Goal: Information Seeking & Learning: Learn about a topic

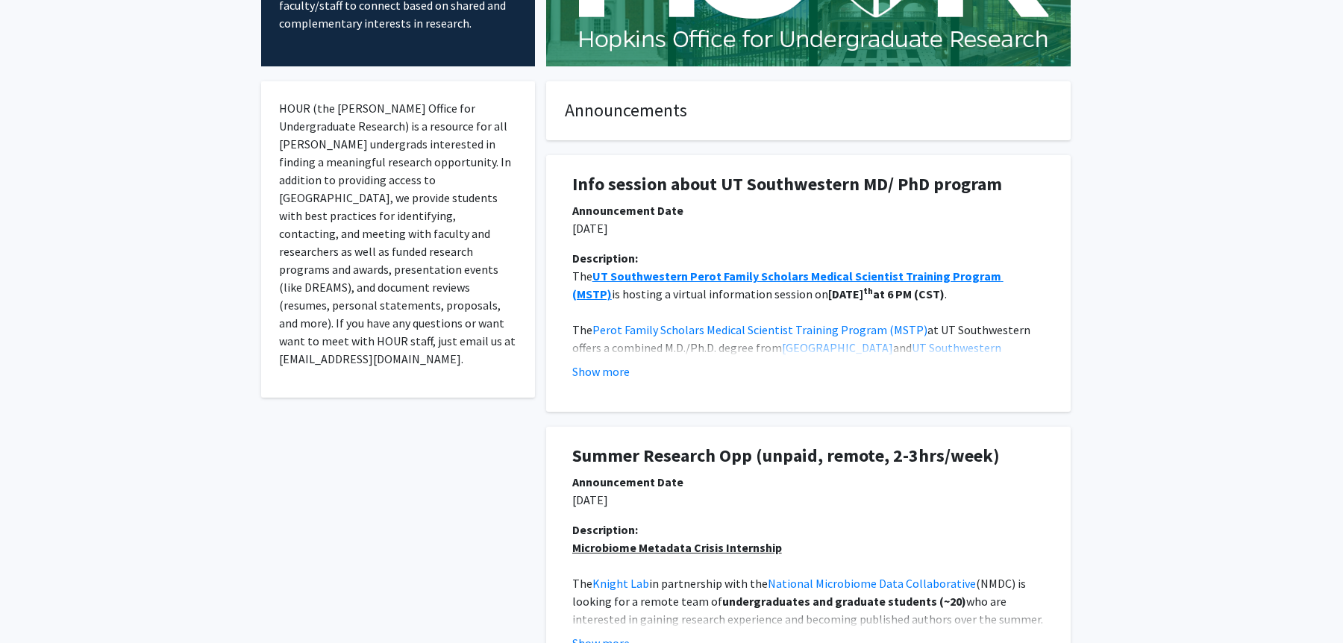
scroll to position [215, 0]
drag, startPoint x: 806, startPoint y: 228, endPoint x: 806, endPoint y: 313, distance: 84.3
click at [806, 313] on div "Info session about UT Southwestern MD/ PhD program Announcement Date [DATE] Des…" at bounding box center [808, 282] width 502 height 257
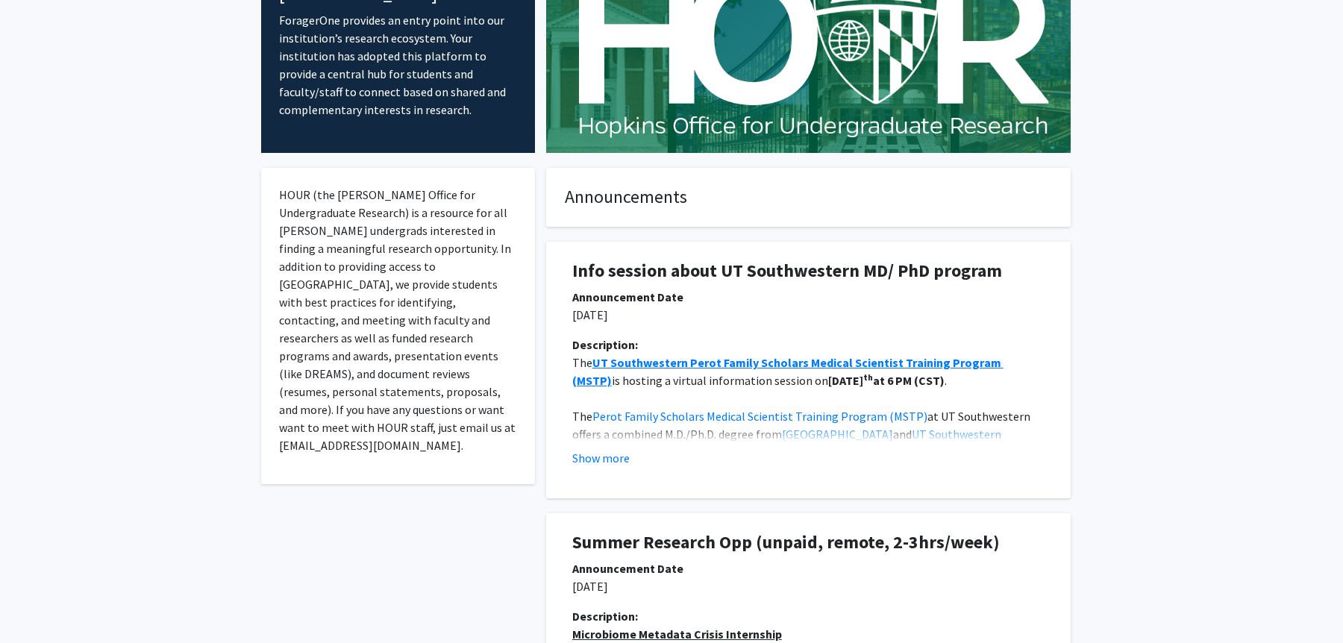
scroll to position [0, 0]
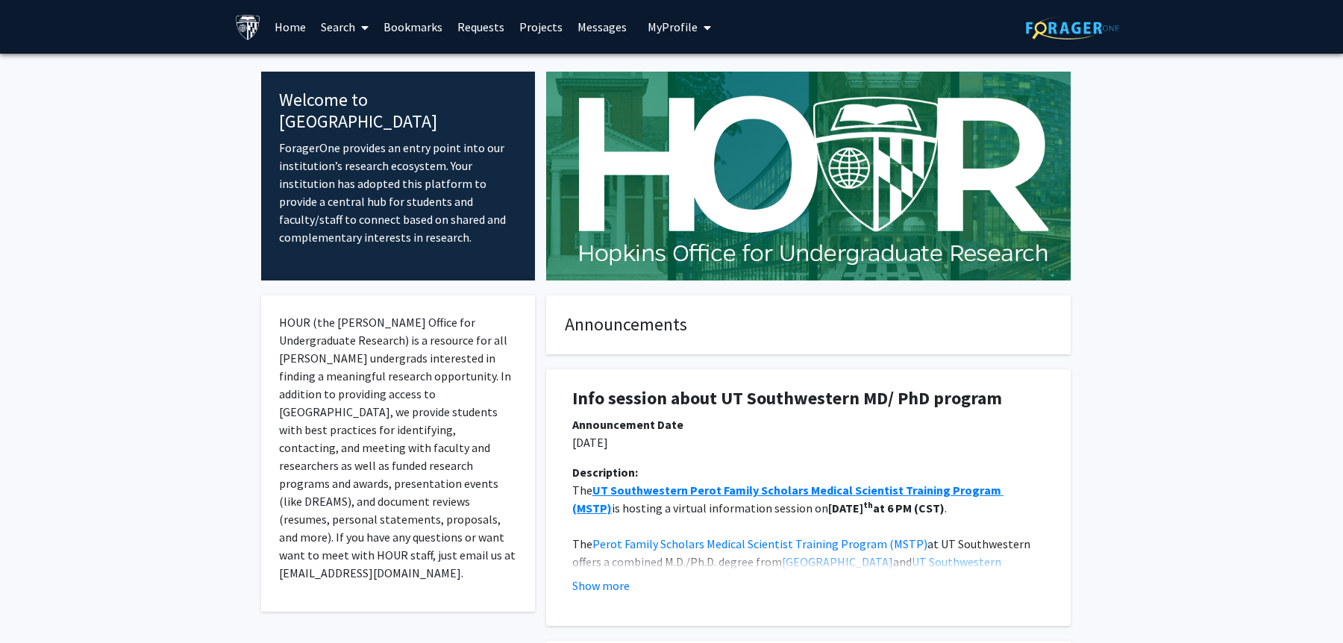
click at [703, 31] on icon "My profile dropdown to access profile and logout" at bounding box center [706, 28] width 7 height 12
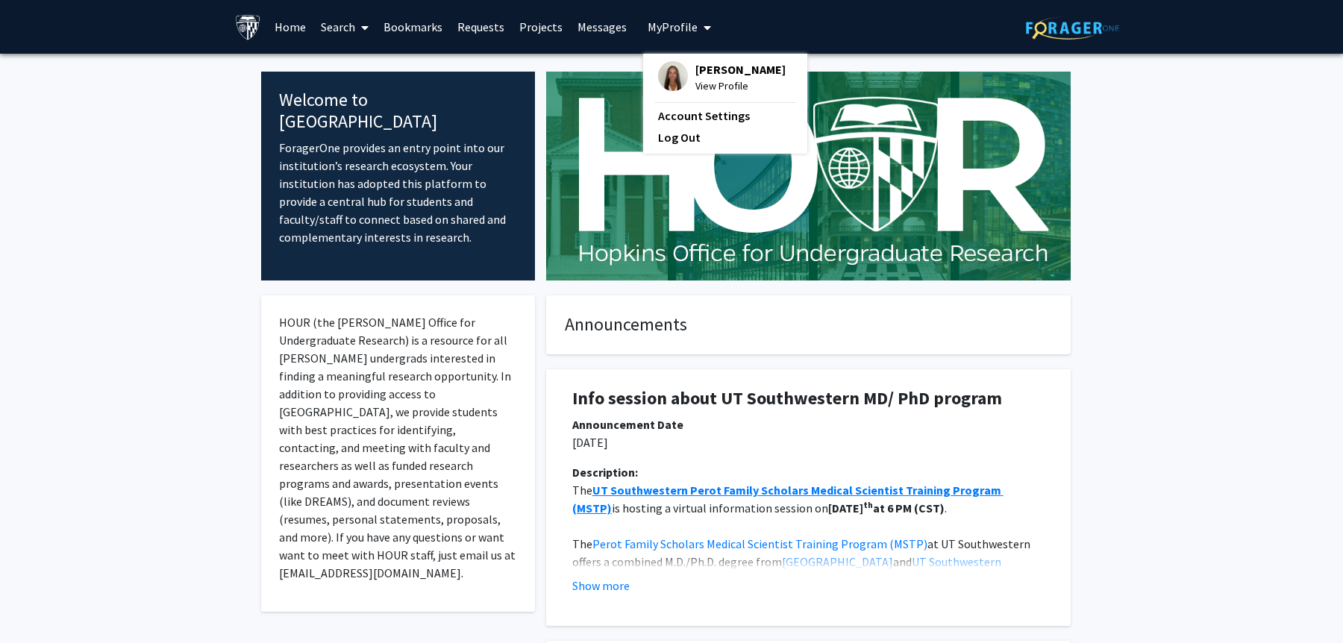
click at [695, 84] on span "View Profile" at bounding box center [740, 86] width 90 height 16
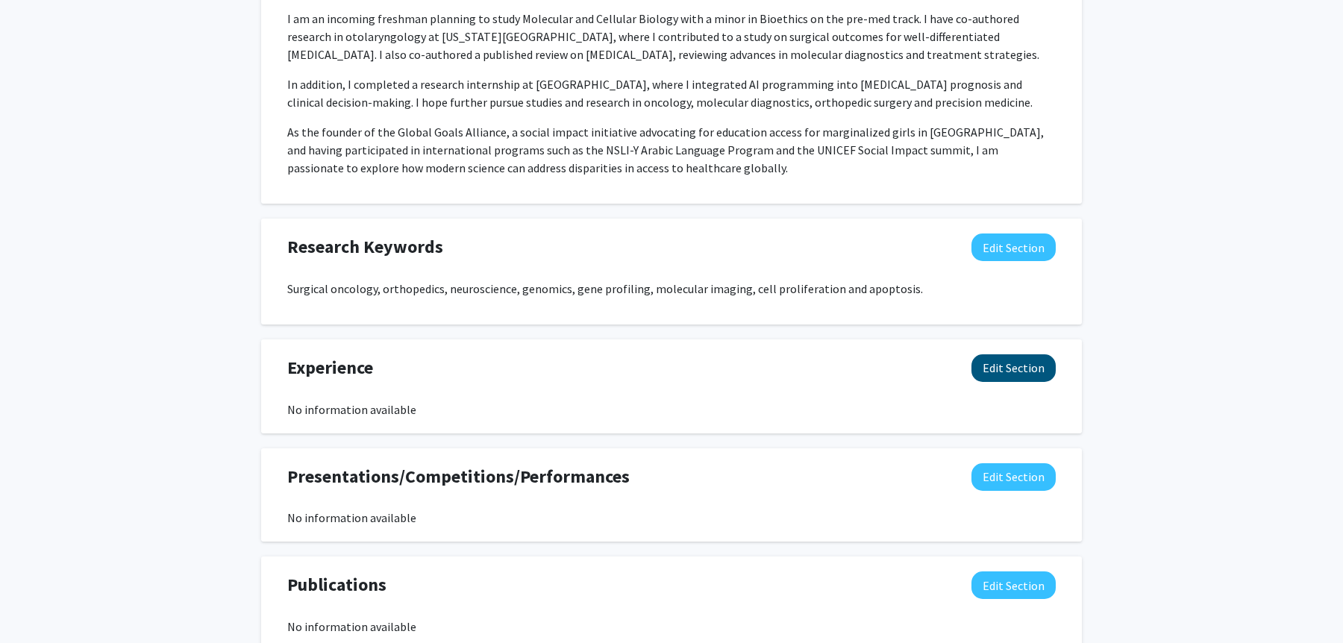
scroll to position [1217, 0]
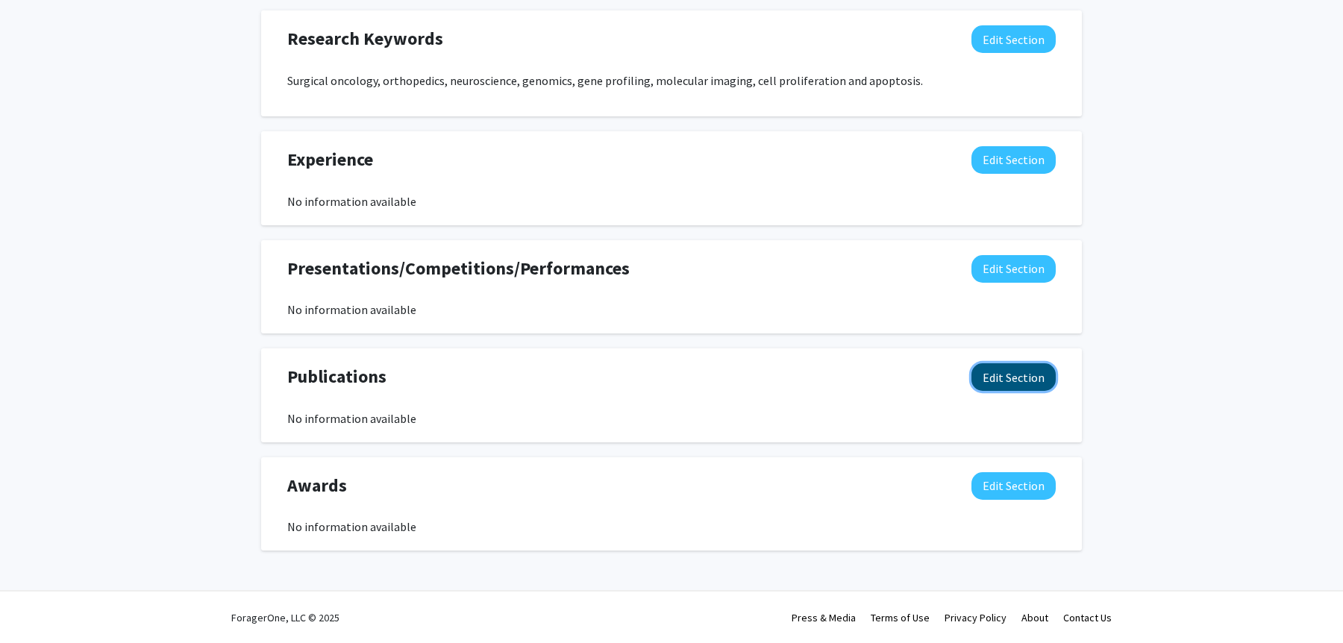
click at [1024, 372] on button "Edit Section" at bounding box center [1013, 377] width 84 height 28
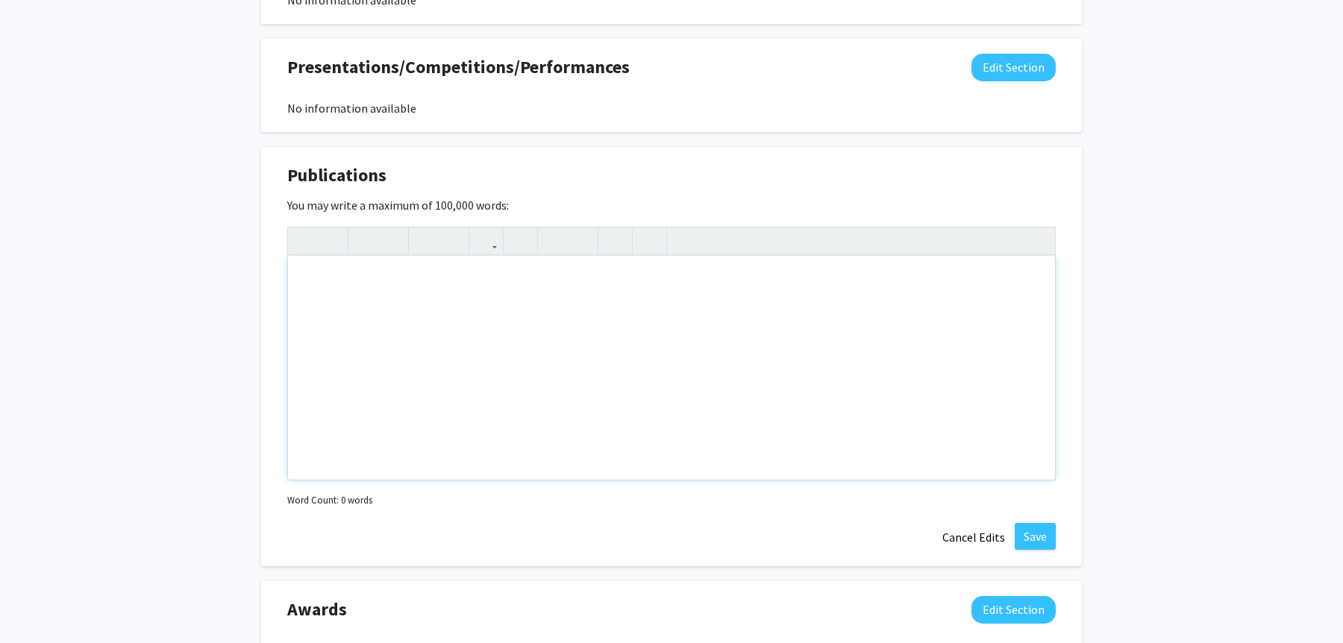
scroll to position [1419, 0]
click at [671, 323] on div "Note to users with screen readers: Please deactivate our accessibility plugin f…" at bounding box center [671, 367] width 767 height 224
click at [485, 234] on icon "button" at bounding box center [486, 240] width 13 height 25
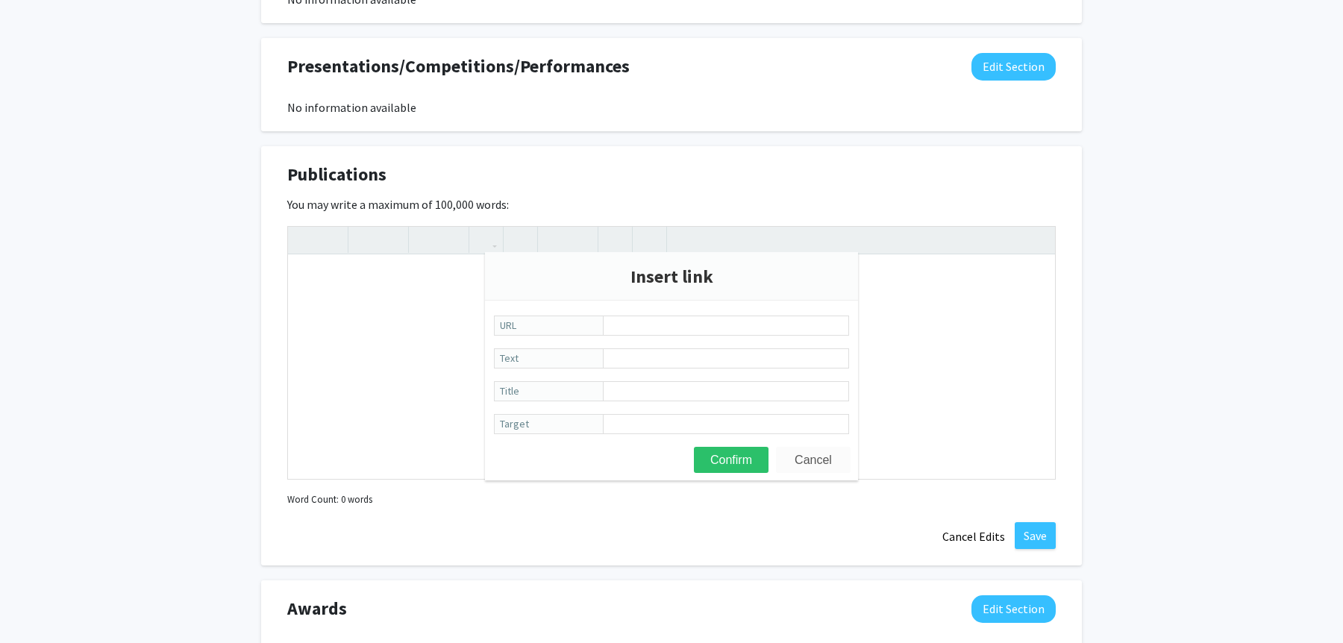
click at [821, 457] on button "Cancel" at bounding box center [813, 460] width 75 height 26
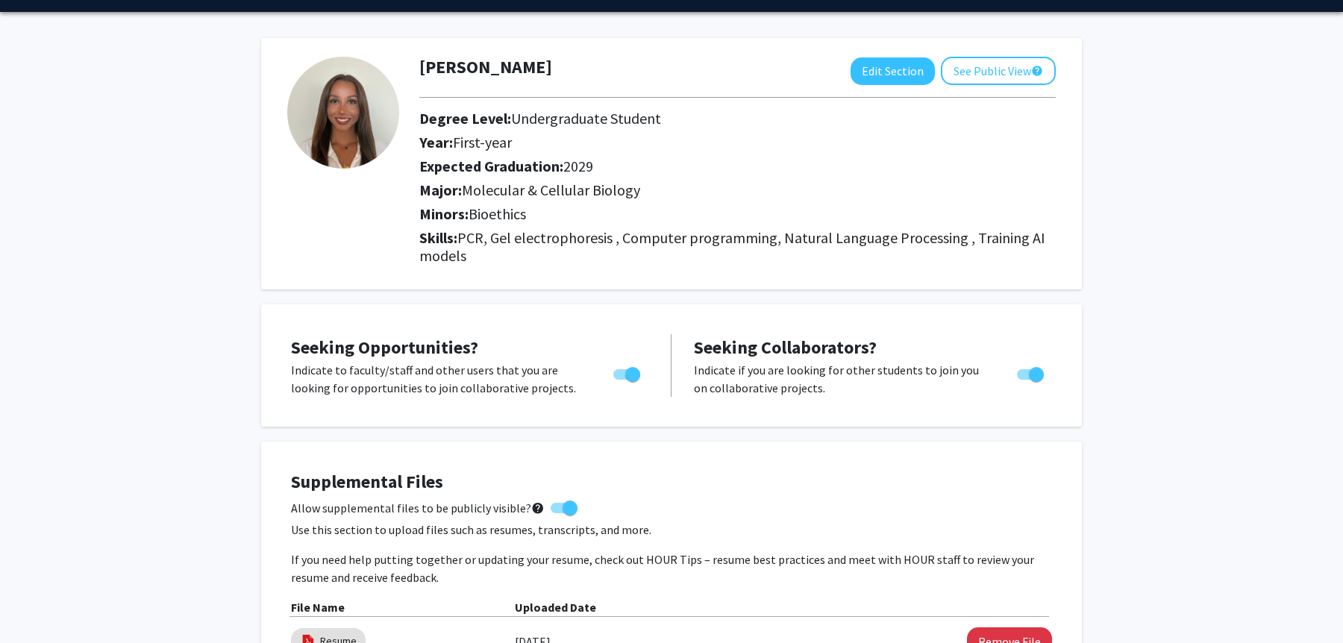
scroll to position [0, 0]
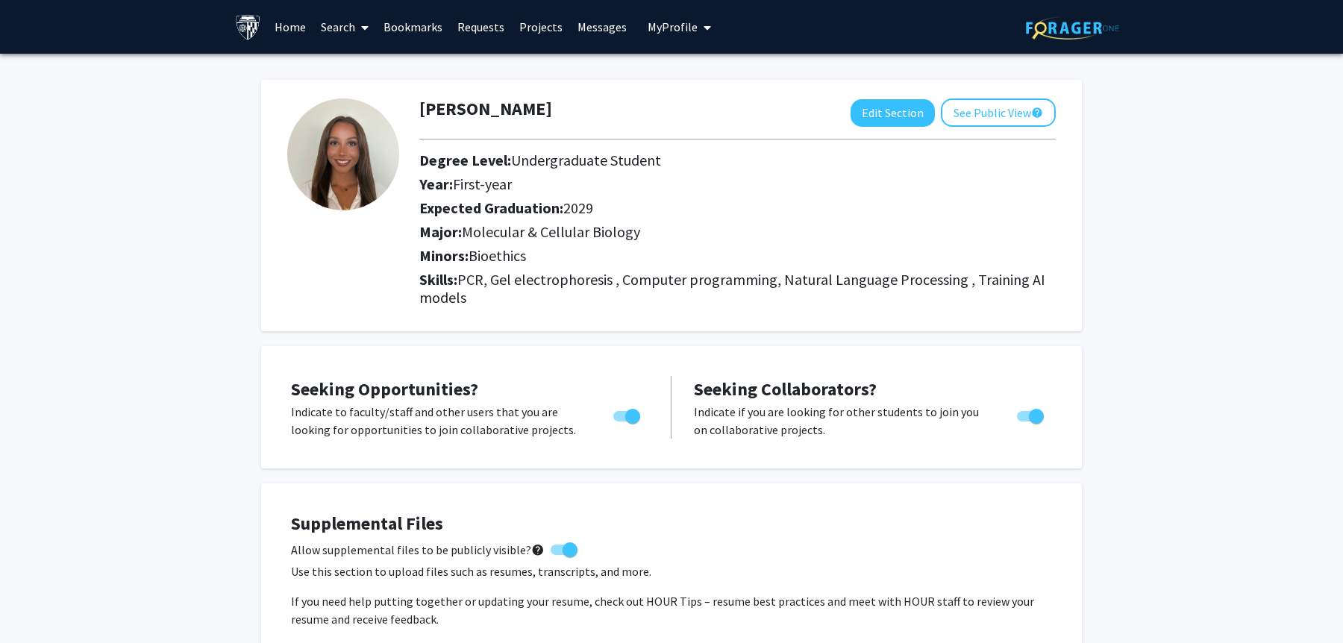
click at [287, 25] on link "Home" at bounding box center [290, 27] width 46 height 52
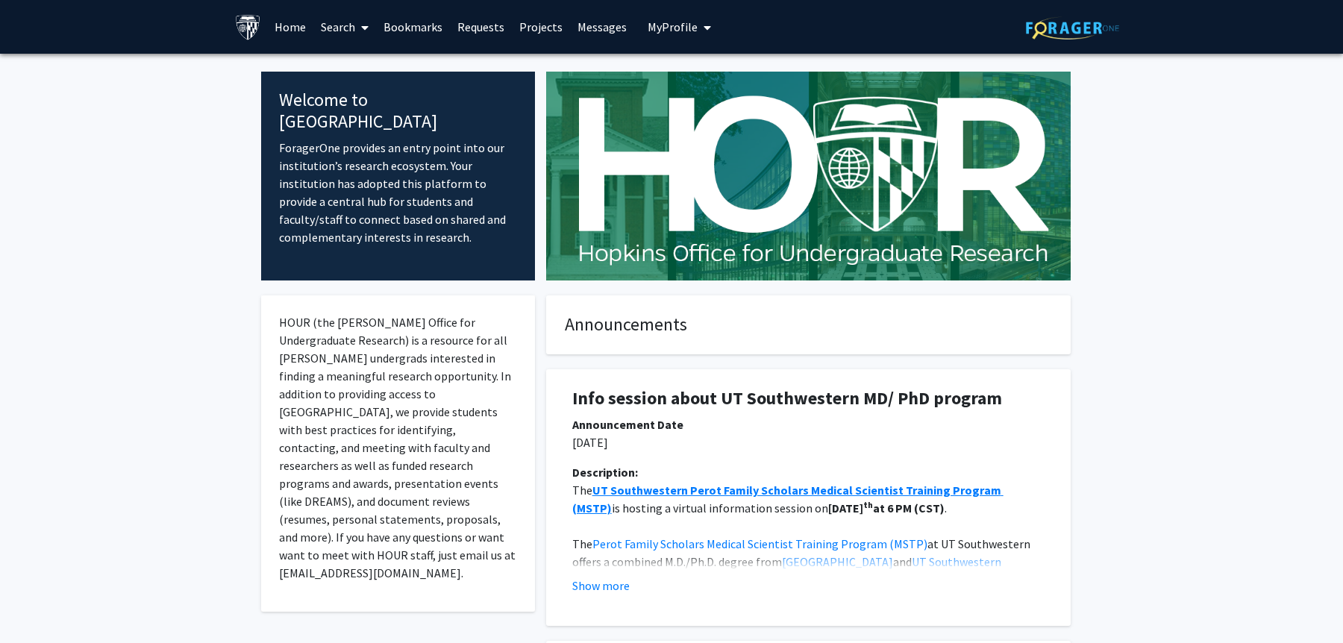
click at [319, 21] on link "Search" at bounding box center [344, 27] width 63 height 52
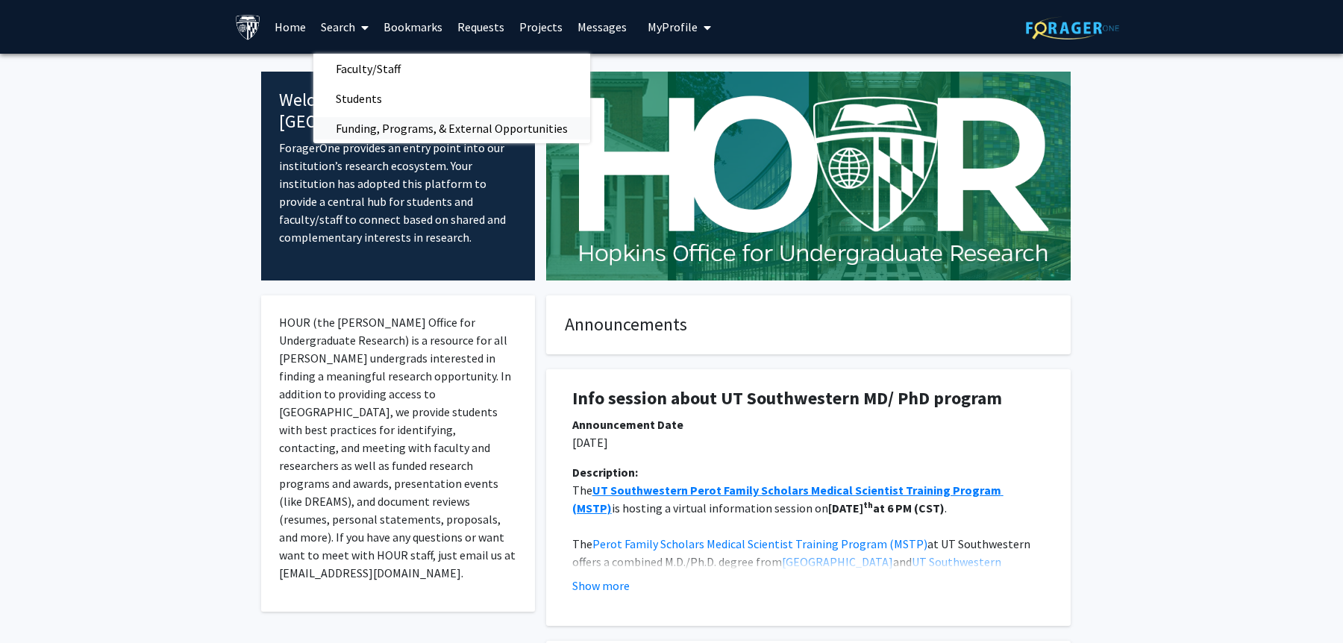
click at [403, 135] on span "Funding, Programs, & External Opportunities" at bounding box center [451, 128] width 277 height 30
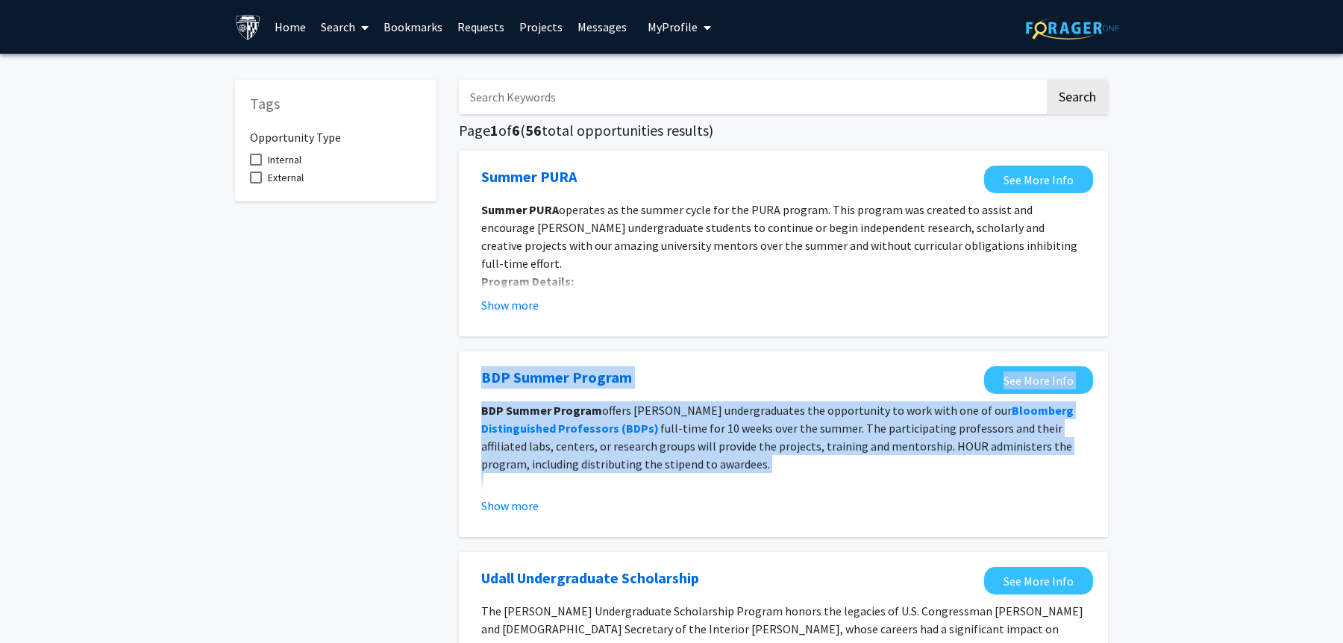
drag, startPoint x: 462, startPoint y: 355, endPoint x: 498, endPoint y: 515, distance: 164.5
click at [499, 515] on div "BDP Summer Program  See More Info BDP Summer Program offers [PERSON_NAME] under…" at bounding box center [783, 444] width 649 height 186
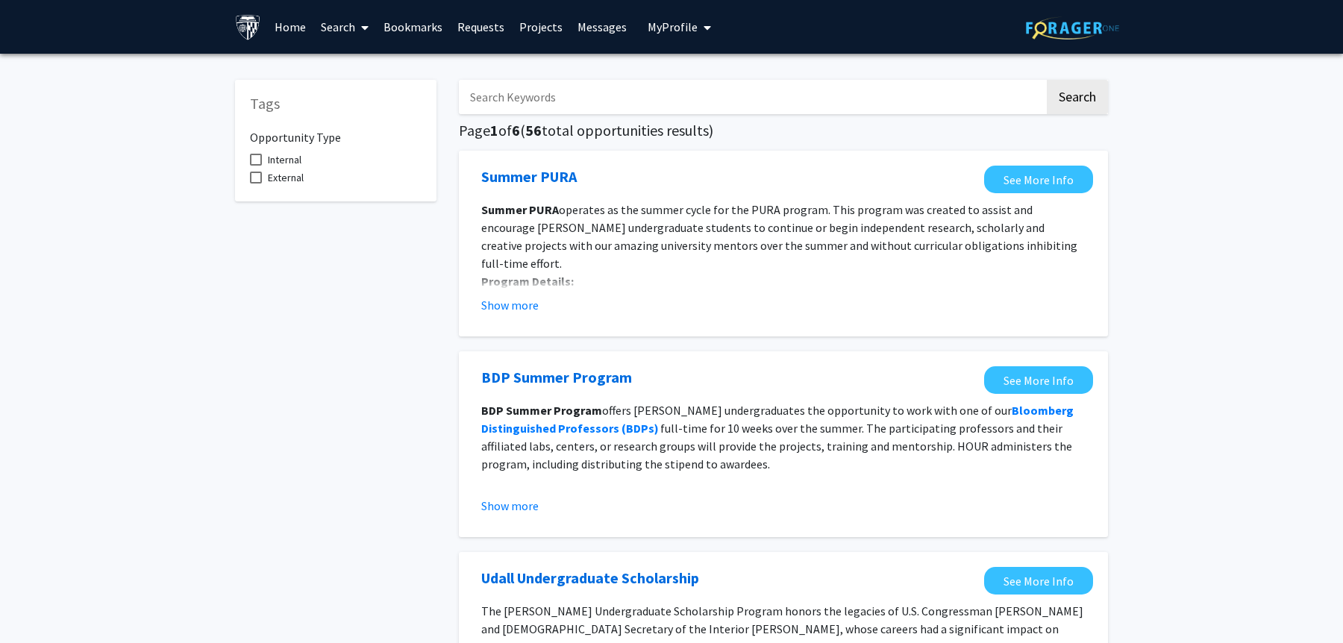
click at [296, 159] on span "Internal" at bounding box center [285, 160] width 34 height 18
click at [256, 166] on input "Internal" at bounding box center [255, 166] width 1 height 1
checkbox input "true"
click at [357, 25] on span at bounding box center [361, 27] width 13 height 52
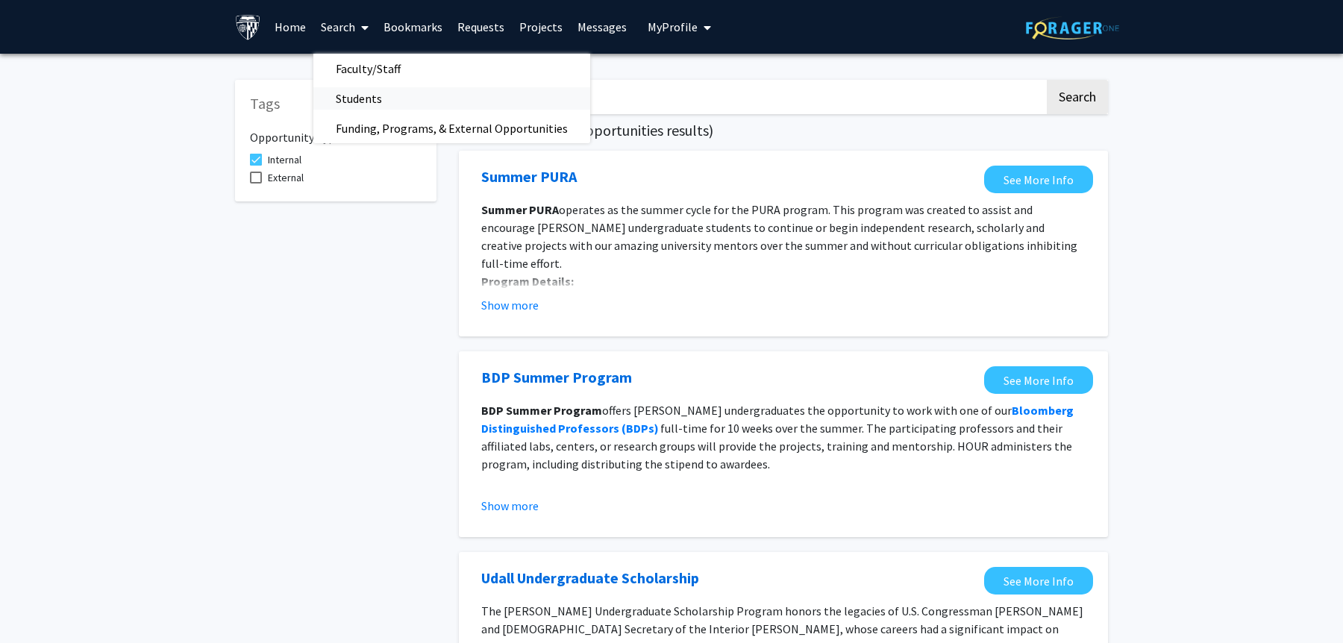
click at [379, 107] on span "Students" at bounding box center [358, 99] width 91 height 30
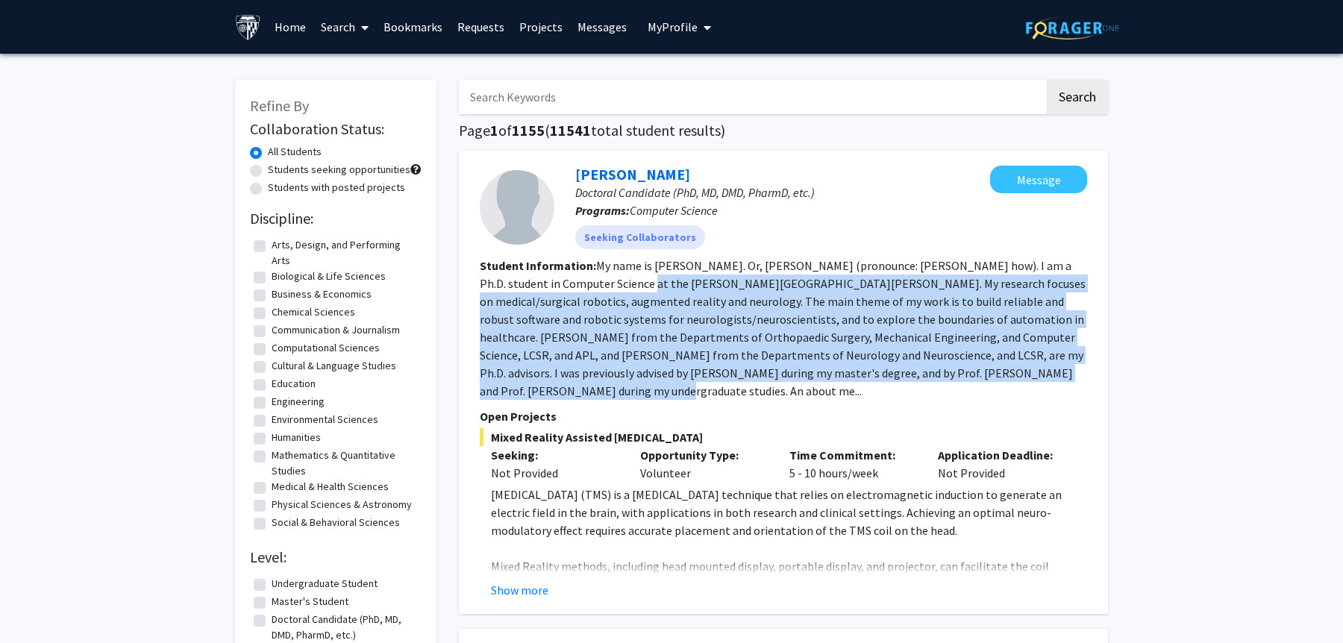
drag, startPoint x: 633, startPoint y: 399, endPoint x: 619, endPoint y: 269, distance: 130.6
click at [619, 269] on section "Student Information: My name is [PERSON_NAME]. Or, [PERSON_NAME] (pronounce: [P…" at bounding box center [783, 328] width 607 height 143
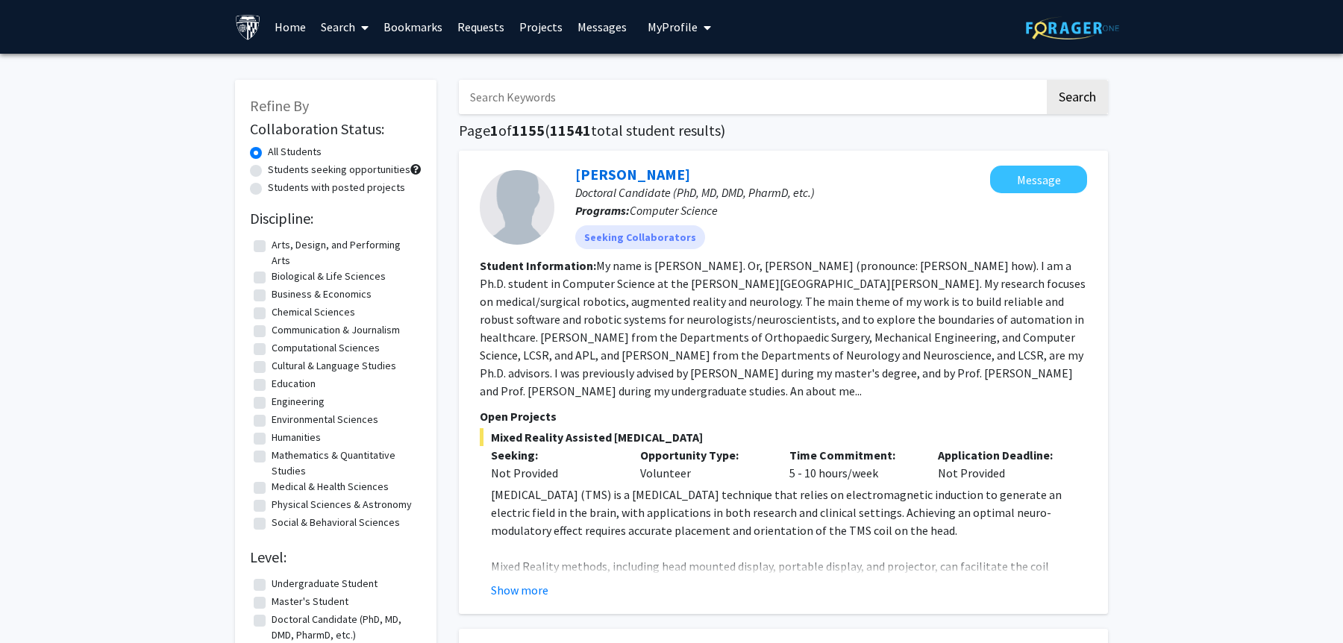
click at [632, 313] on fg-read-more "My name is [PERSON_NAME]. Or, [PERSON_NAME] (pronounce: [PERSON_NAME] how). I a…" at bounding box center [783, 328] width 606 height 140
click at [666, 28] on span "My Profile" at bounding box center [673, 26] width 50 height 15
click at [686, 80] on div "[PERSON_NAME] View Profile" at bounding box center [722, 77] width 128 height 33
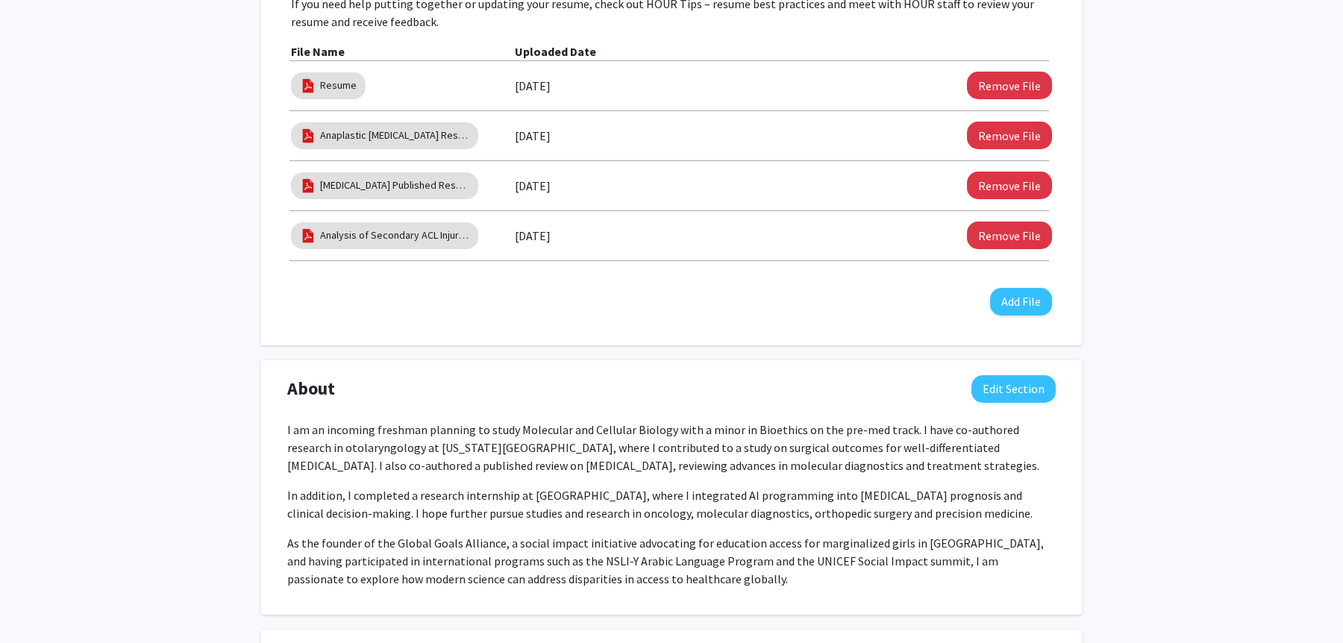
scroll to position [1103, 0]
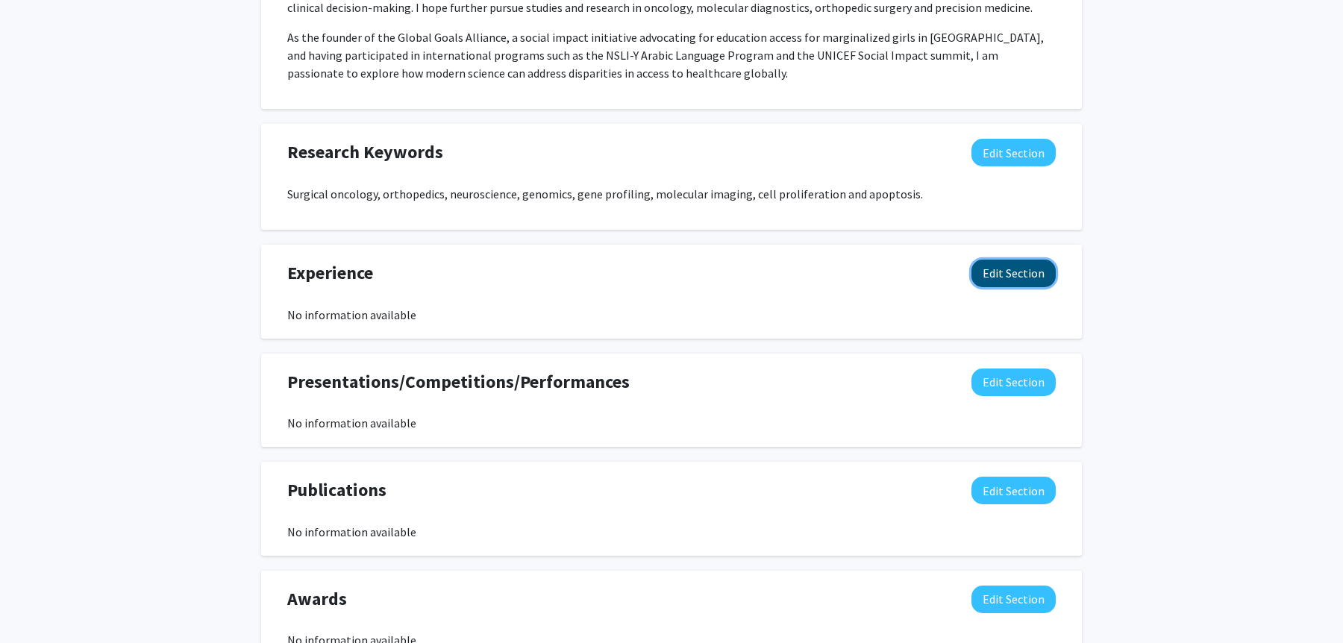
click at [1005, 281] on button "Edit Section" at bounding box center [1013, 274] width 84 height 28
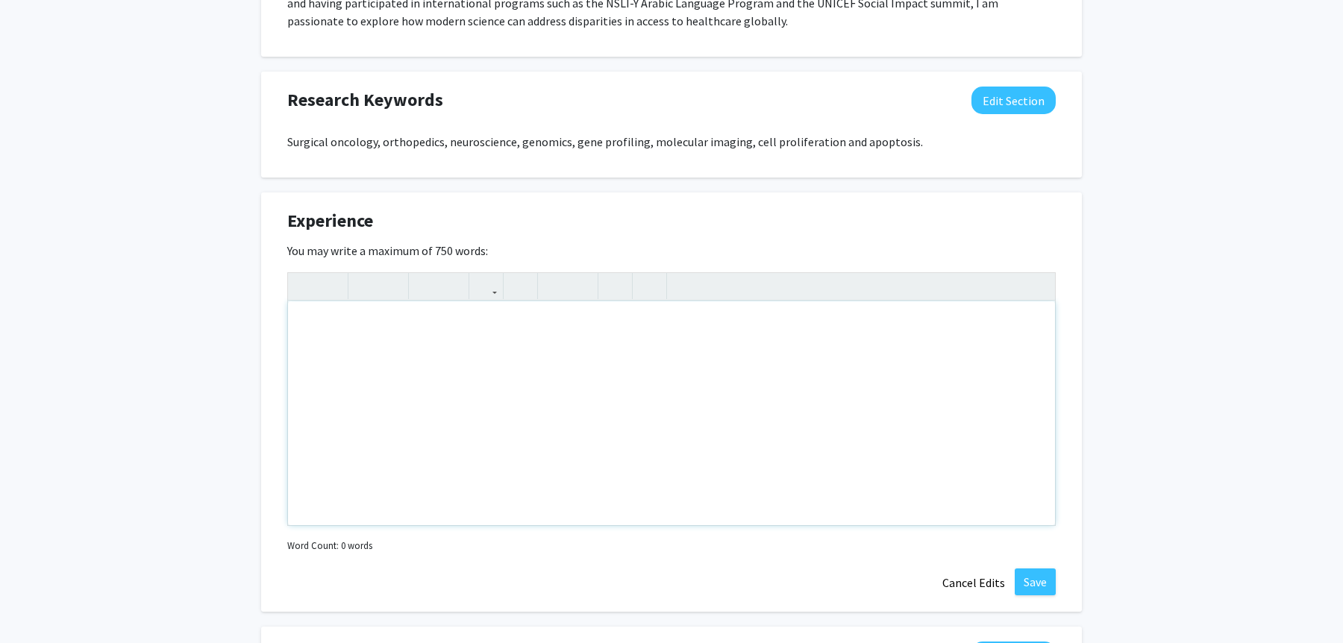
scroll to position [1173, 0]
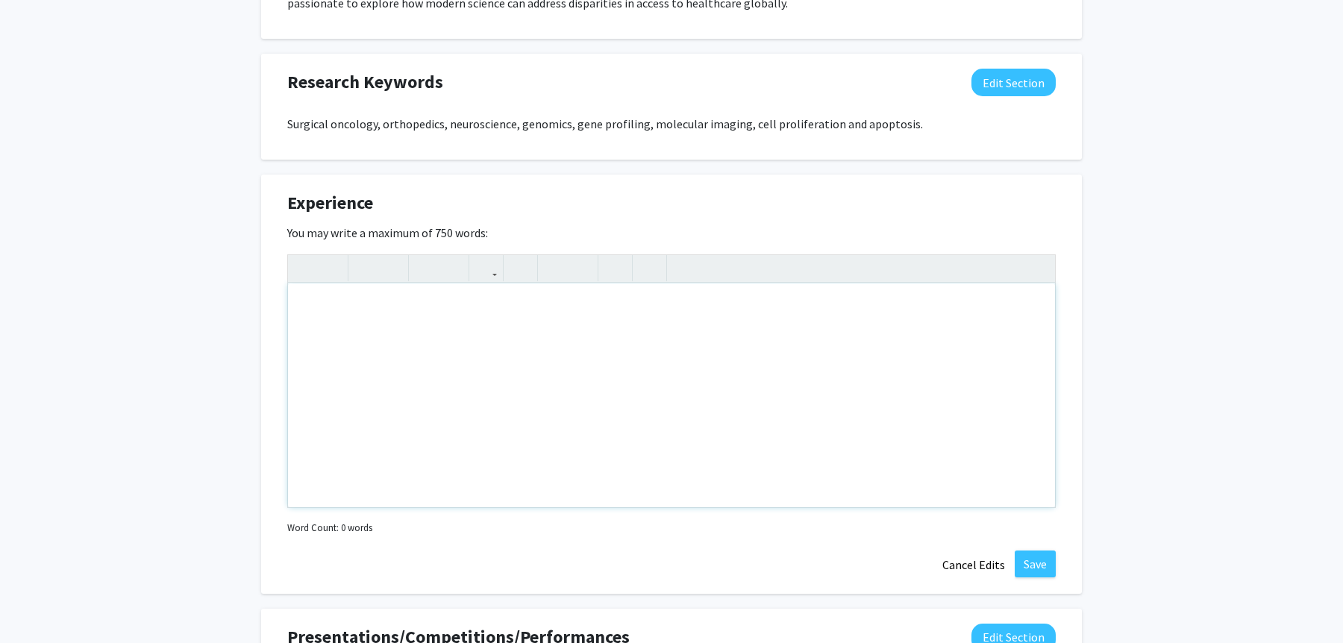
click at [730, 380] on div "Note to users with screen readers: Please deactivate our accessibility plugin f…" at bounding box center [671, 395] width 767 height 224
paste div "Note to users with screen readers: Please deactivate our accessibility plugin f…"
type textarea "<l>Ipsumdol Sitame – Consecteturadip Eli se Doeius Temporin’u Laboreet | Dolo 8…"
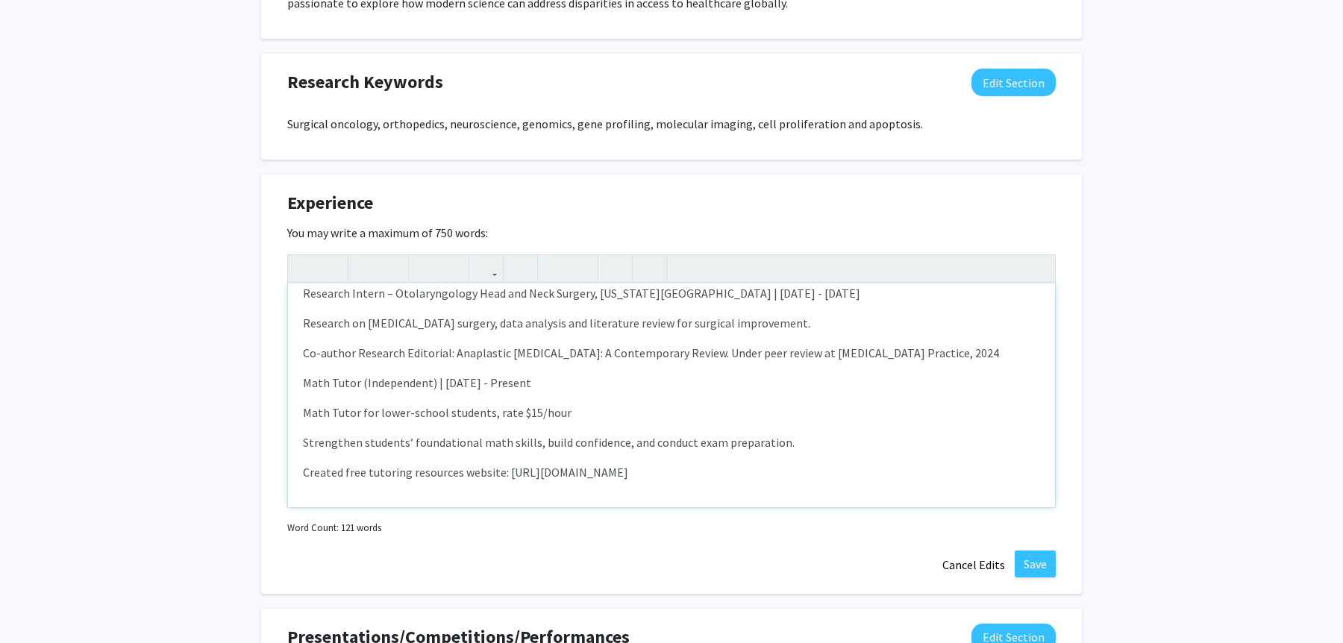
scroll to position [0, 0]
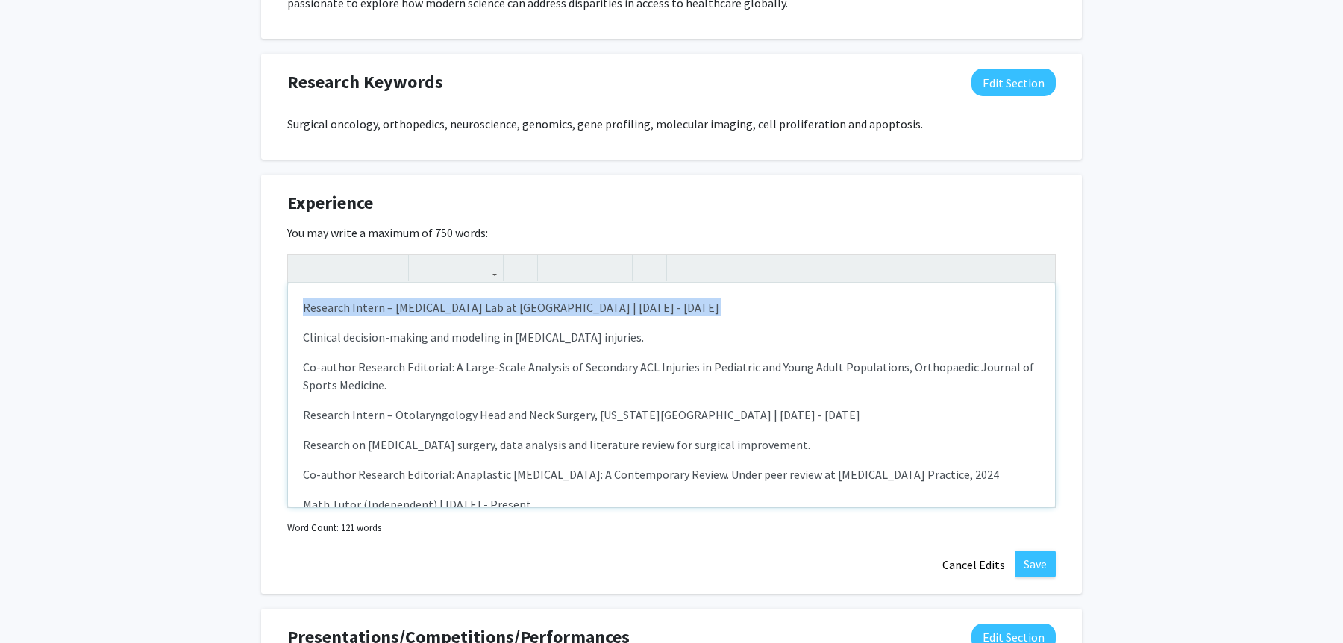
drag, startPoint x: 302, startPoint y: 309, endPoint x: 843, endPoint y: 315, distance: 540.9
click at [843, 315] on div "Research Intern – [MEDICAL_DATA] Lab at [GEOGRAPHIC_DATA] | [DATE] - [DATE] Cli…" at bounding box center [671, 395] width 767 height 224
click at [366, 264] on icon "button" at bounding box center [365, 268] width 13 height 25
click at [363, 340] on p "Clinical decision-making and modeling in [MEDICAL_DATA] injuries." at bounding box center [671, 337] width 737 height 18
click at [301, 334] on div "Research Intern – [MEDICAL_DATA] Lab at [GEOGRAPHIC_DATA] | [DATE] - [DATE] Cli…" at bounding box center [671, 395] width 767 height 224
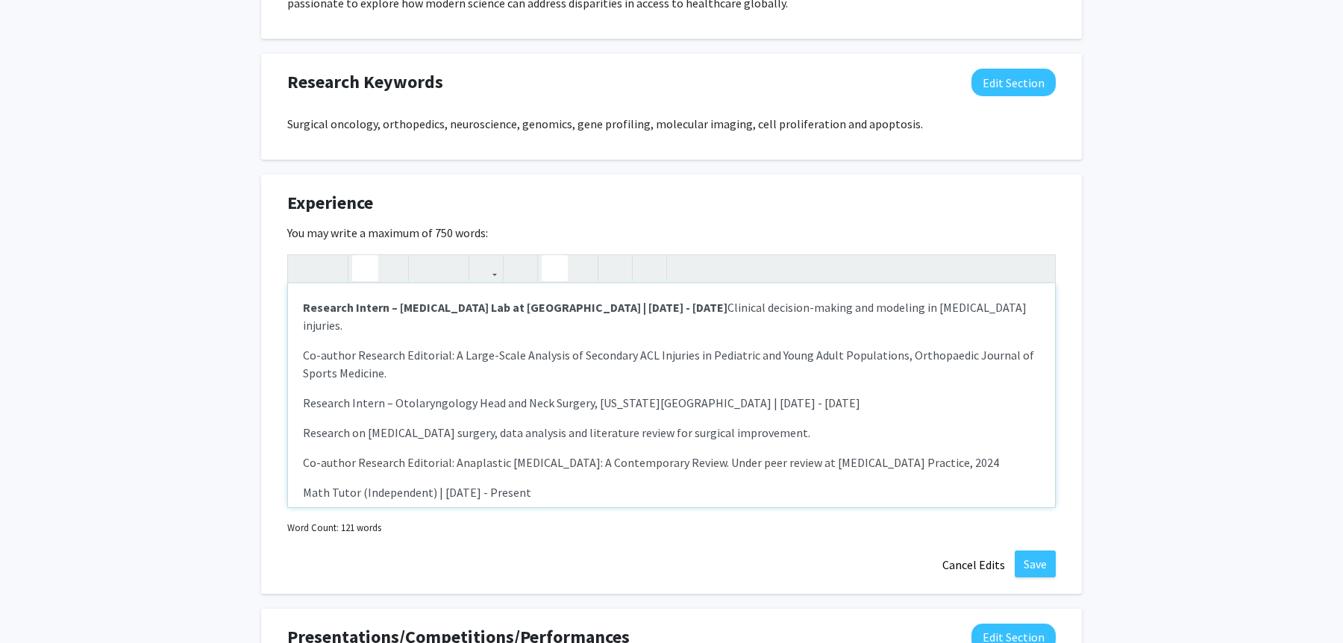
click at [557, 263] on icon "button" at bounding box center [554, 268] width 13 height 25
click at [302, 267] on icon "button" at bounding box center [304, 268] width 13 height 25
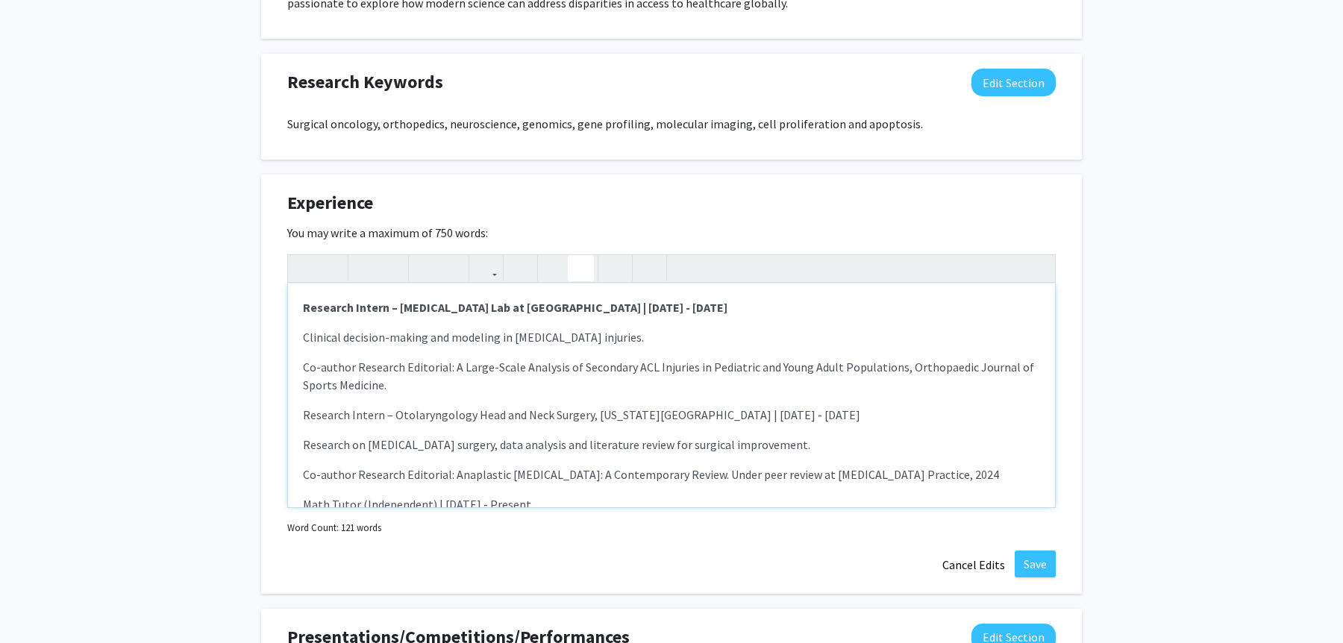
click at [577, 260] on icon "button" at bounding box center [580, 268] width 13 height 25
click at [551, 266] on icon "button" at bounding box center [554, 268] width 13 height 25
click at [304, 364] on p "Co-author Research Editorial: A Large-Scale Analysis of Secondary ACL Injuries …" at bounding box center [671, 376] width 737 height 36
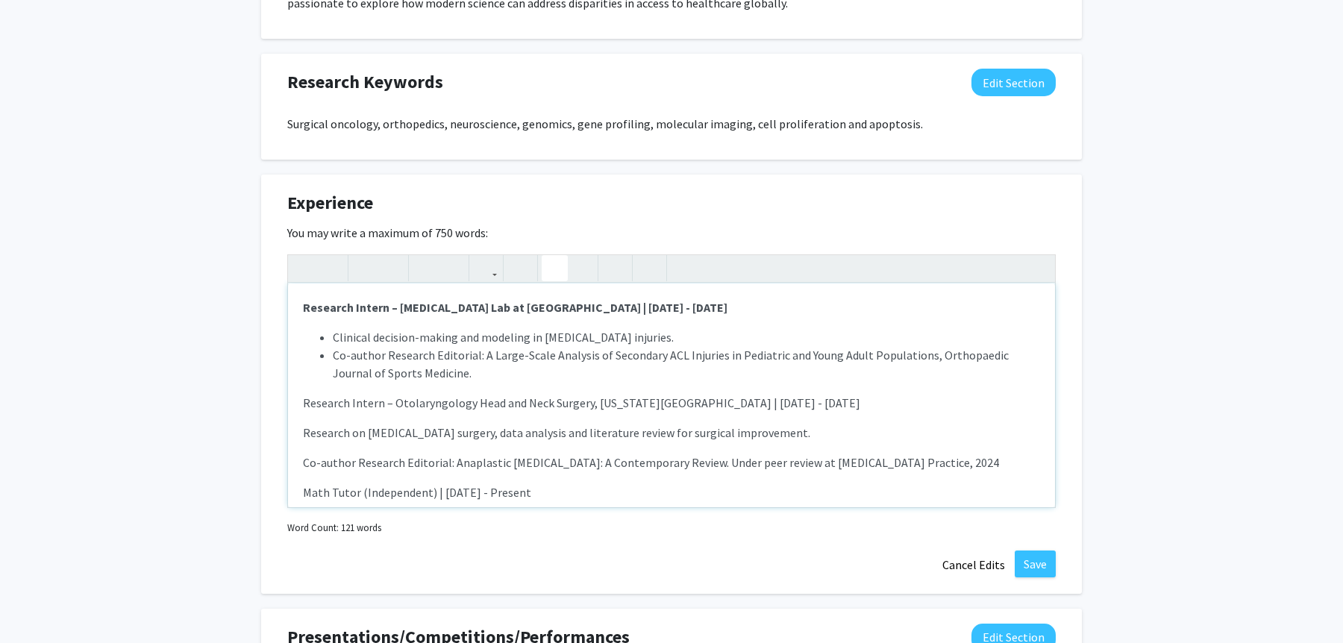
click at [303, 401] on p "Research Intern – Otolaryngology Head and Neck Surgery, [US_STATE][GEOGRAPHIC_D…" at bounding box center [671, 403] width 737 height 18
drag, startPoint x: 884, startPoint y: 406, endPoint x: 884, endPoint y: 392, distance: 14.2
click at [884, 394] on p "Research Intern – Otolaryngology Head and Neck Surgery, [US_STATE][GEOGRAPHIC_D…" at bounding box center [671, 403] width 737 height 18
click at [368, 269] on icon "button" at bounding box center [365, 268] width 13 height 25
click at [466, 442] on div "Research Intern – [MEDICAL_DATA] Lab at [GEOGRAPHIC_DATA] | [DATE] - [DATE] Cli…" at bounding box center [671, 395] width 767 height 224
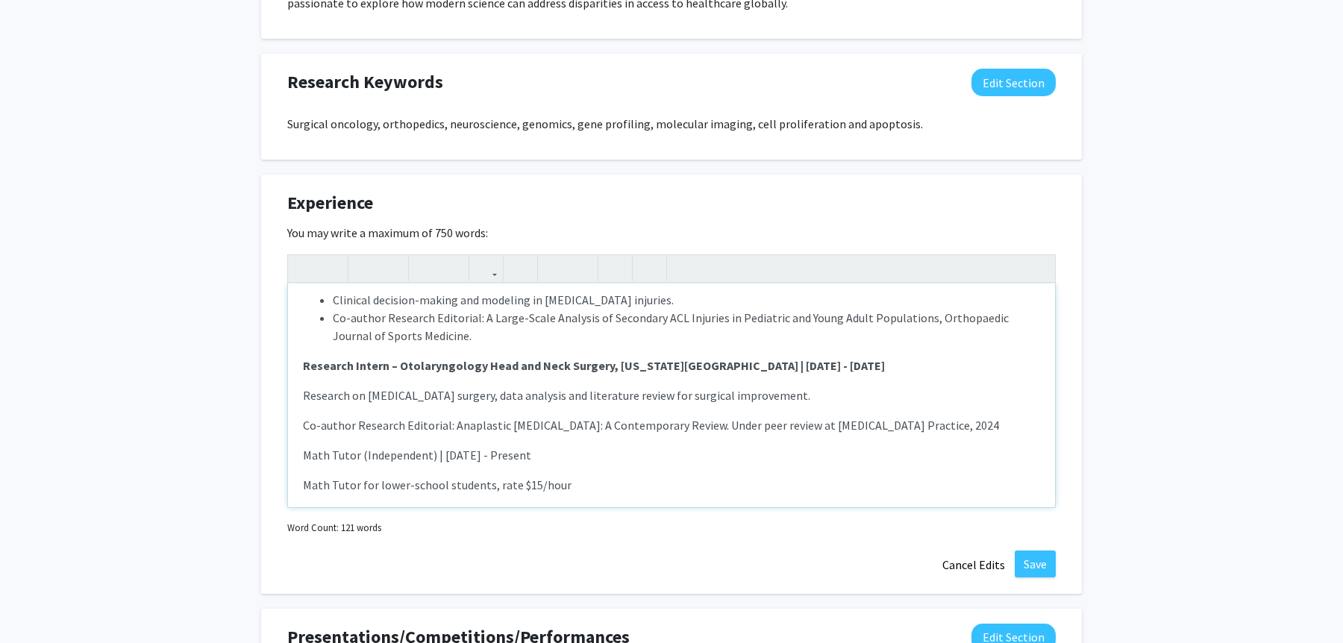
scroll to position [38, 0]
click at [304, 395] on p "Research on [MEDICAL_DATA] surgery, data analysis and literature review for sur…" at bounding box center [671, 395] width 737 height 18
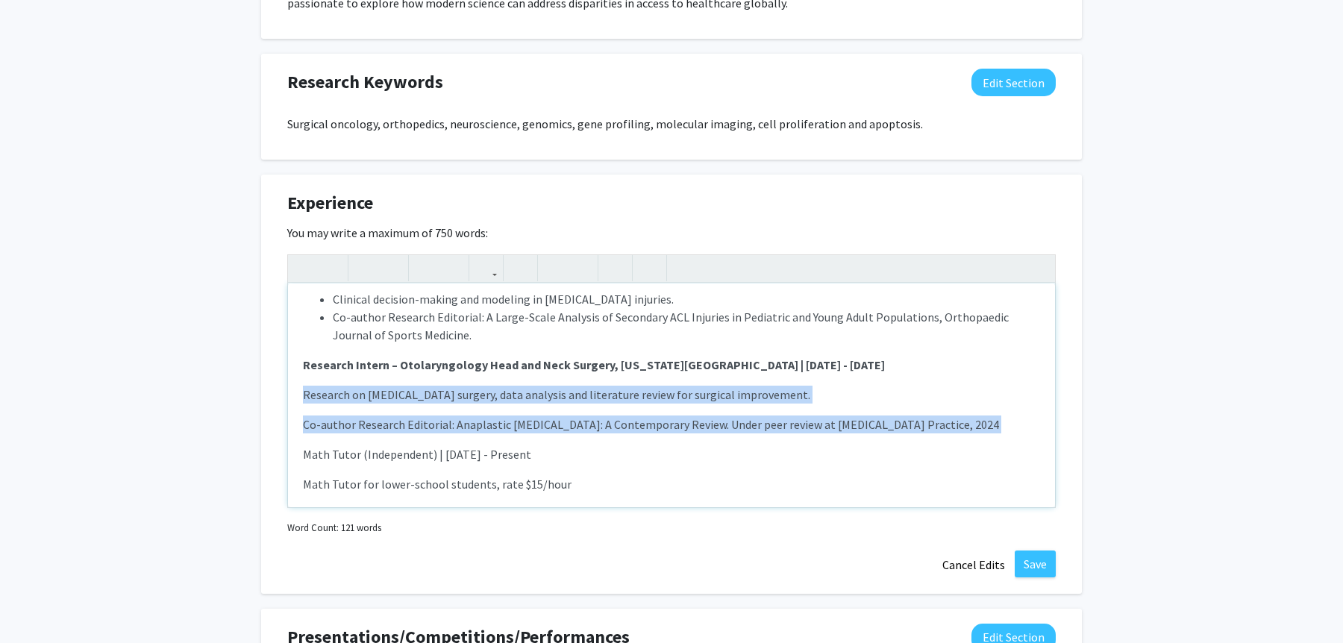
drag, startPoint x: 302, startPoint y: 390, endPoint x: 300, endPoint y: 453, distance: 62.7
click at [300, 453] on div "Research Intern – [MEDICAL_DATA] Lab at [GEOGRAPHIC_DATA] | [DATE] - [DATE] Cli…" at bounding box center [671, 395] width 767 height 224
click at [551, 269] on icon "button" at bounding box center [554, 268] width 13 height 25
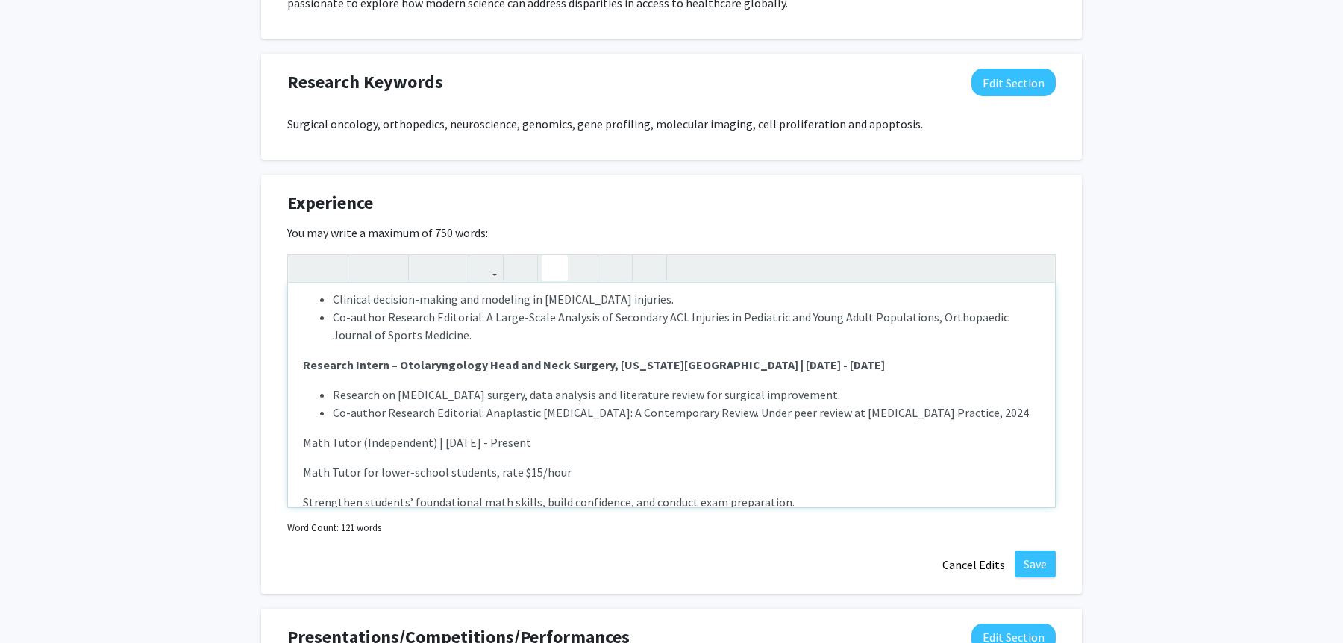
click at [510, 442] on p "Math Tutor (Independent) | [DATE] - Present" at bounding box center [671, 442] width 737 height 18
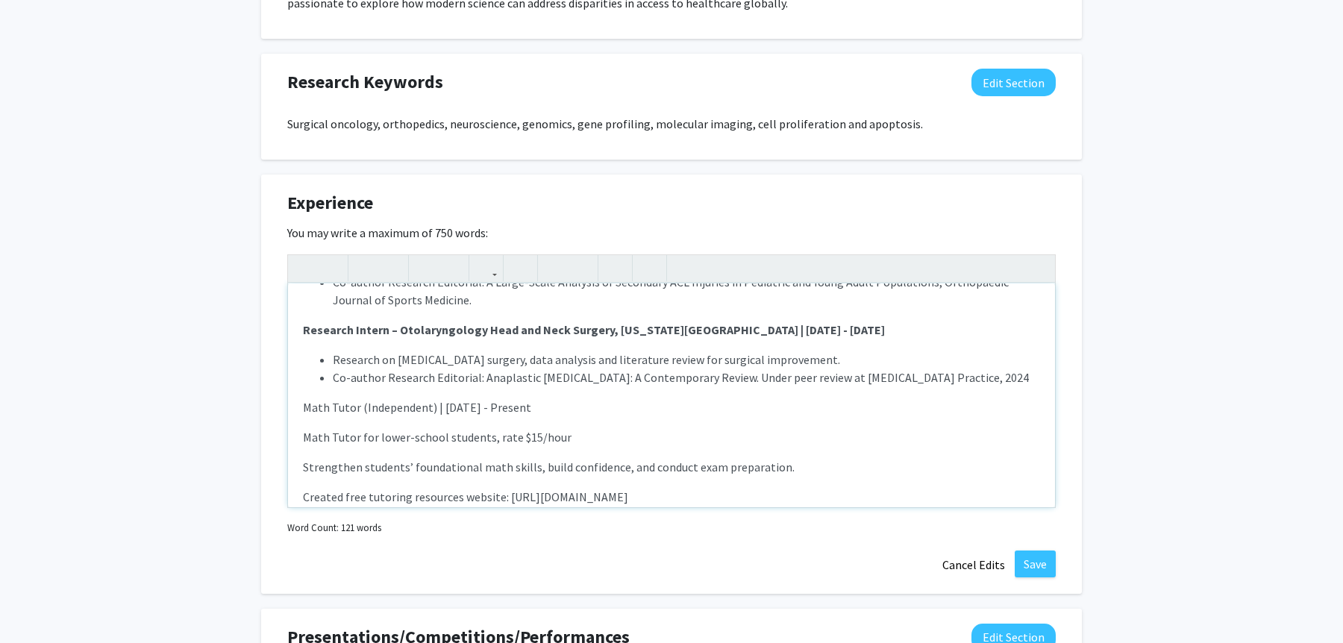
scroll to position [93, 0]
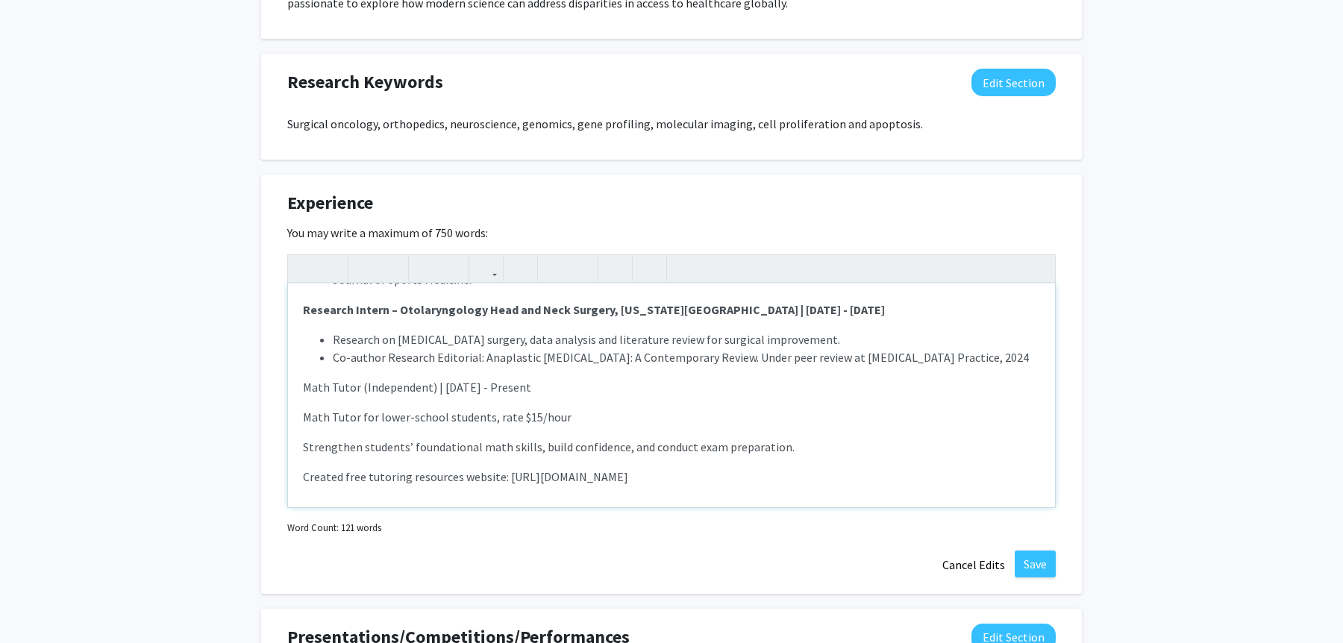
drag, startPoint x: 585, startPoint y: 386, endPoint x: 276, endPoint y: 389, distance: 308.9
click at [276, 389] on div "Experience Edit Section You may write a maximum of 750 words: Research Intern –…" at bounding box center [671, 384] width 821 height 419
click at [362, 260] on icon "button" at bounding box center [365, 268] width 13 height 25
click at [401, 403] on div "Research Intern – [MEDICAL_DATA] Lab at [GEOGRAPHIC_DATA] | [DATE] - [DATE] Cli…" at bounding box center [671, 395] width 767 height 224
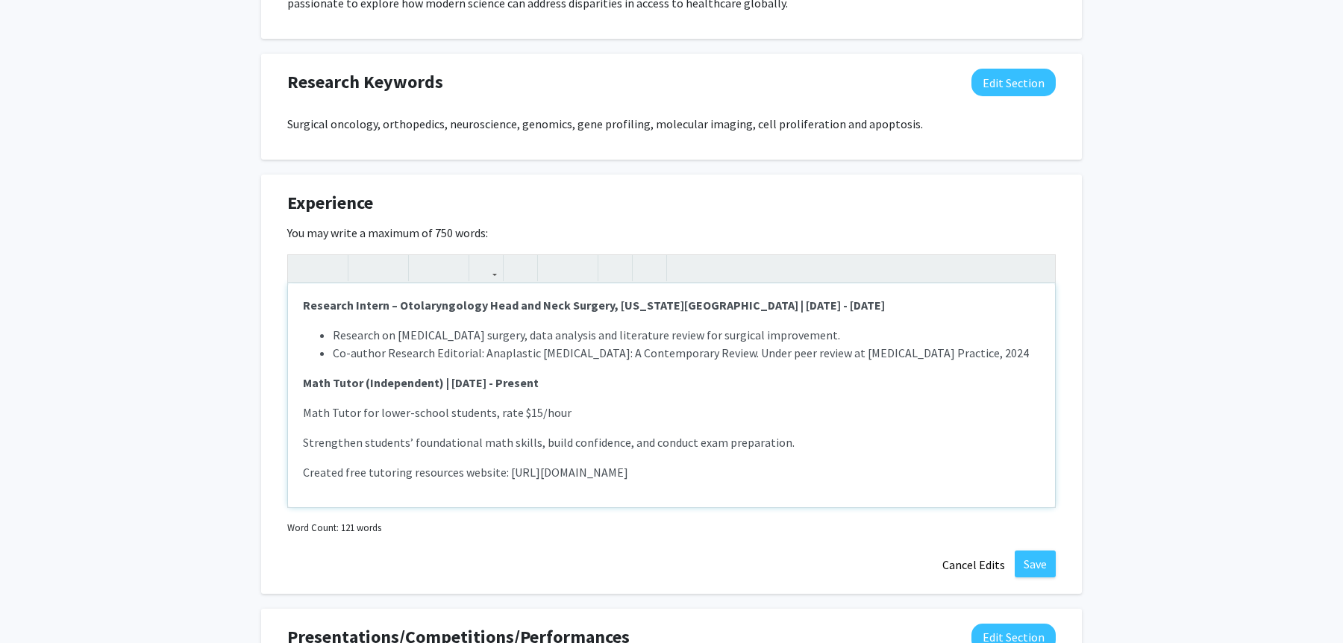
drag, startPoint x: 301, startPoint y: 420, endPoint x: 315, endPoint y: 521, distance: 101.6
click at [315, 521] on div "Research Intern – [MEDICAL_DATA] Lab at [GEOGRAPHIC_DATA] | [DATE] - [DATE] Cli…" at bounding box center [671, 396] width 768 height 284
type textarea "<l><ipsumd>Sitametc Adipis – Elitseddoeiusmo Tem in Utlabo Etdolore’m Aliquaen …"
click at [560, 266] on button "button" at bounding box center [555, 268] width 26 height 26
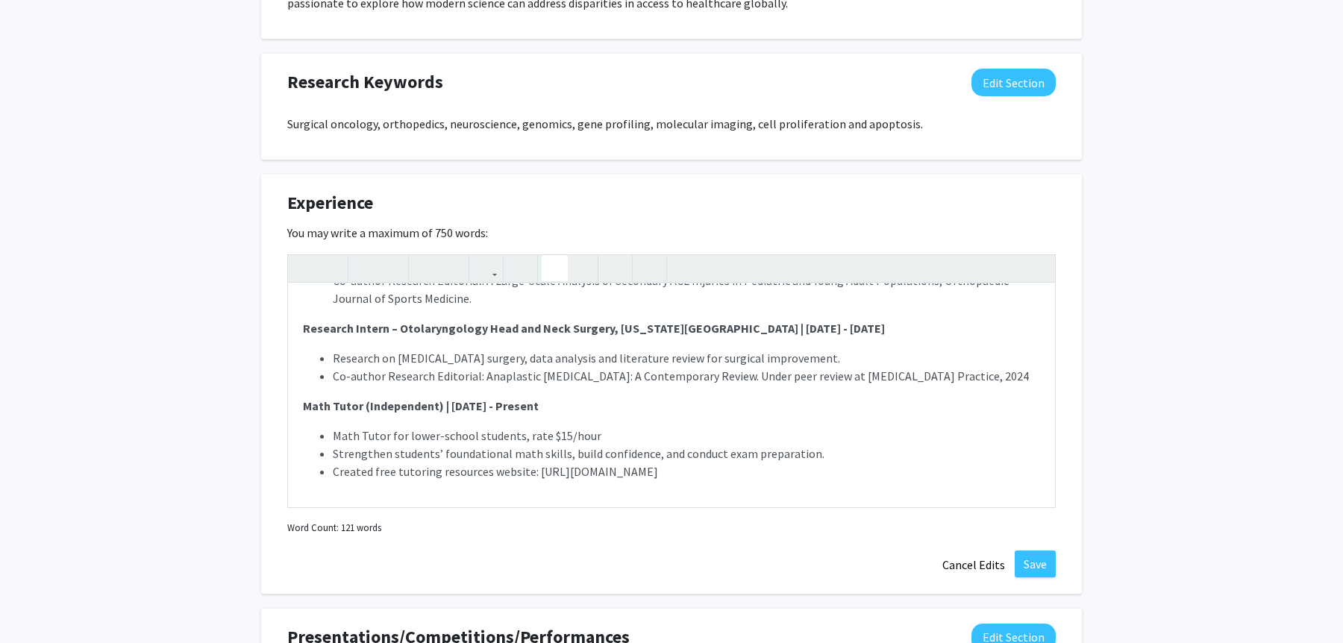
click at [464, 548] on div "Experience Edit Section You may write a maximum of 750 words: Research Intern –…" at bounding box center [671, 384] width 821 height 419
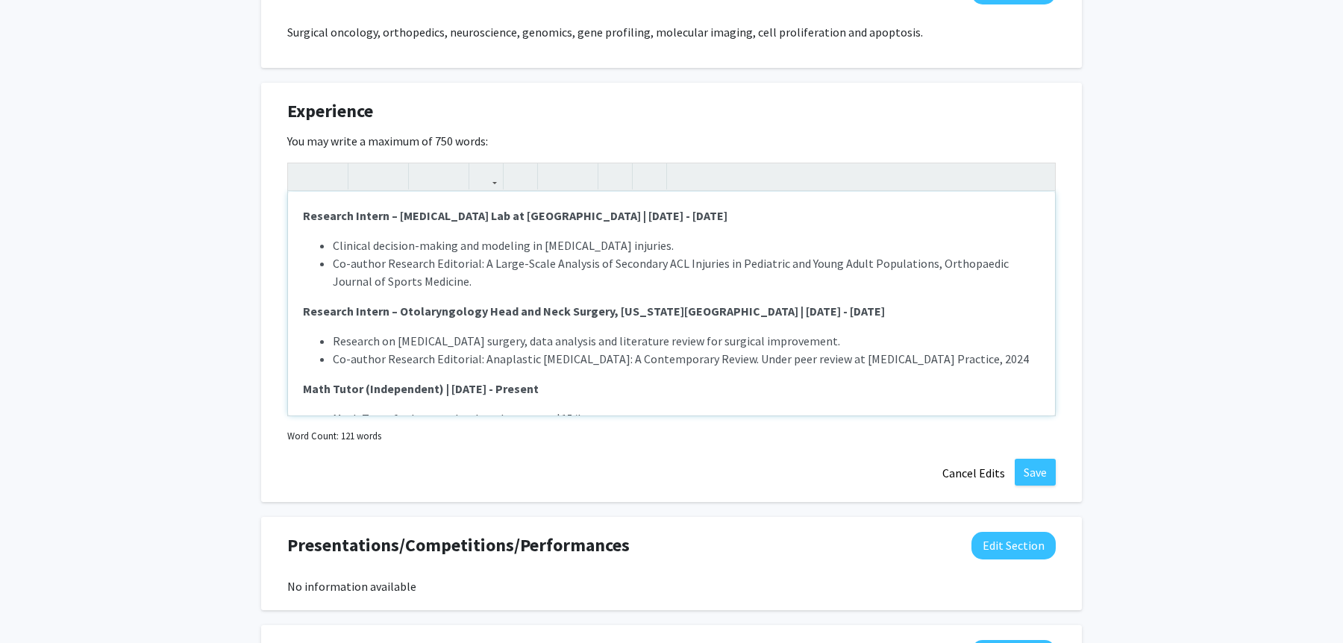
scroll to position [74, 0]
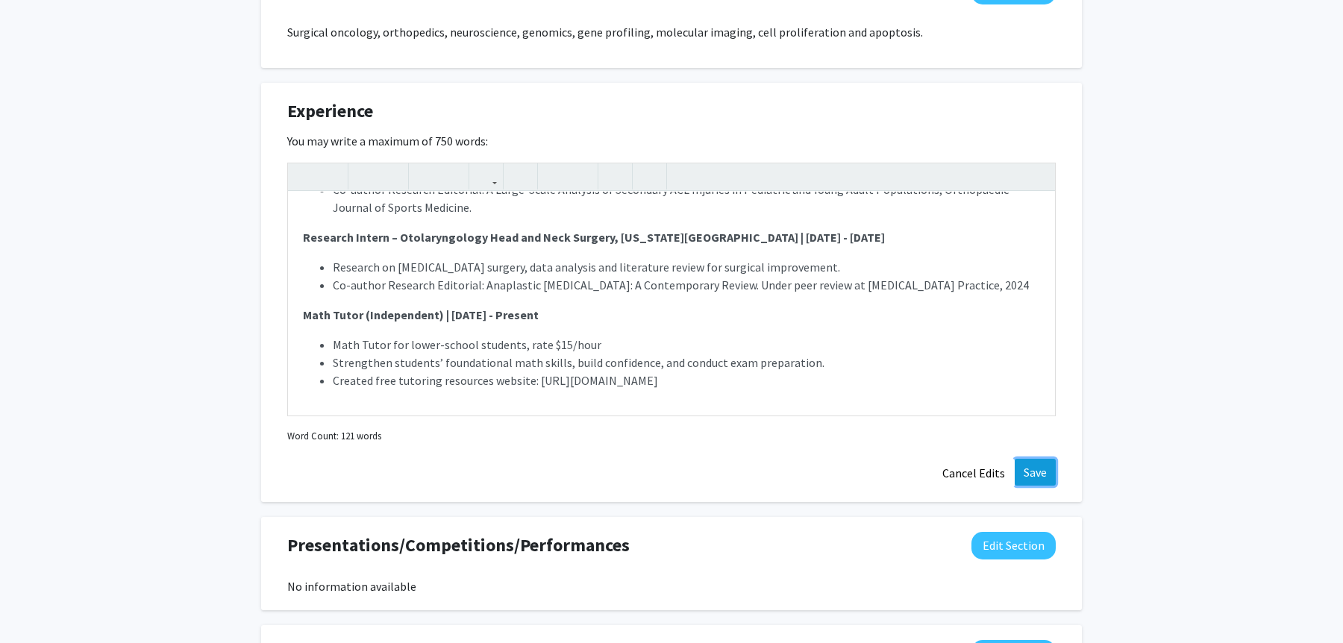
click at [1040, 477] on button "Save" at bounding box center [1035, 472] width 41 height 27
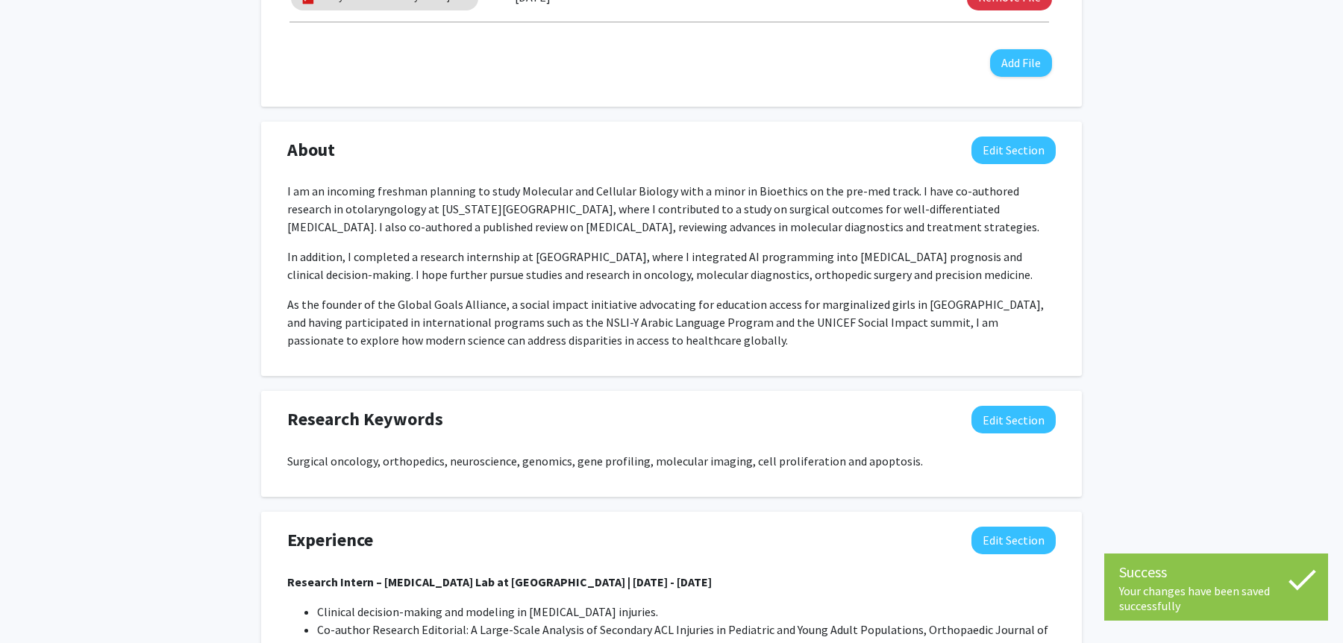
scroll to position [836, 0]
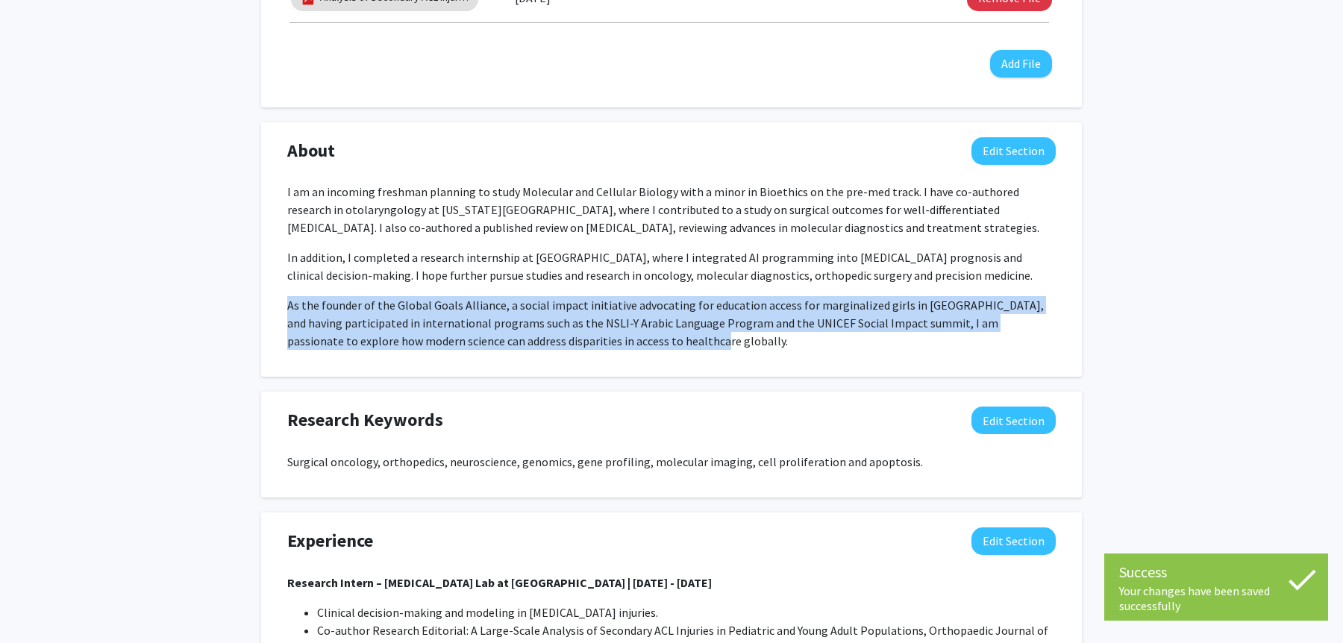
drag, startPoint x: 789, startPoint y: 342, endPoint x: 785, endPoint y: 287, distance: 54.6
click at [785, 287] on div "I am an incoming freshman planning to study Molecular and Cellular Biology with…" at bounding box center [671, 266] width 768 height 167
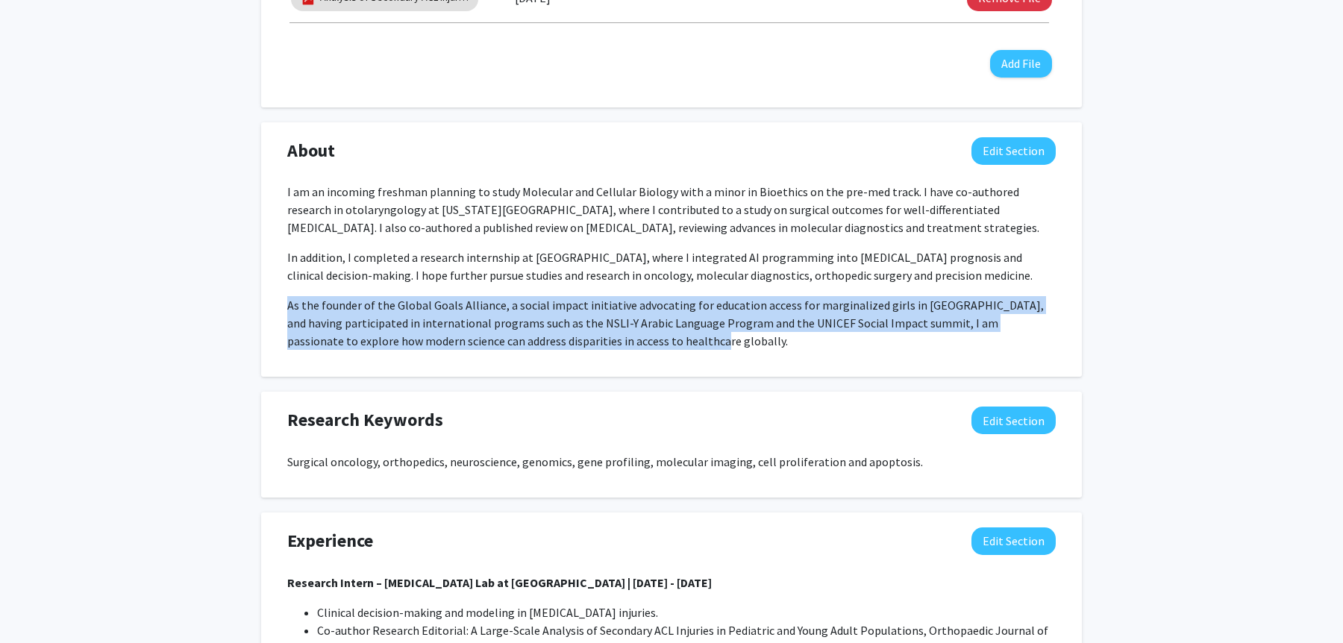
click at [785, 287] on div "I am an incoming freshman planning to study Molecular and Cellular Biology with…" at bounding box center [671, 266] width 768 height 167
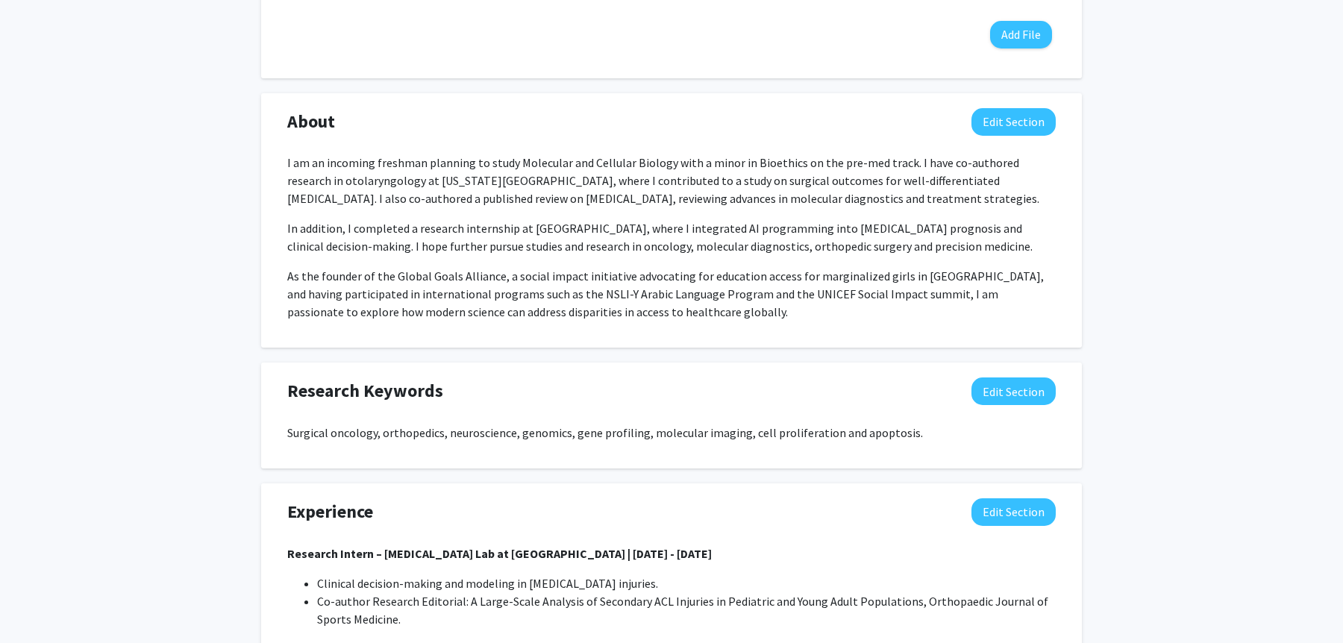
scroll to position [966, 0]
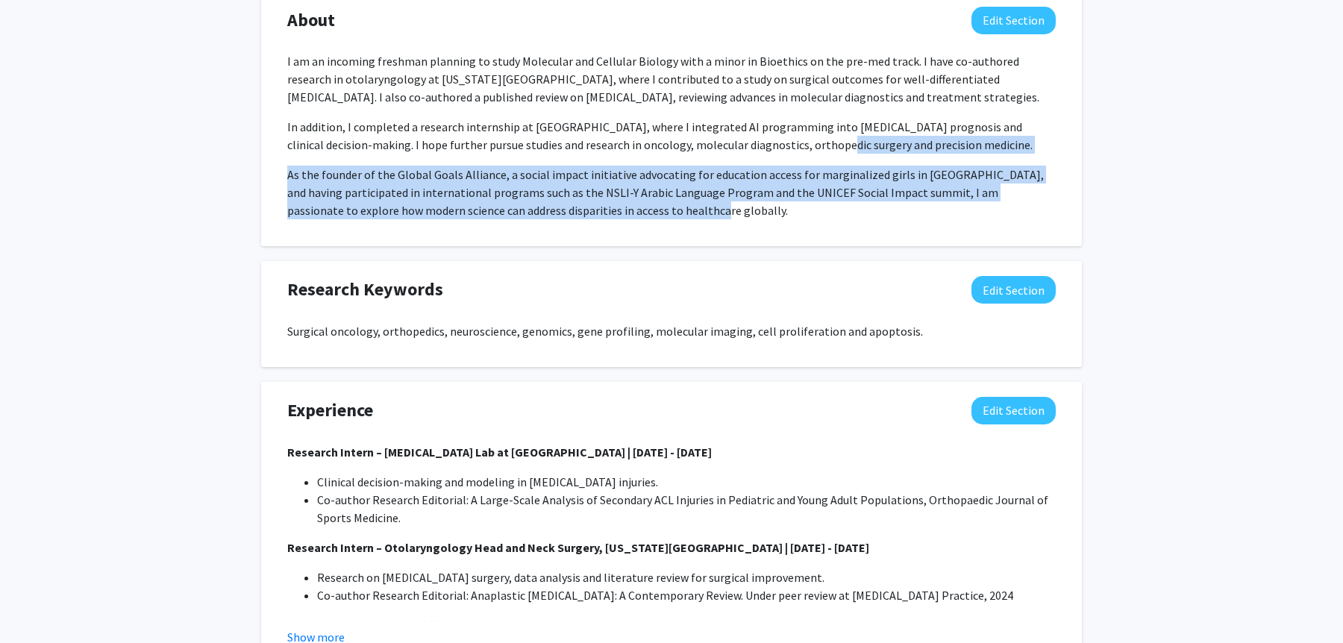
drag, startPoint x: 755, startPoint y: 206, endPoint x: 755, endPoint y: 152, distance: 53.7
click at [755, 152] on div "I am an incoming freshman planning to study Molecular and Cellular Biology with…" at bounding box center [671, 135] width 768 height 167
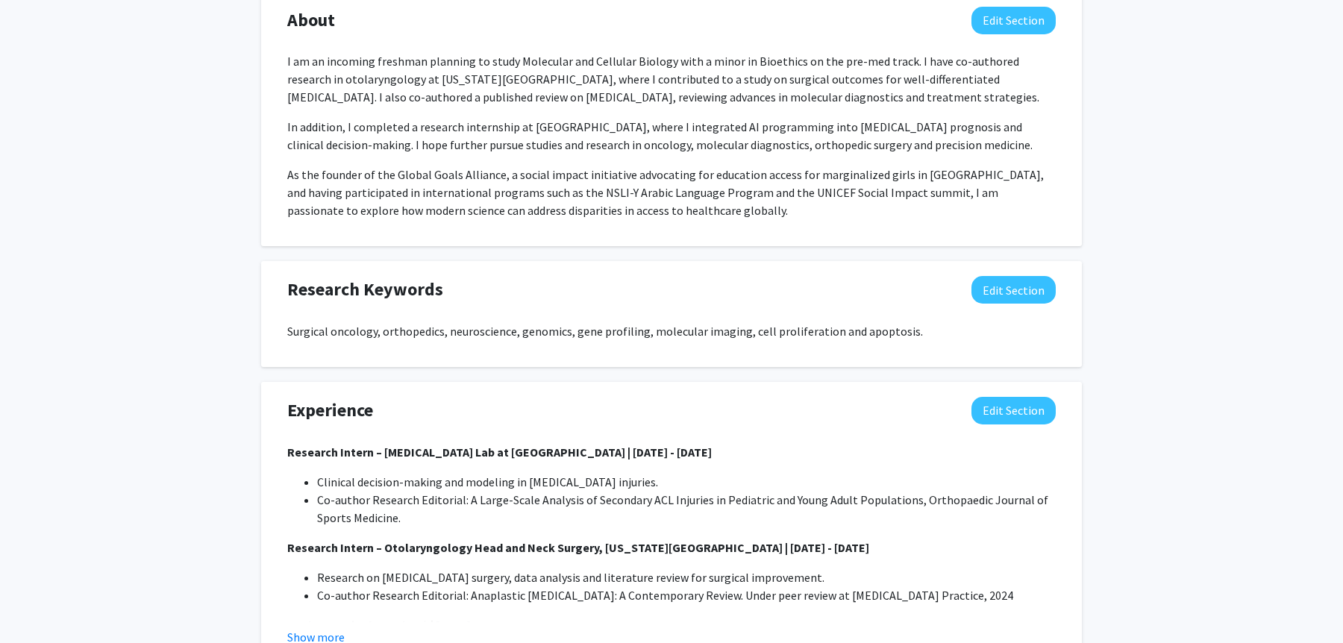
click at [761, 163] on div "I am an incoming freshman planning to study Molecular and Cellular Biology with…" at bounding box center [671, 135] width 768 height 167
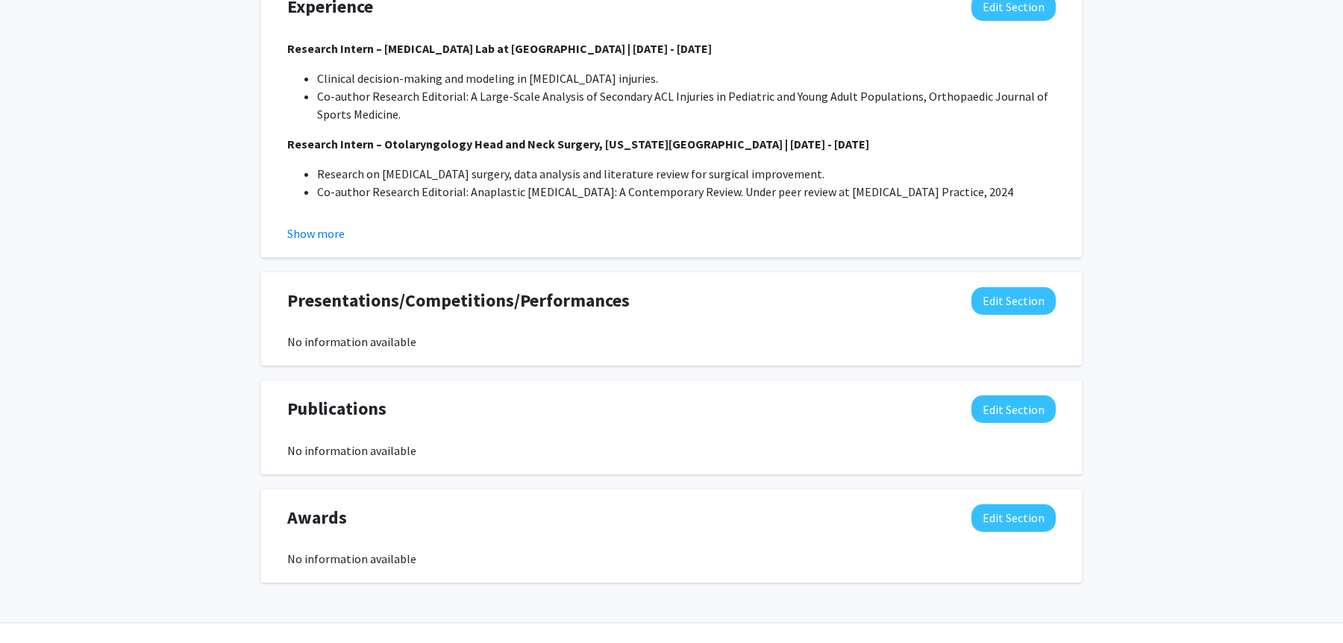
scroll to position [1401, 0]
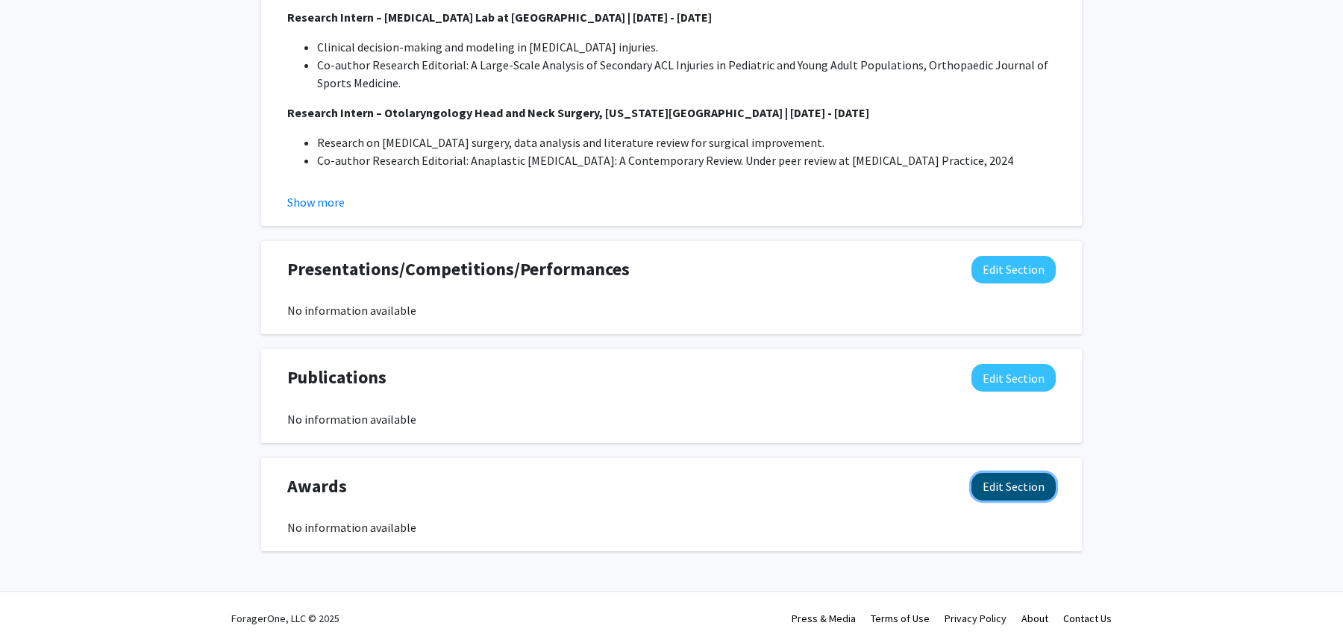
click at [1012, 483] on button "Edit Section" at bounding box center [1013, 487] width 84 height 28
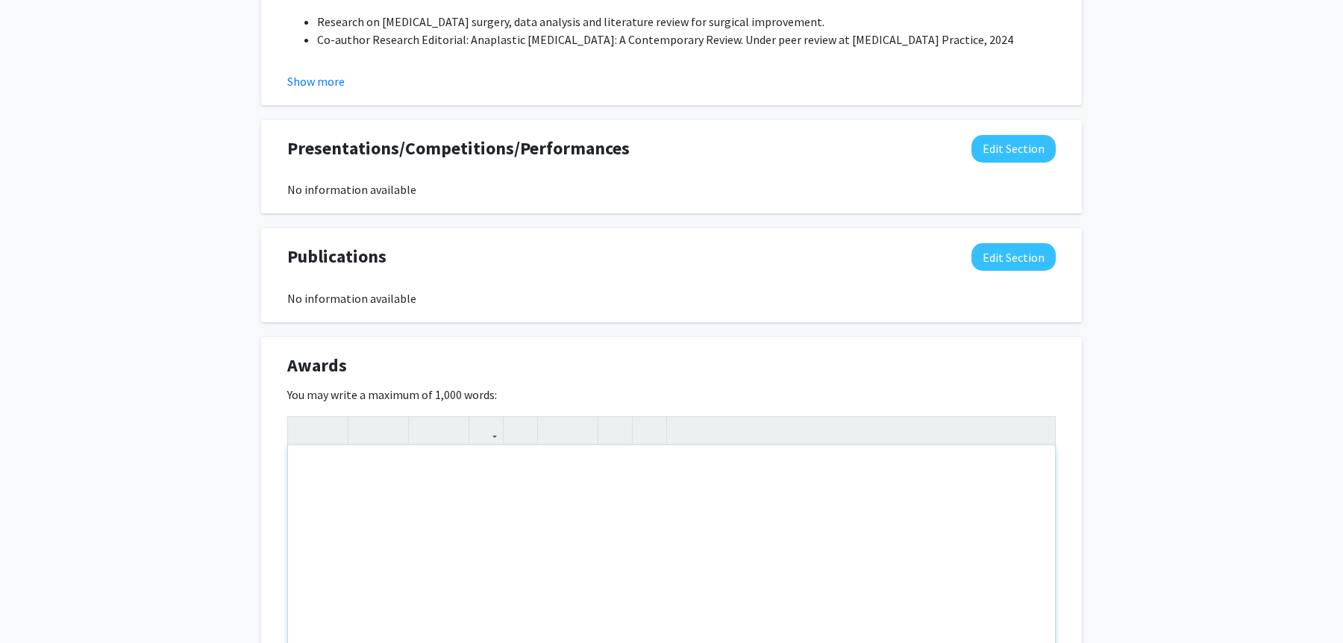
click at [777, 478] on div "Note to users with screen readers: Please deactivate our accessibility plugin f…" at bounding box center [671, 557] width 767 height 224
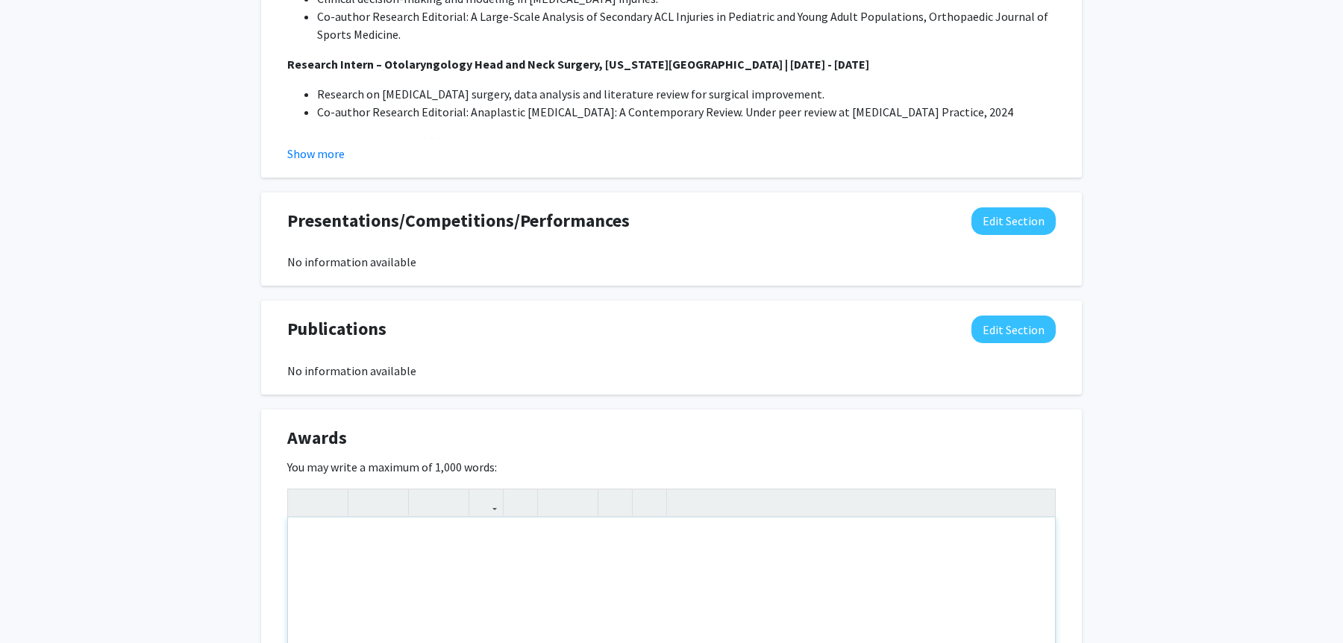
scroll to position [1432, 0]
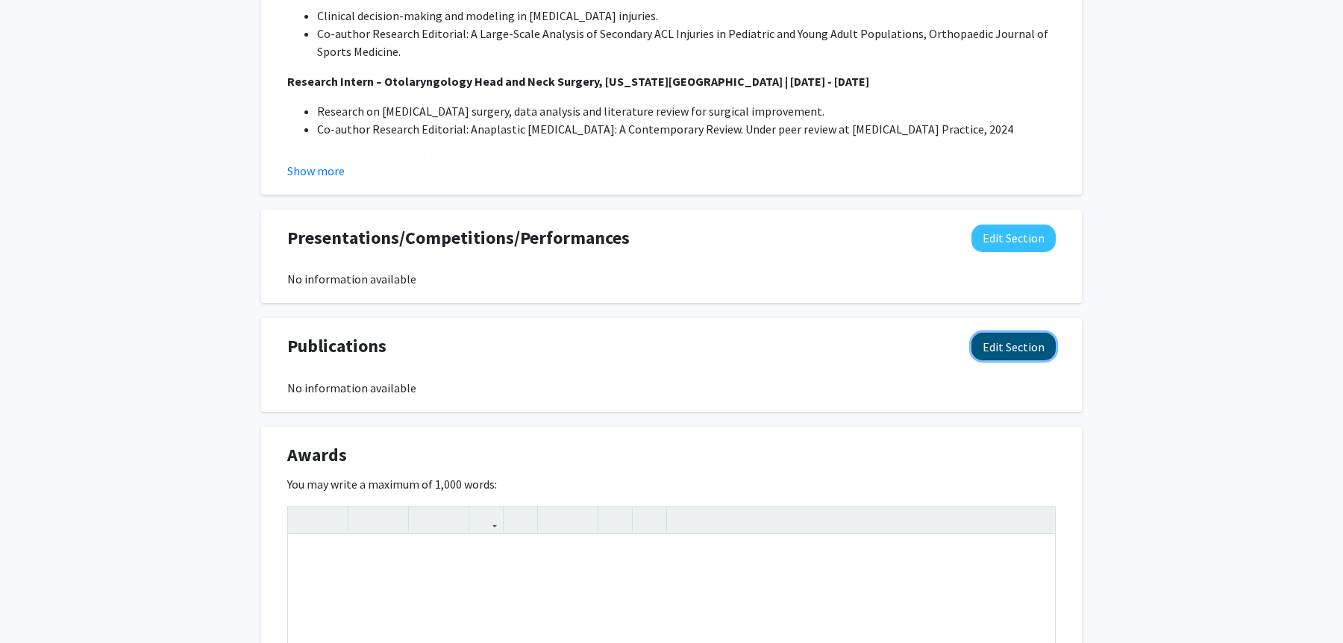
click at [986, 357] on button "Edit Section" at bounding box center [1013, 347] width 84 height 28
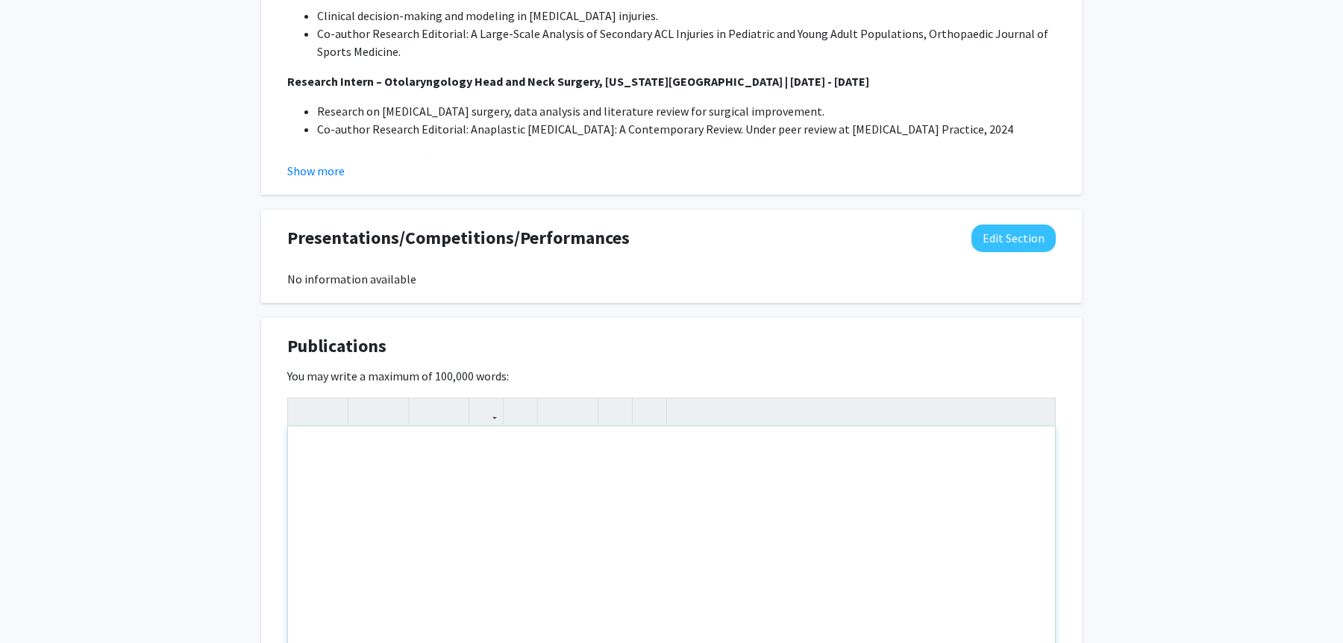
click at [463, 466] on div "Note to users with screen readers: Please deactivate our accessibility plugin f…" at bounding box center [671, 539] width 767 height 224
paste div "Note to users with screen readers: Please deactivate our accessibility plugin f…"
type textarea "<p>Anaplastic [MEDICAL_DATA]: A Contemporary Review. Under peer review at [MEDI…"
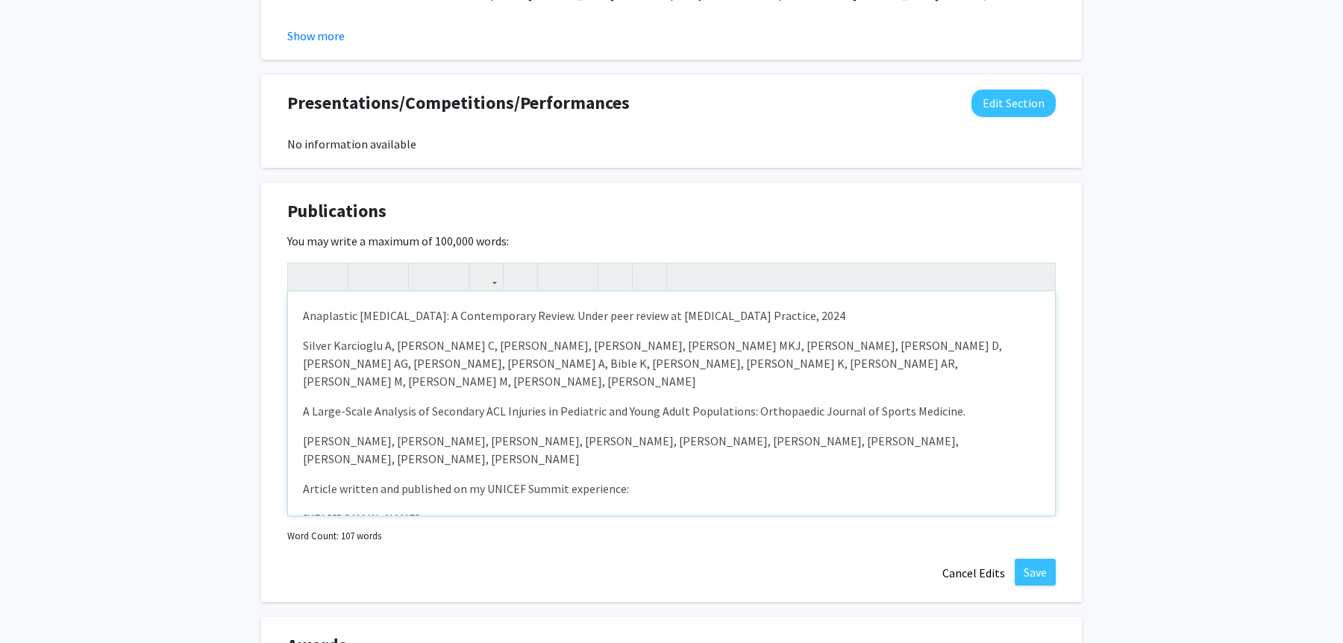
scroll to position [1612, 0]
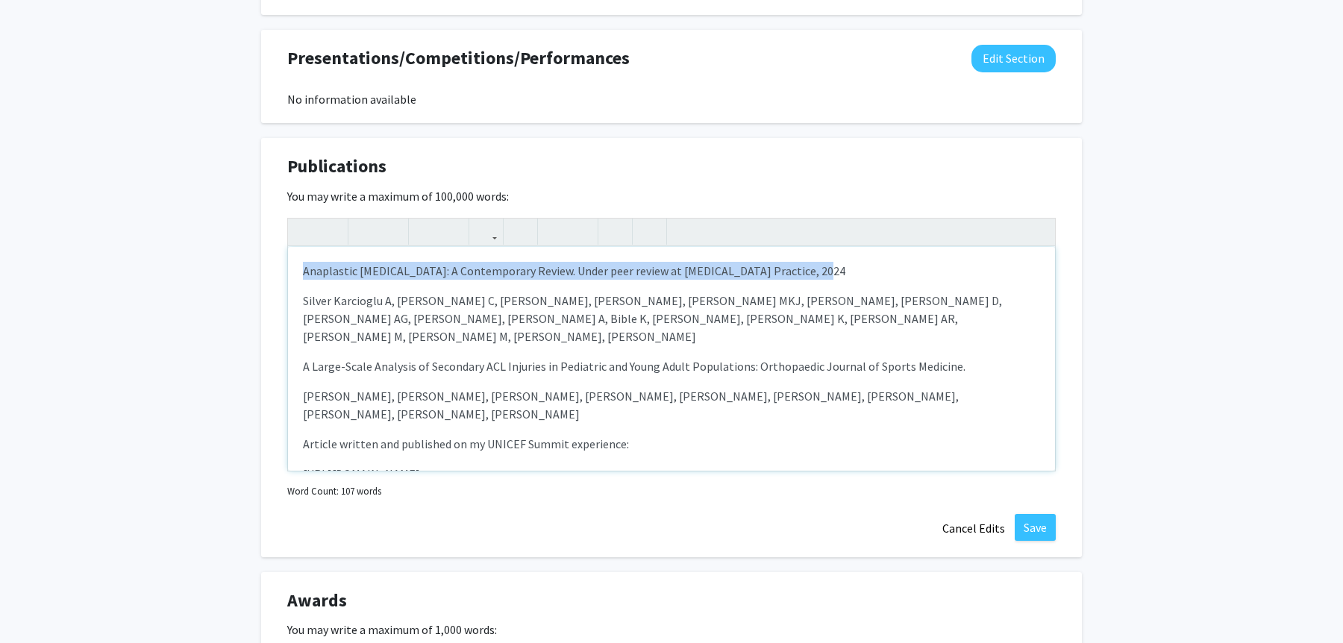
drag, startPoint x: 844, startPoint y: 271, endPoint x: 289, endPoint y: 271, distance: 555.0
click at [289, 271] on div "Anaplastic [MEDICAL_DATA]: A Contemporary Review. Under peer review at [MEDICAL…" at bounding box center [671, 359] width 767 height 224
click at [606, 239] on button "button" at bounding box center [615, 232] width 26 height 26
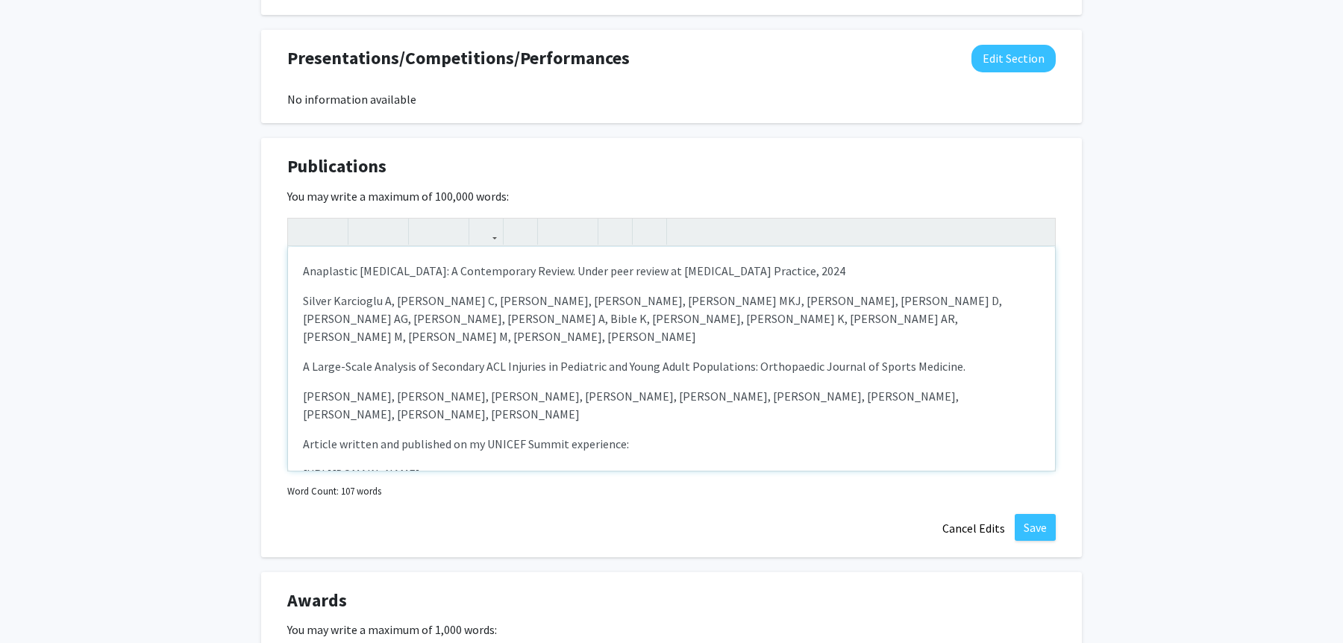
click at [665, 269] on p "Anaplastic [MEDICAL_DATA]: A Contemporary Review. Under peer review at [MEDICAL…" at bounding box center [671, 271] width 737 height 18
drag, startPoint x: 686, startPoint y: 271, endPoint x: 579, endPoint y: 263, distance: 106.9
click at [579, 263] on p "Anaplastic [MEDICAL_DATA]: A Contemporary Review. Under peer review at [MEDICAL…" at bounding box center [671, 271] width 737 height 18
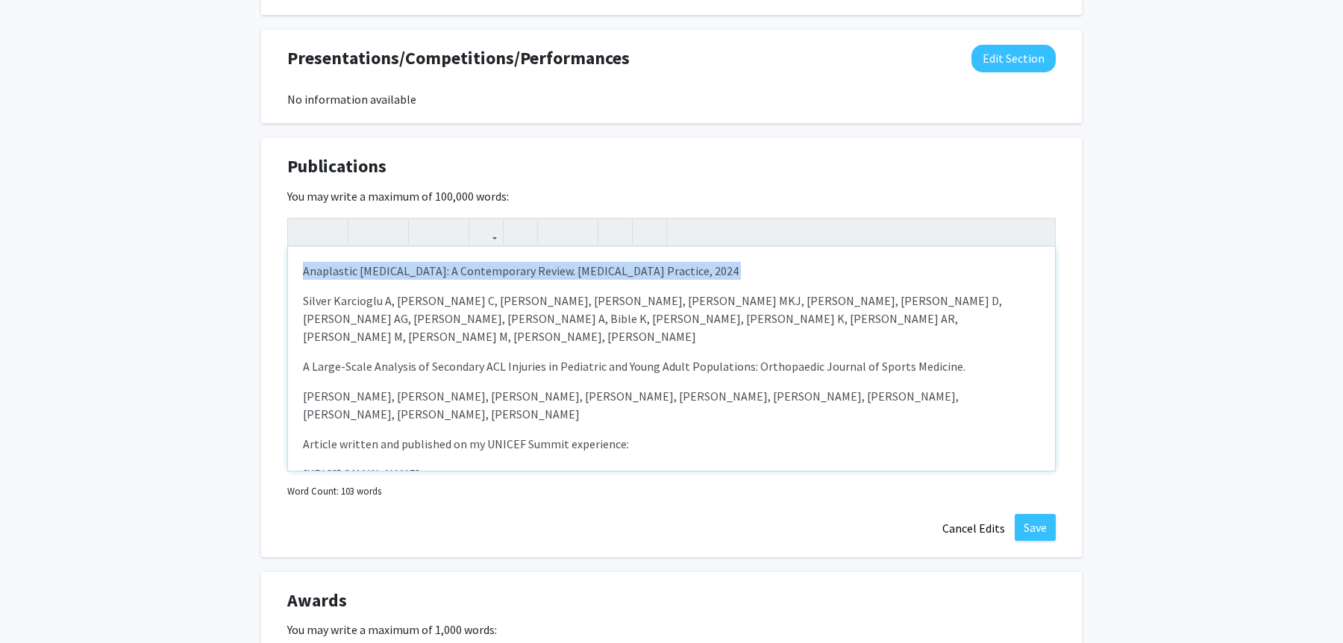
drag, startPoint x: 693, startPoint y: 272, endPoint x: 260, endPoint y: 241, distance: 433.8
click at [261, 241] on div "Publications Edit Section You may write a maximum of 100,000 words: <p>Anaplast…" at bounding box center [671, 347] width 821 height 419
click at [370, 221] on icon "button" at bounding box center [365, 231] width 13 height 25
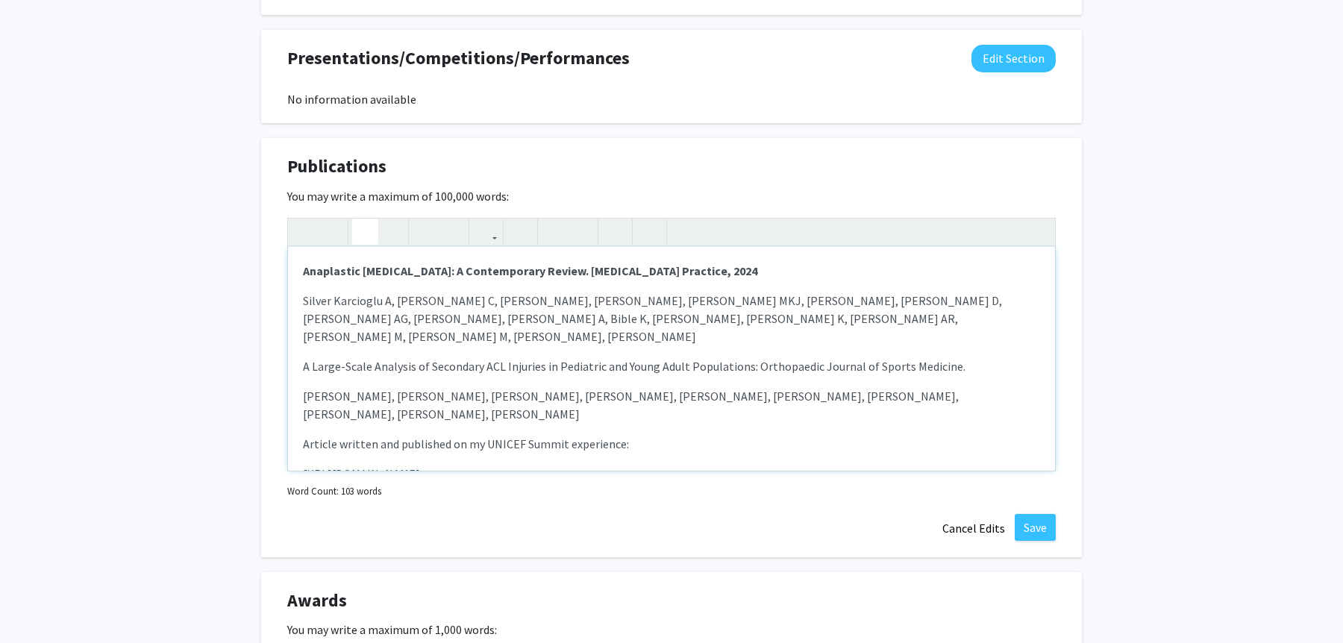
click at [343, 362] on div "Anaplastic [MEDICAL_DATA]: A Contemporary Review. [MEDICAL_DATA] Practice, 2024…" at bounding box center [671, 359] width 767 height 224
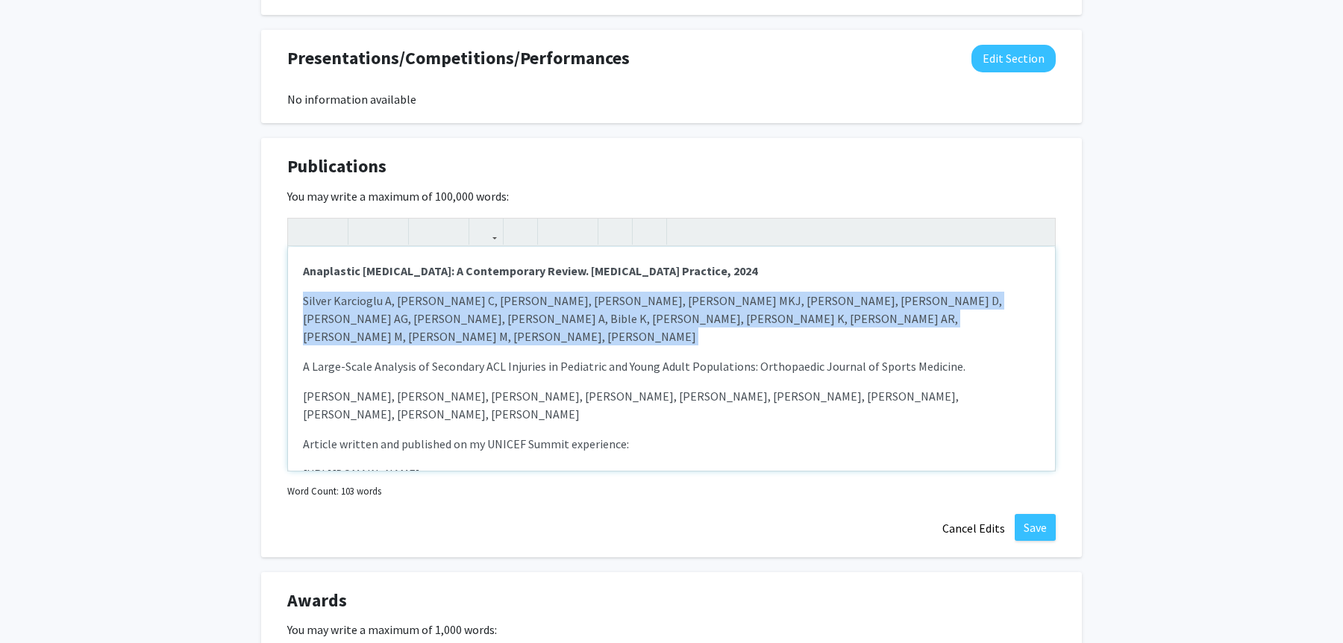
drag, startPoint x: 301, startPoint y: 289, endPoint x: 298, endPoint y: 339, distance: 49.3
click at [298, 339] on div "Anaplastic [MEDICAL_DATA]: A Contemporary Review. [MEDICAL_DATA] Practice, 2024…" at bounding box center [671, 359] width 767 height 224
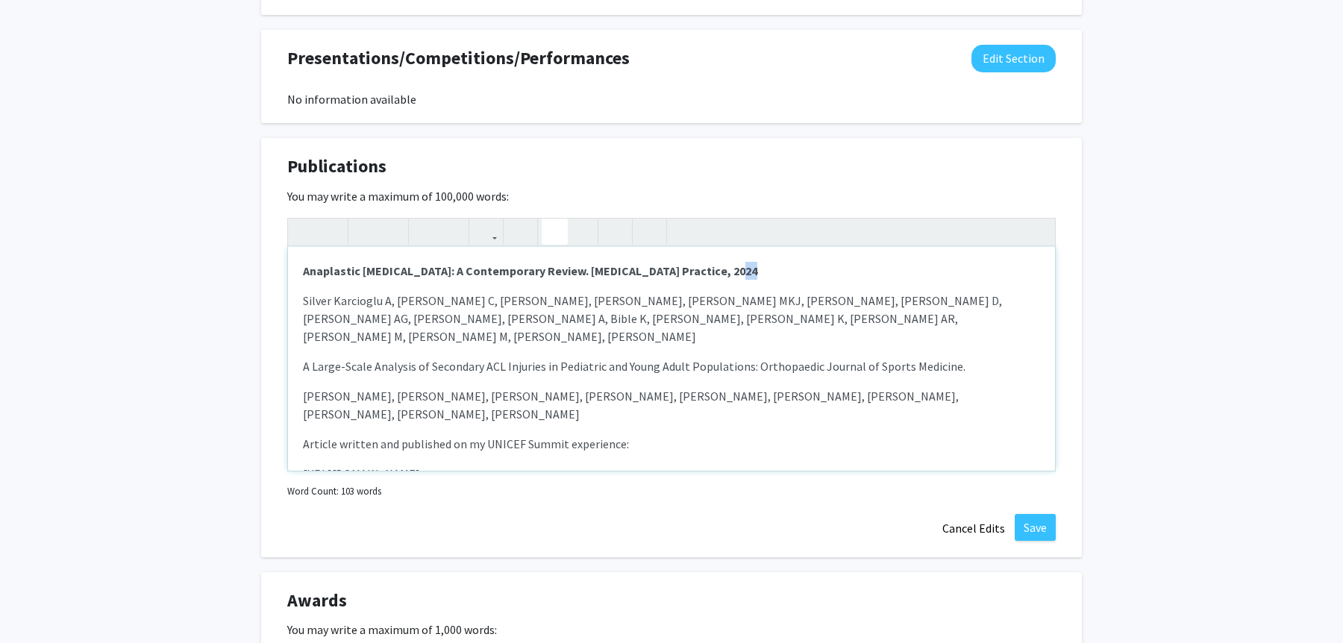
click at [551, 224] on icon "button" at bounding box center [554, 231] width 13 height 25
click at [389, 357] on p "A Large-Scale Analysis of Secondary ACL Injuries in Pediatric and Young Adult P…" at bounding box center [671, 366] width 737 height 18
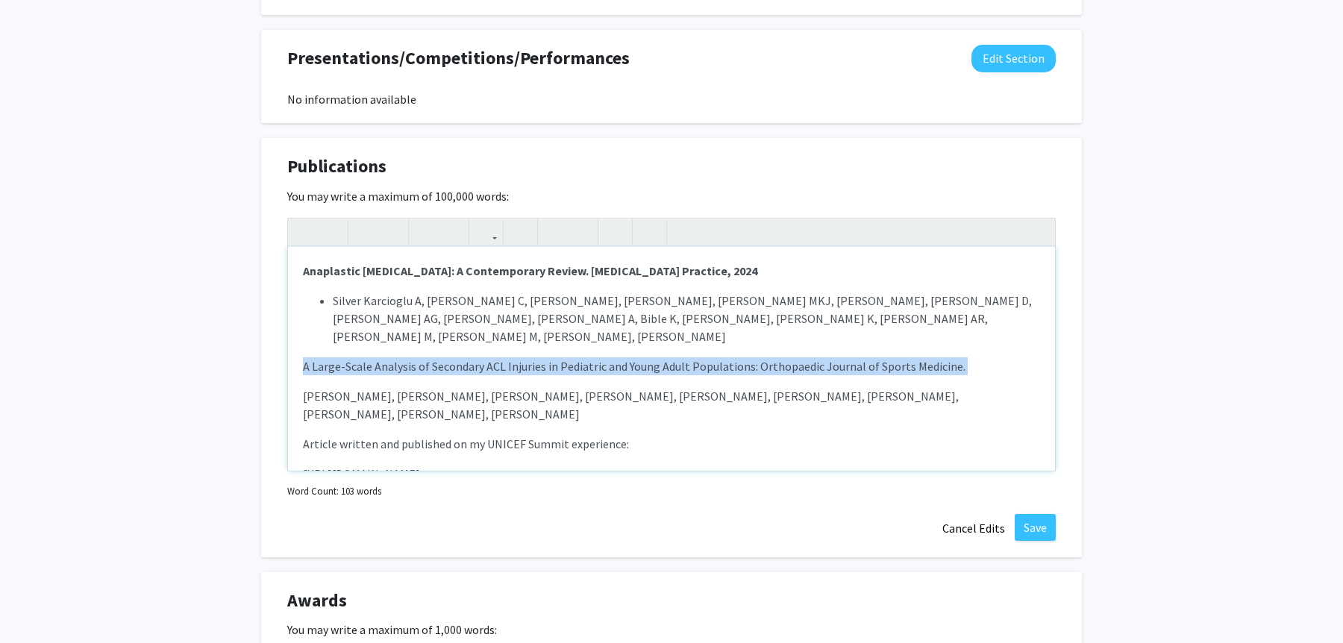
click at [389, 357] on p "A Large-Scale Analysis of Secondary ACL Injuries in Pediatric and Young Adult P…" at bounding box center [671, 366] width 737 height 18
click at [363, 229] on icon "button" at bounding box center [365, 231] width 13 height 25
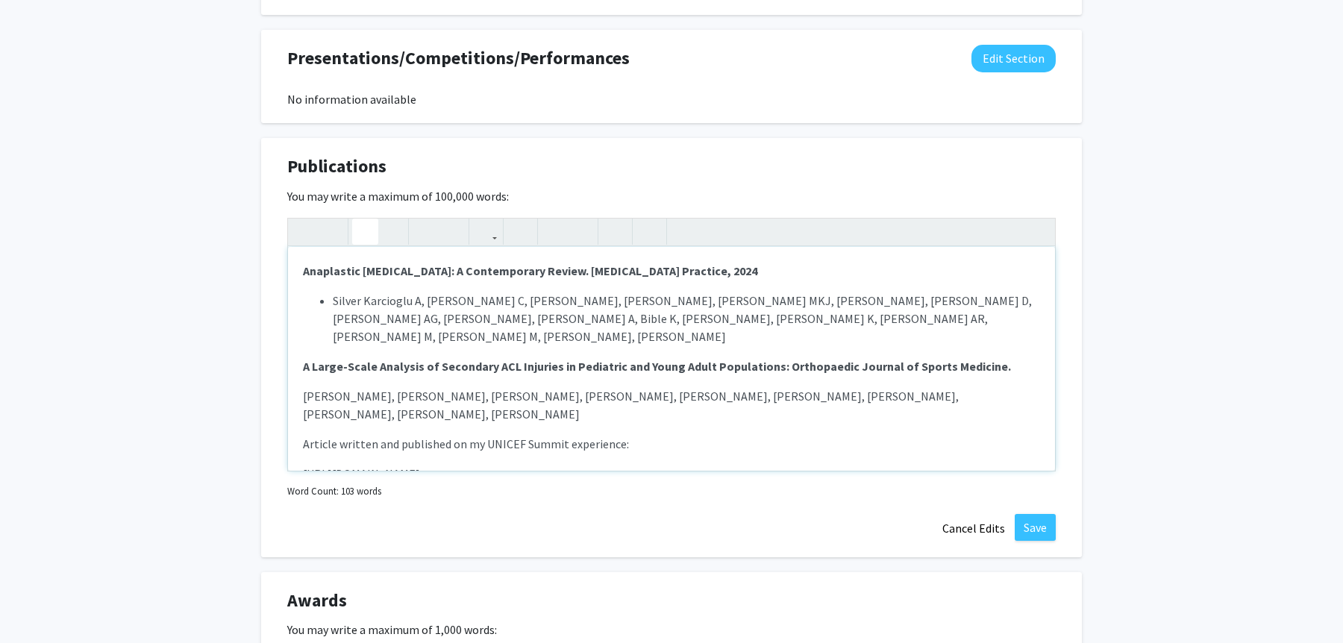
click at [444, 394] on p "[PERSON_NAME], [PERSON_NAME], [PERSON_NAME], [PERSON_NAME], [PERSON_NAME], [PER…" at bounding box center [671, 405] width 737 height 36
click at [299, 383] on div "Anaplastic [MEDICAL_DATA]: A Contemporary Review. [MEDICAL_DATA] Practice, 2024…" at bounding box center [671, 359] width 767 height 224
click at [549, 230] on icon "button" at bounding box center [554, 231] width 13 height 25
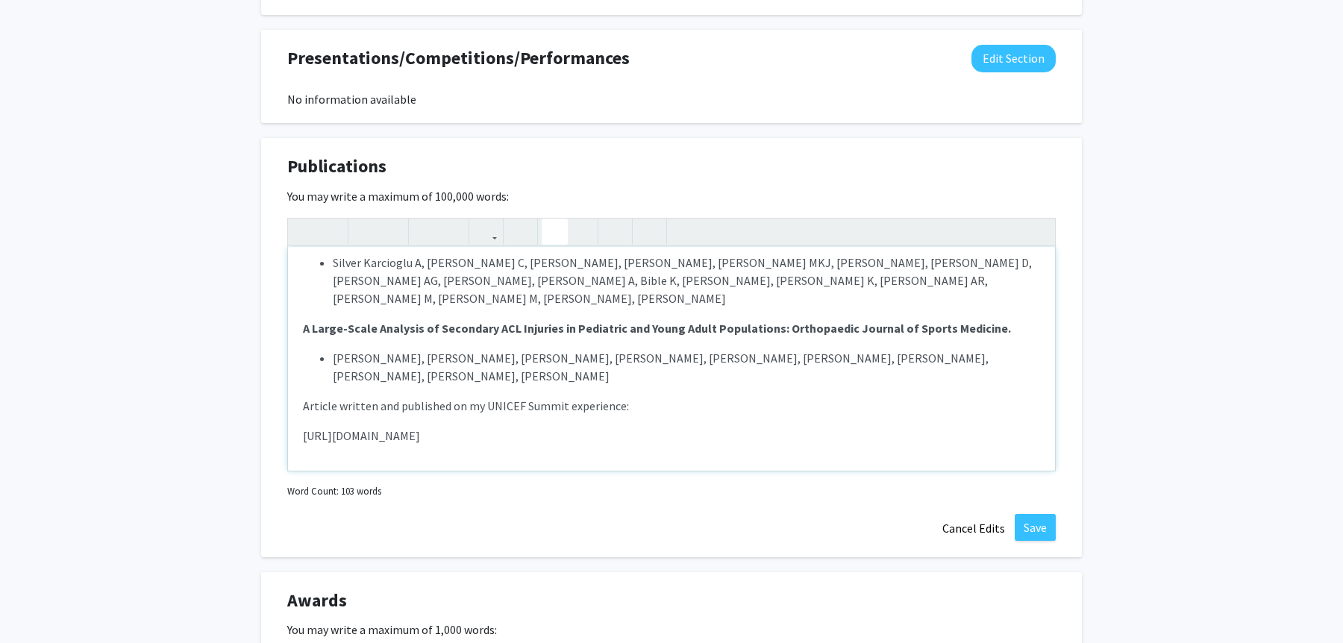
click at [634, 397] on p "Article written and published on my UNICEF Summit experience:" at bounding box center [671, 406] width 737 height 18
click at [560, 242] on button "button" at bounding box center [555, 232] width 26 height 26
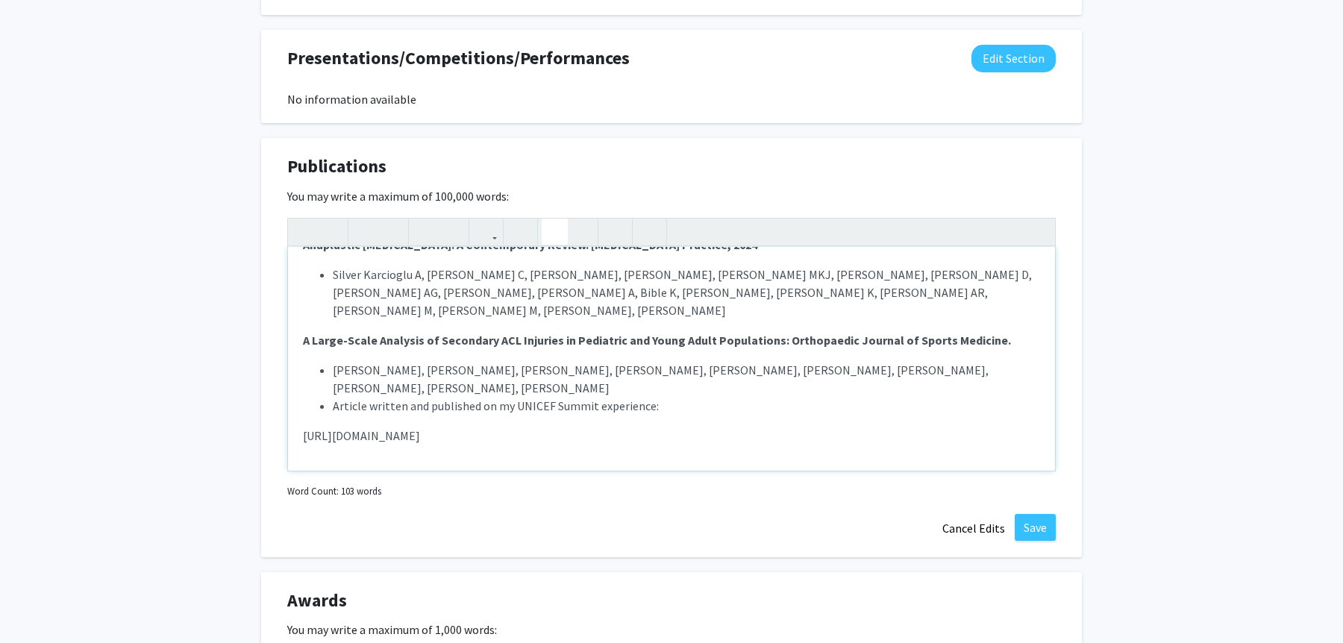
scroll to position [8, 0]
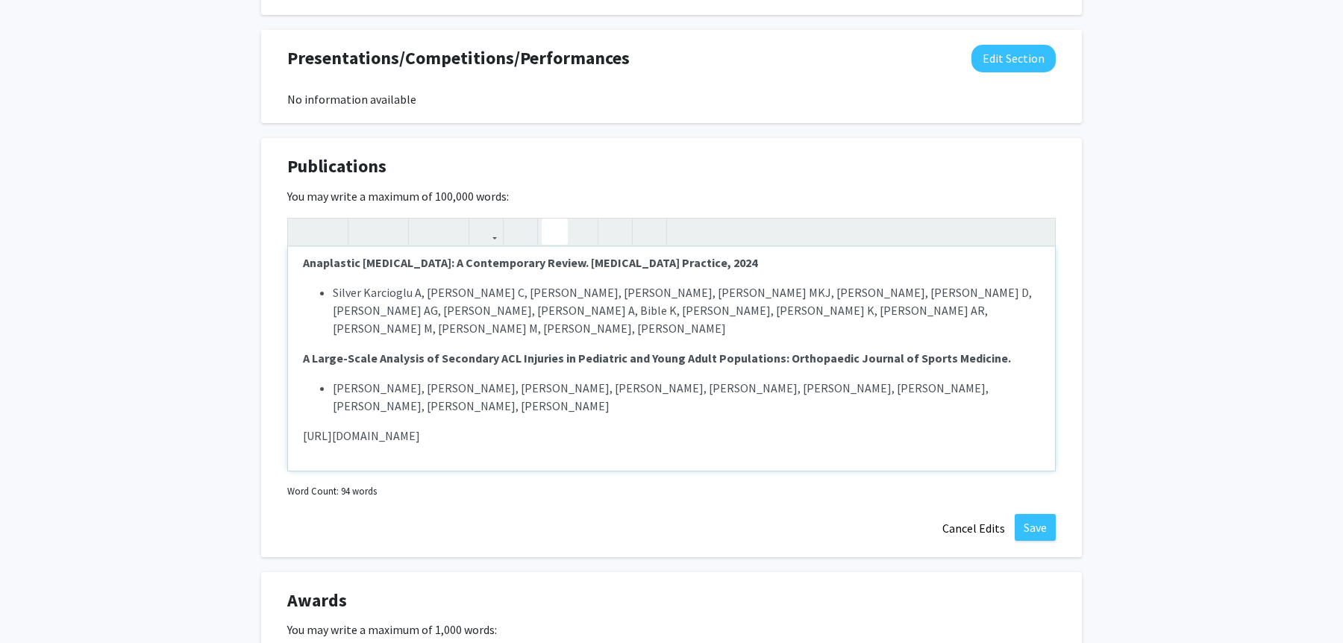
drag, startPoint x: 581, startPoint y: 444, endPoint x: 581, endPoint y: 396, distance: 47.7
click at [581, 396] on div "Anaplastic [MEDICAL_DATA]: A Contemporary Review. [MEDICAL_DATA] Practice, 2024…" at bounding box center [671, 359] width 767 height 224
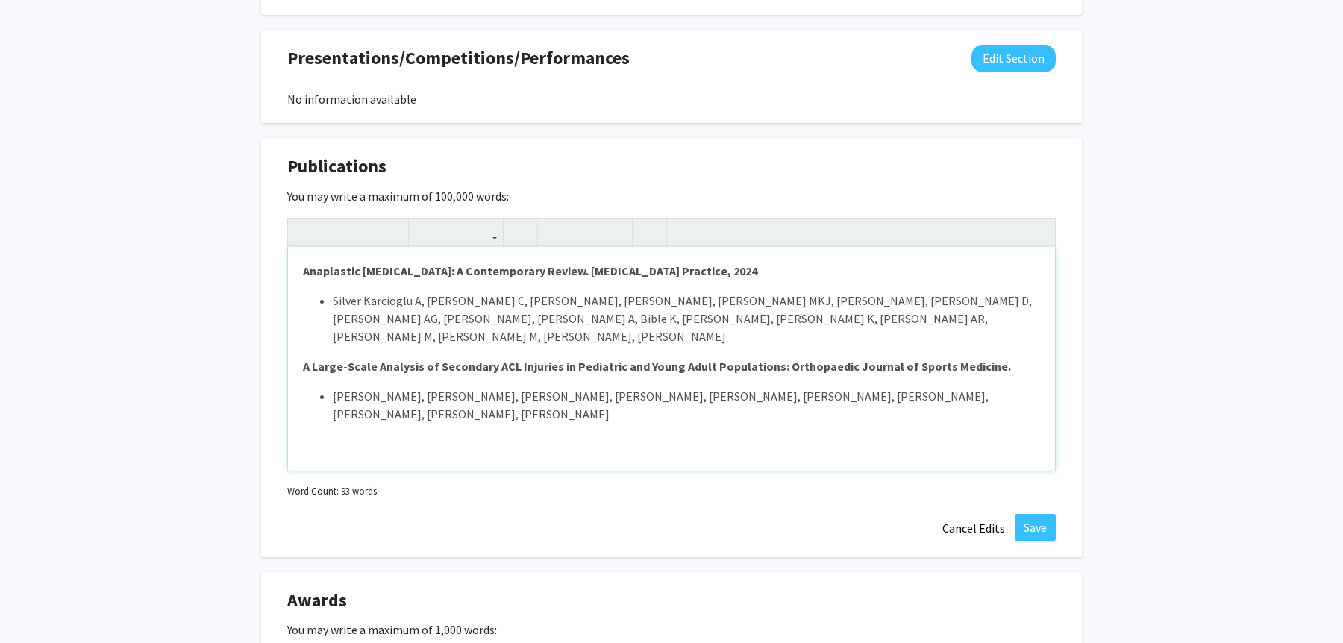
type textarea "<p><strong>Anaplastic [MEDICAL_DATA]: A Contemporary Review. [MEDICAL_DATA] Pra…"
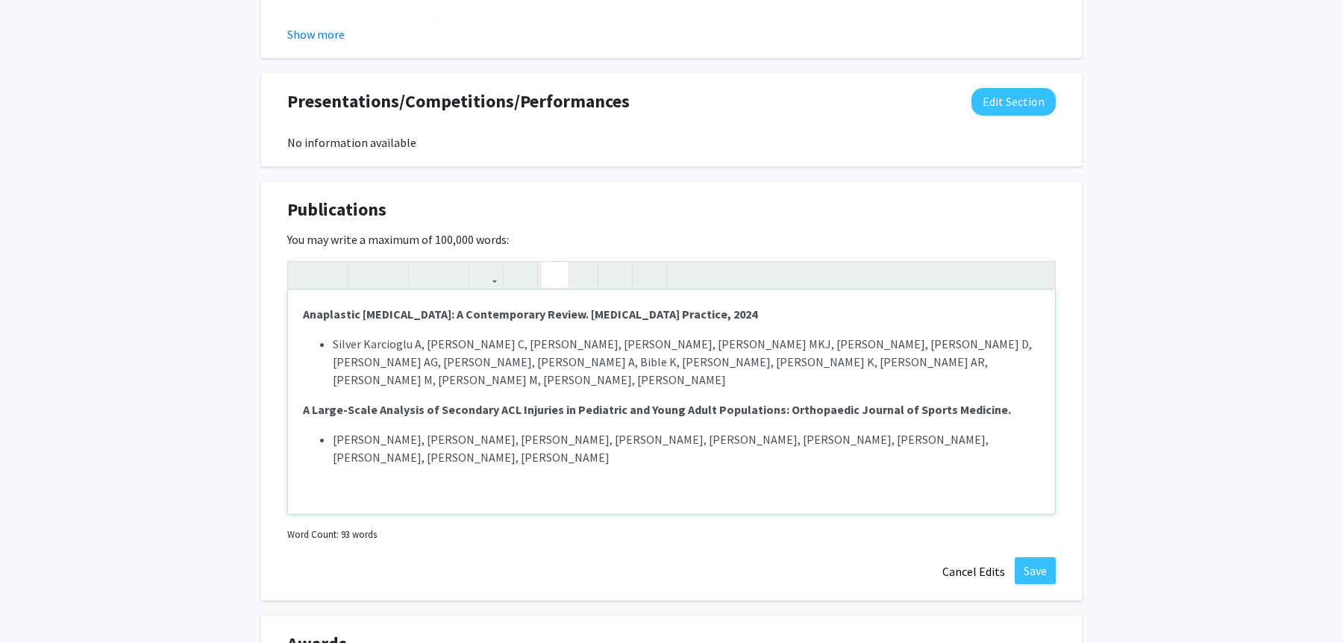
scroll to position [1555, 0]
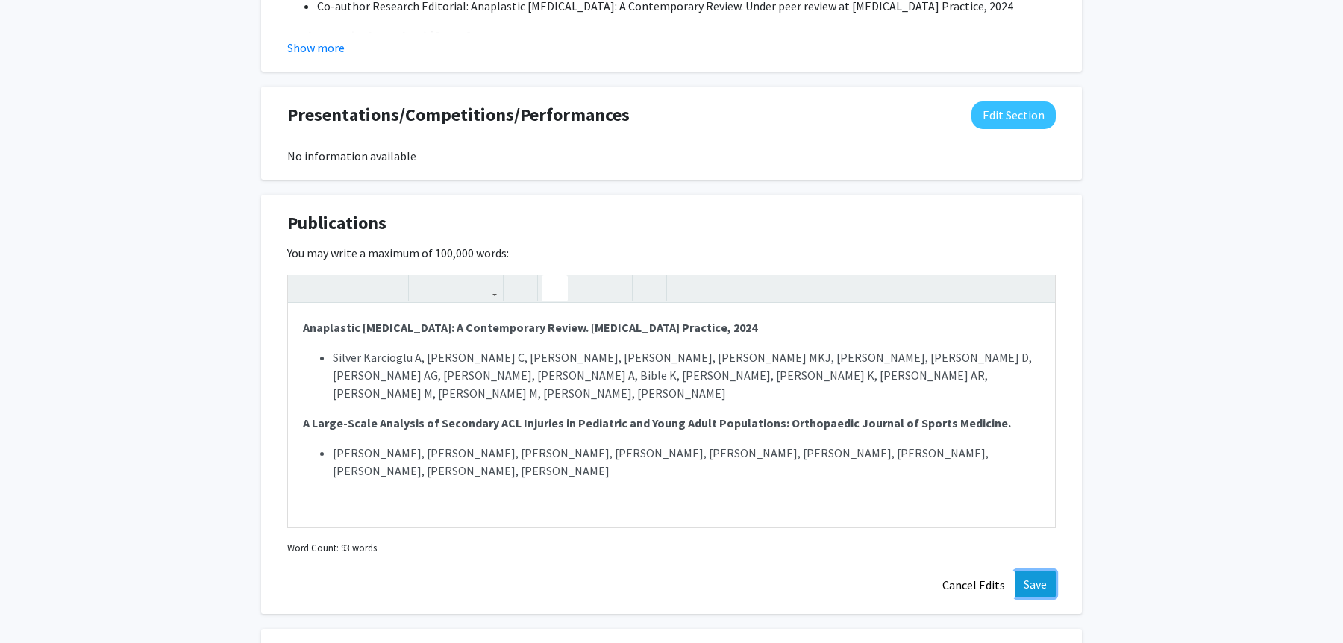
click at [1039, 575] on button "Save" at bounding box center [1035, 584] width 41 height 27
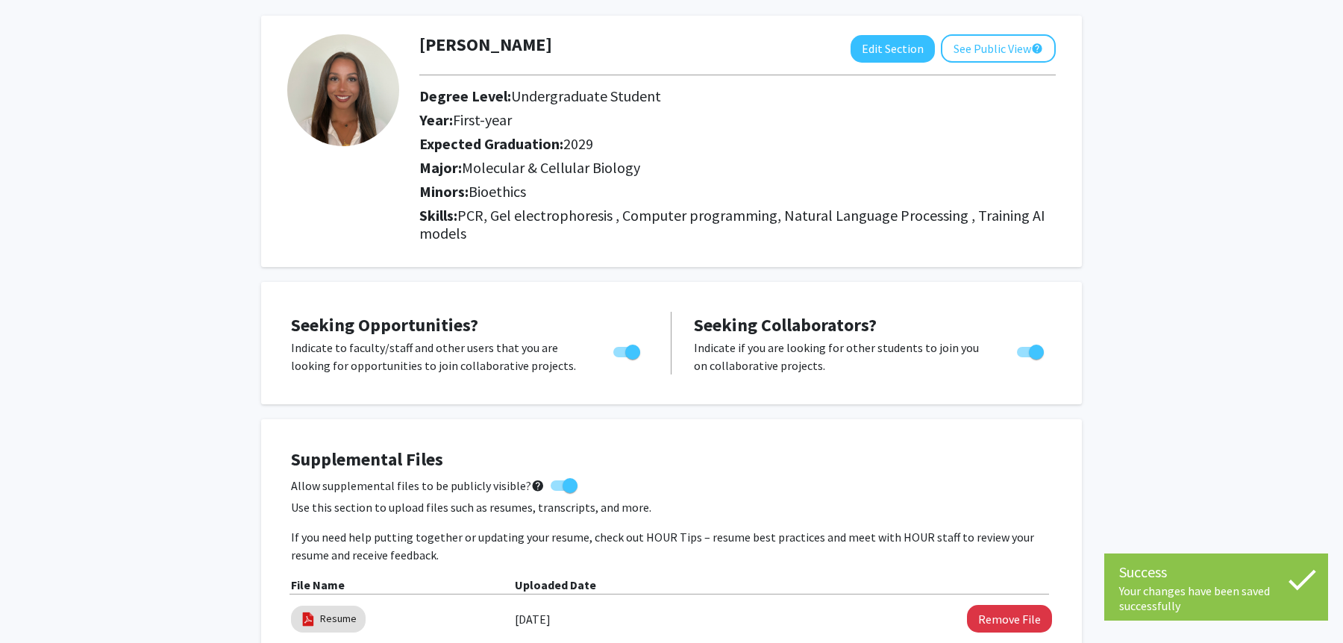
scroll to position [1, 0]
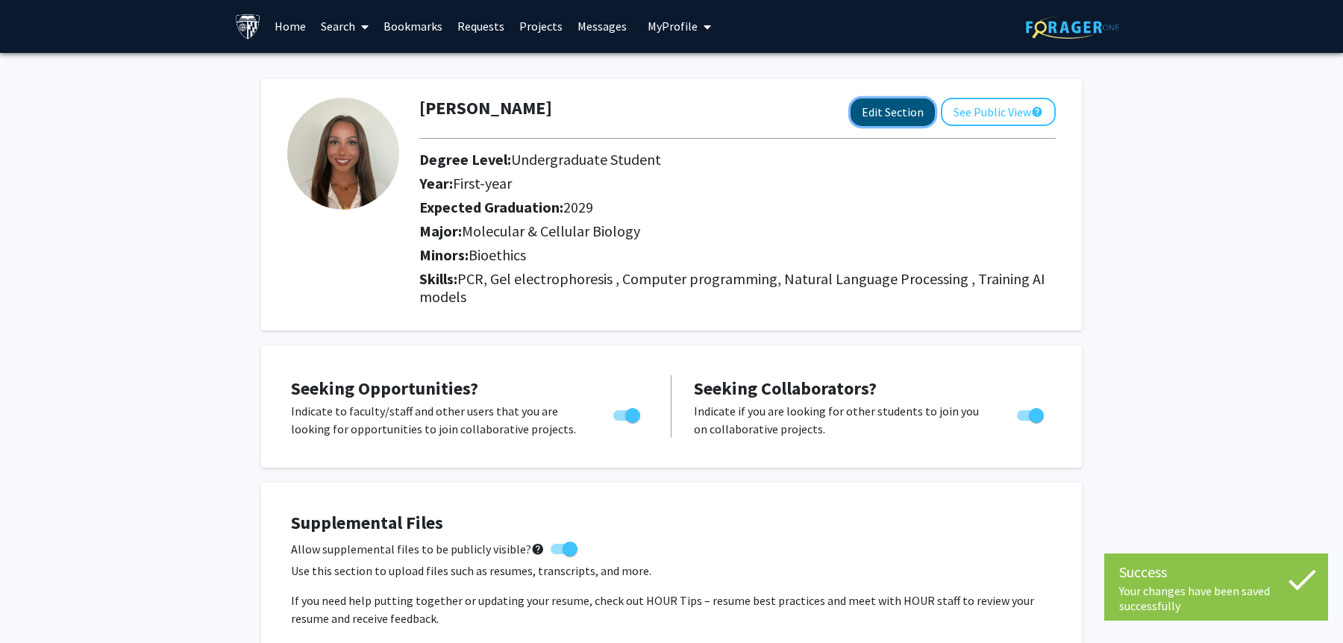
click at [904, 103] on button "Edit Section" at bounding box center [892, 112] width 84 height 28
select select "first-year"
select select "2029"
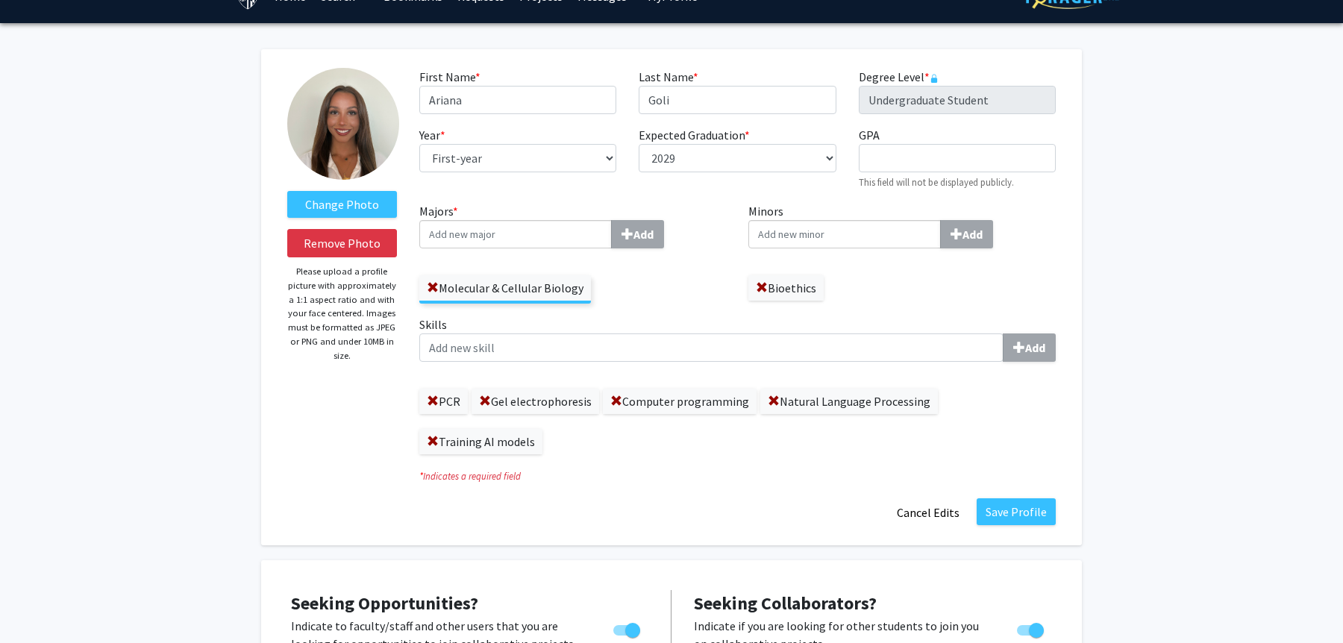
scroll to position [0, 0]
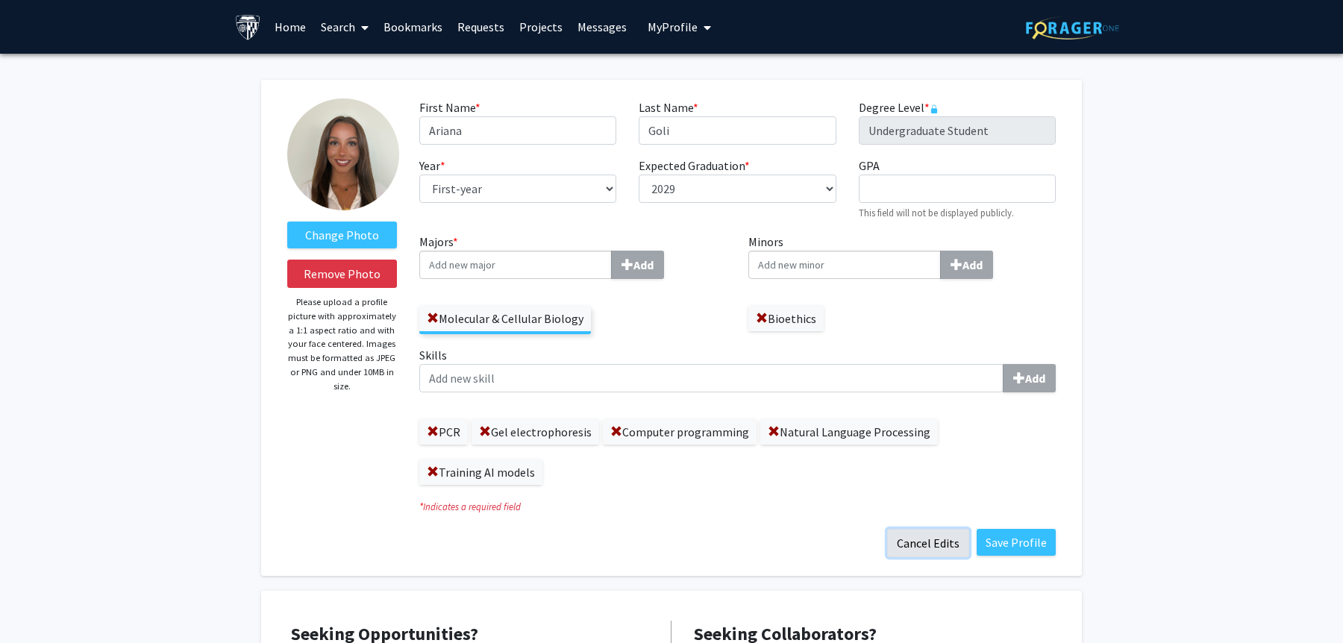
click at [940, 538] on button "Cancel Edits" at bounding box center [928, 543] width 82 height 28
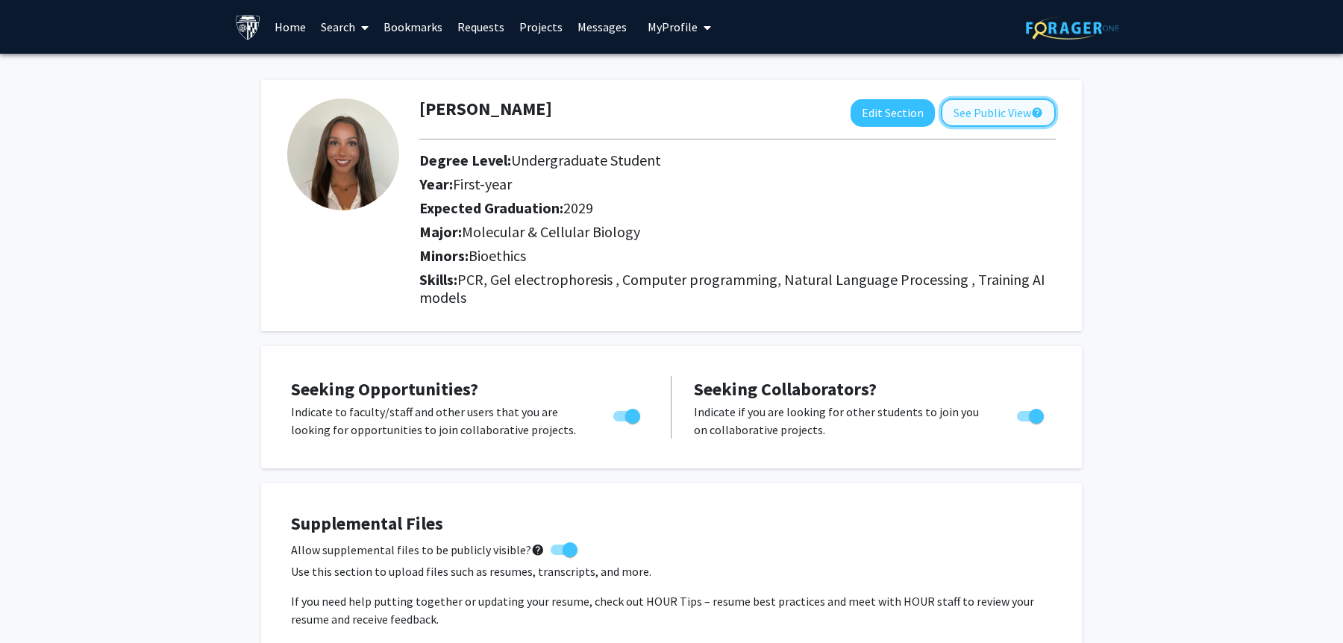
click at [1004, 105] on button "See Public View help" at bounding box center [998, 112] width 115 height 28
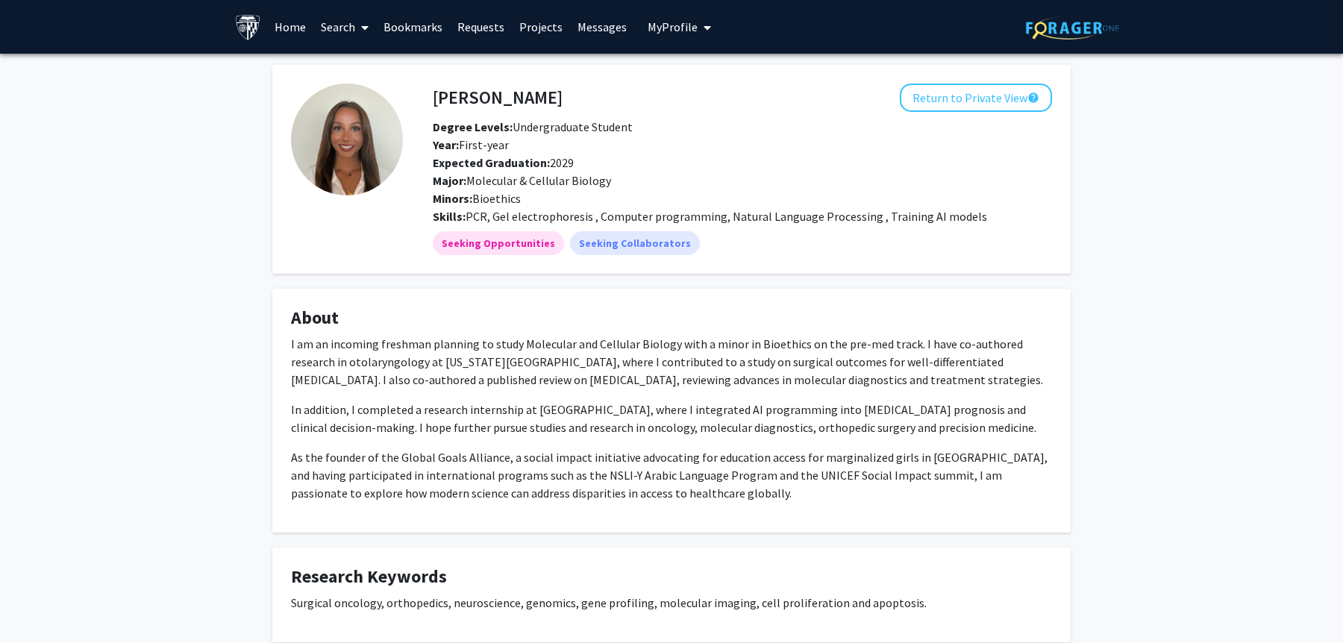
click at [304, 28] on link "Home" at bounding box center [290, 27] width 46 height 52
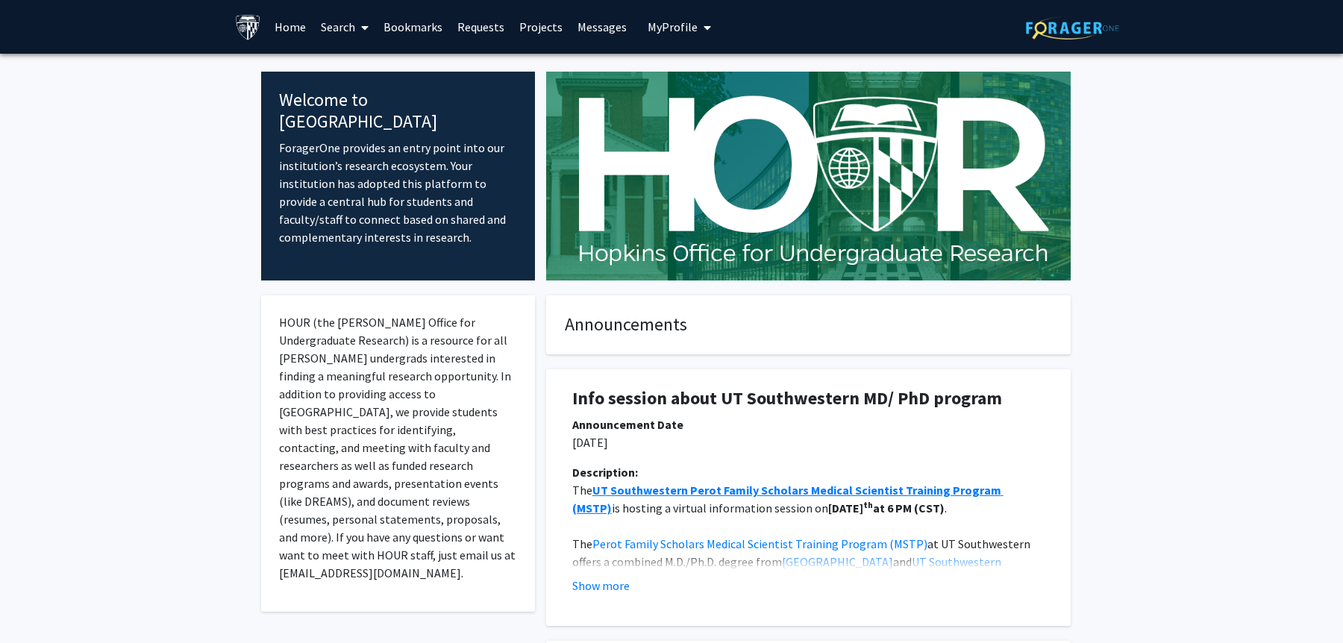
click at [342, 26] on link "Search" at bounding box center [344, 27] width 63 height 52
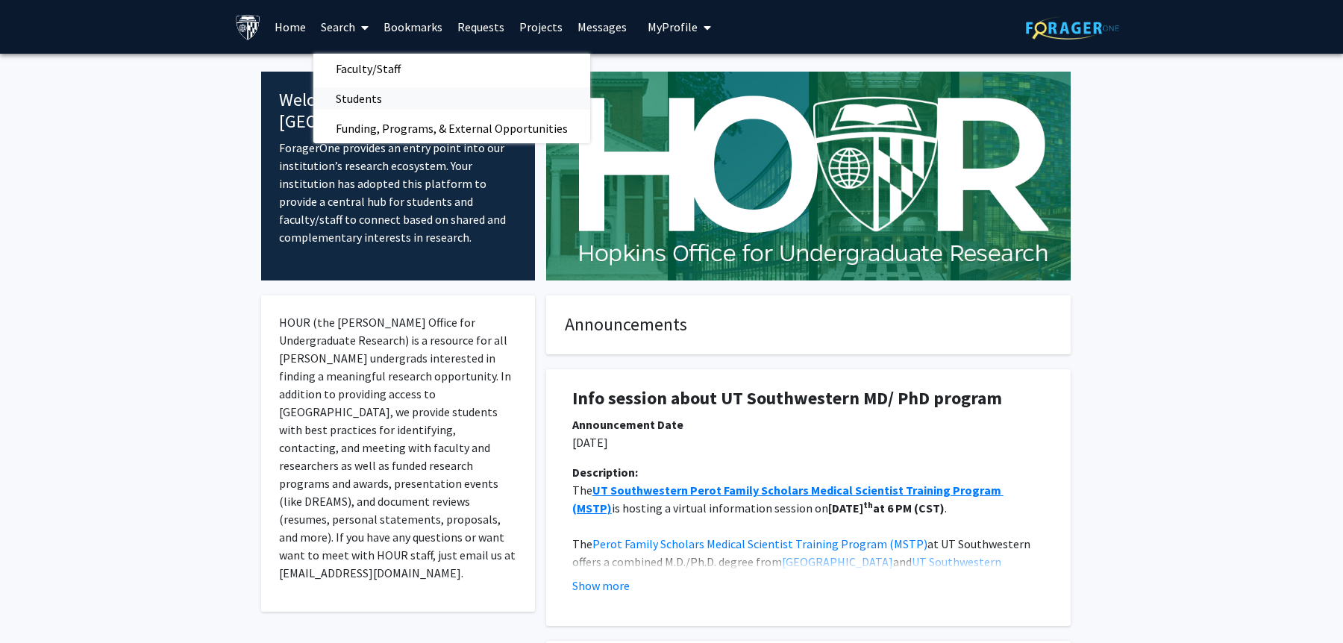
click at [372, 99] on span "Students" at bounding box center [358, 99] width 91 height 30
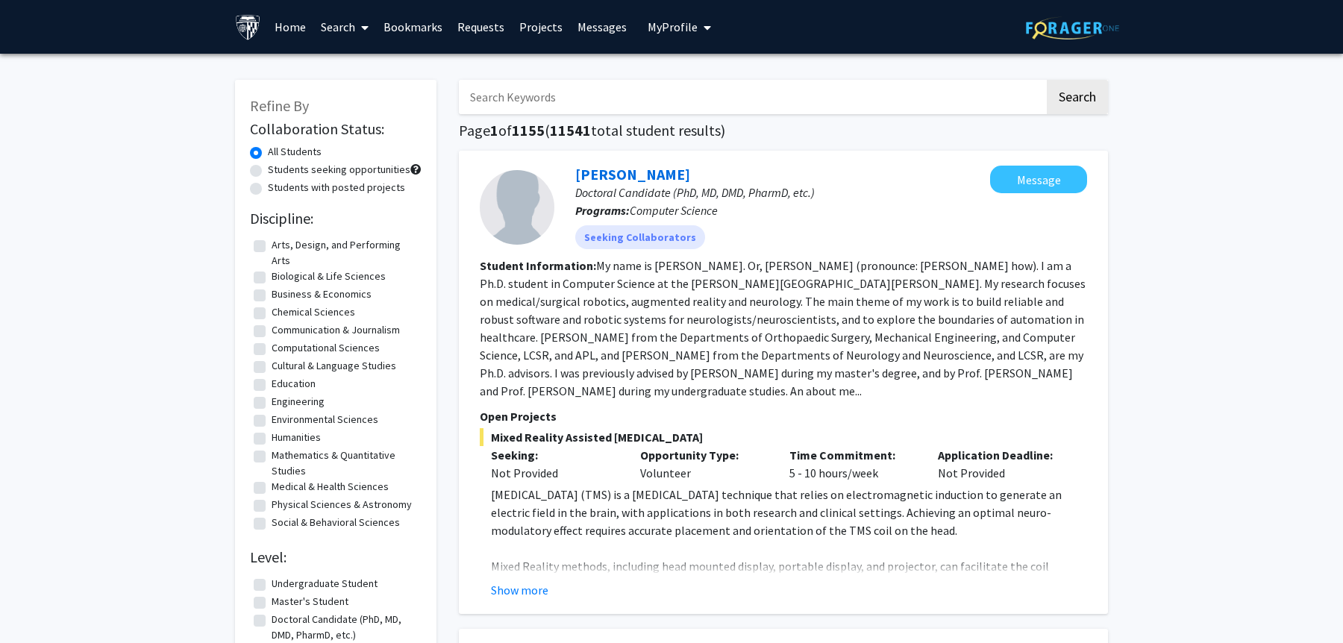
click at [540, 34] on link "Projects" at bounding box center [541, 27] width 58 height 52
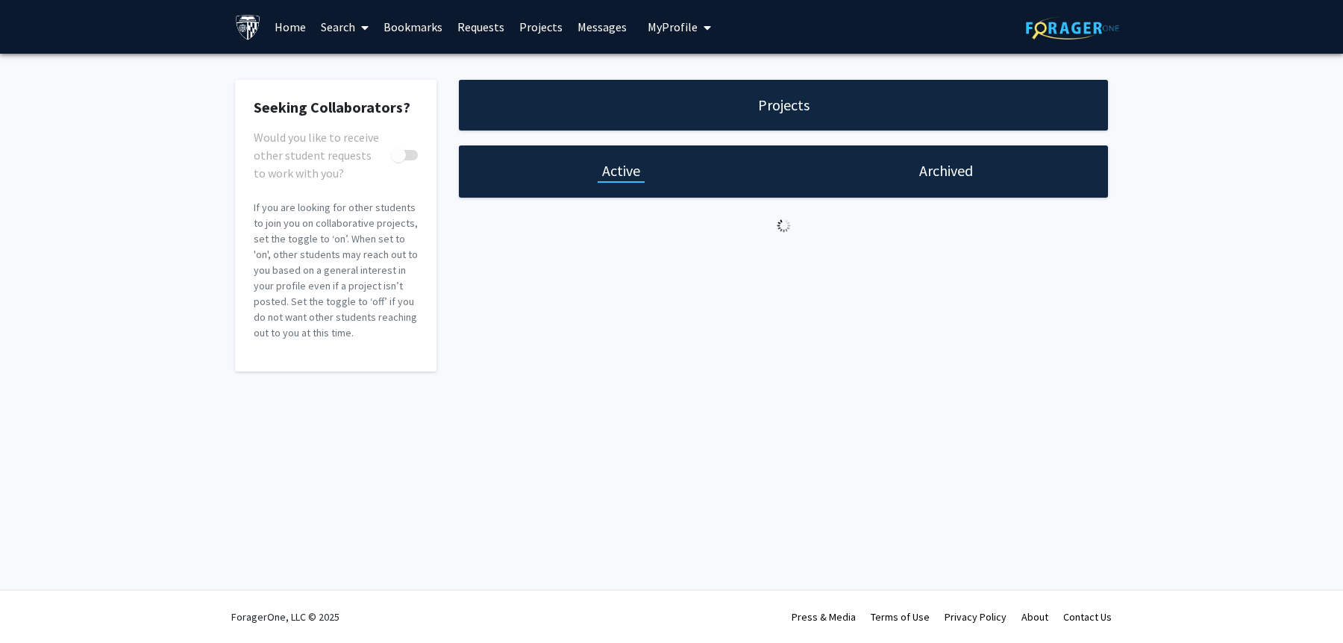
checkbox input "true"
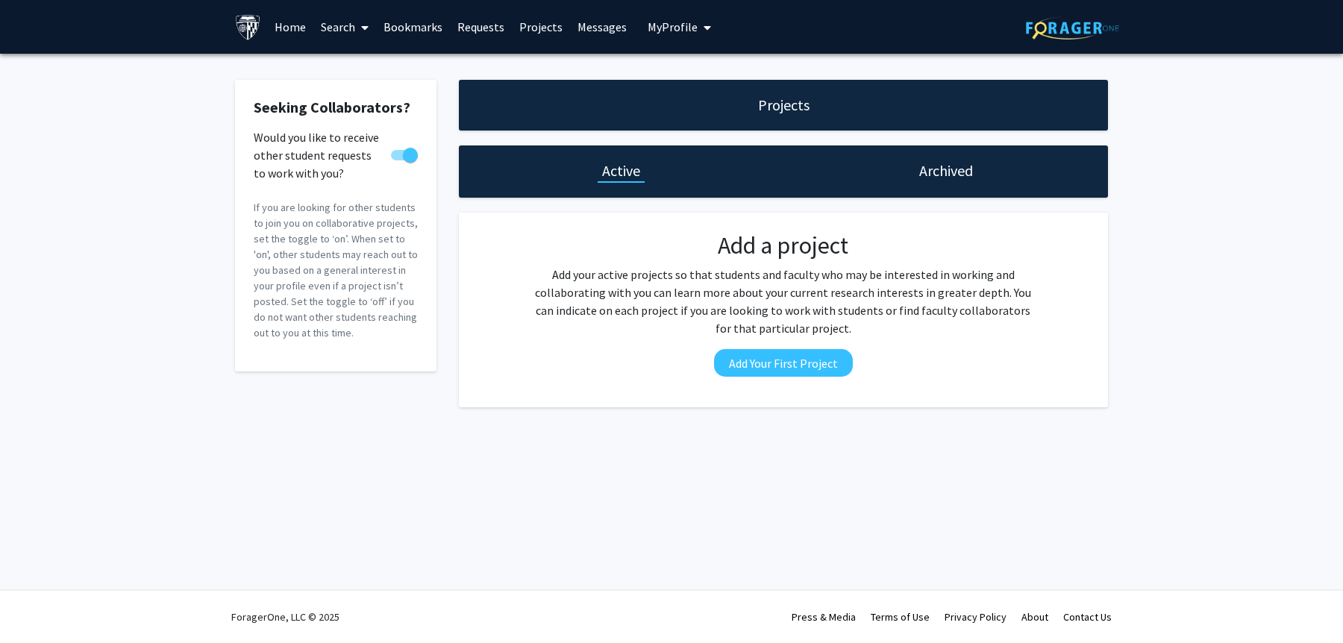
click at [413, 27] on link "Bookmarks" at bounding box center [413, 27] width 74 height 52
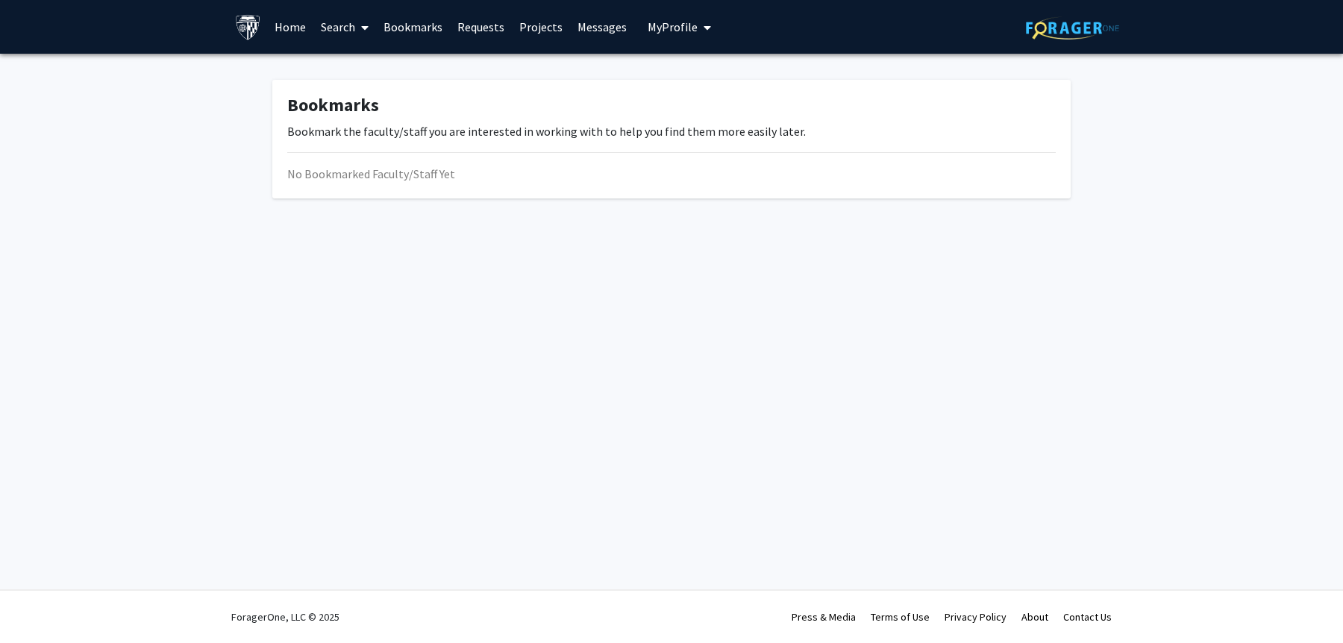
click at [336, 28] on link "Search" at bounding box center [344, 27] width 63 height 52
click at [365, 69] on span "Faculty/Staff" at bounding box center [368, 69] width 110 height 30
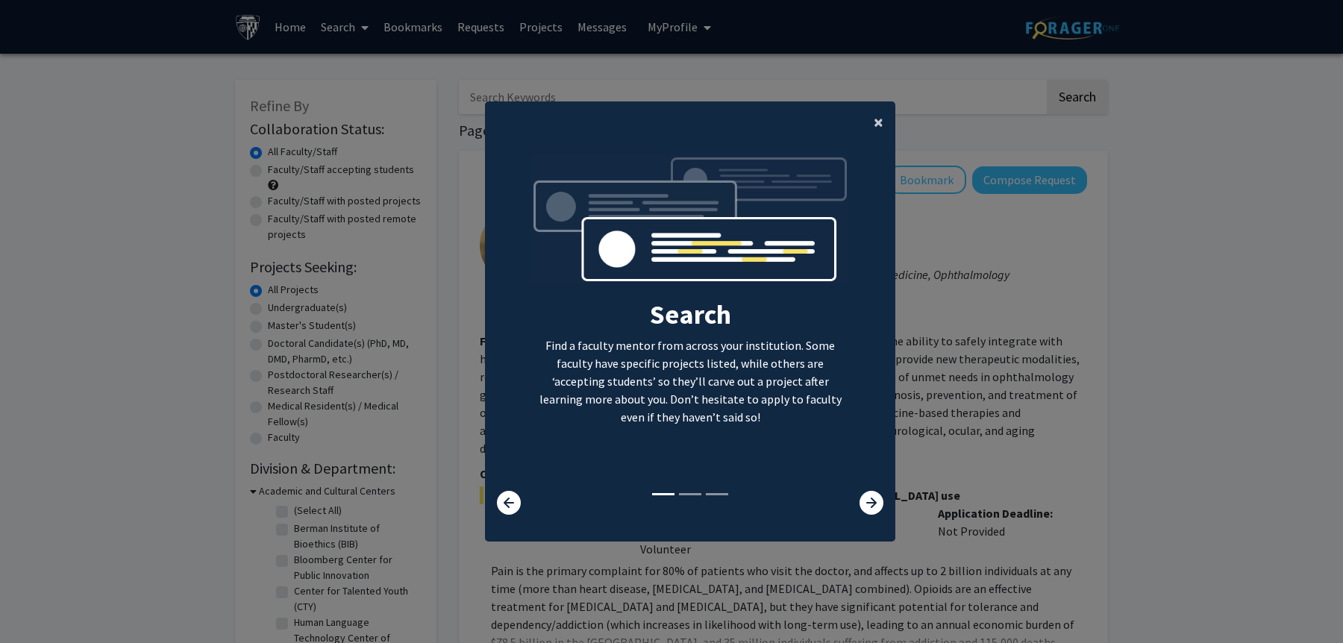
click at [874, 119] on span "×" at bounding box center [879, 121] width 10 height 23
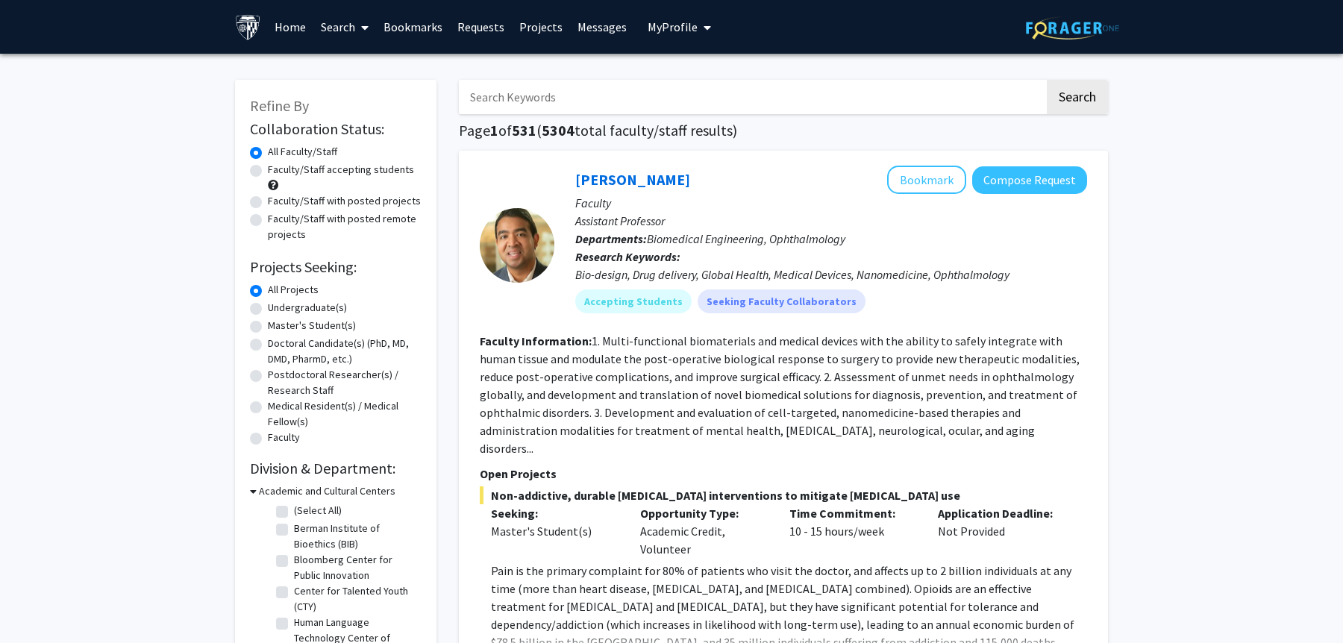
drag, startPoint x: 750, startPoint y: 449, endPoint x: 753, endPoint y: 325, distance: 124.6
click at [753, 325] on fg-search-faculty "[PERSON_NAME] Bookmark Compose Request Faculty Assistant Professor Departments:…" at bounding box center [783, 624] width 607 height 917
click at [759, 341] on fg-read-more "1. Multi-functional biomaterials and medical devices with the ability to safely…" at bounding box center [780, 394] width 600 height 122
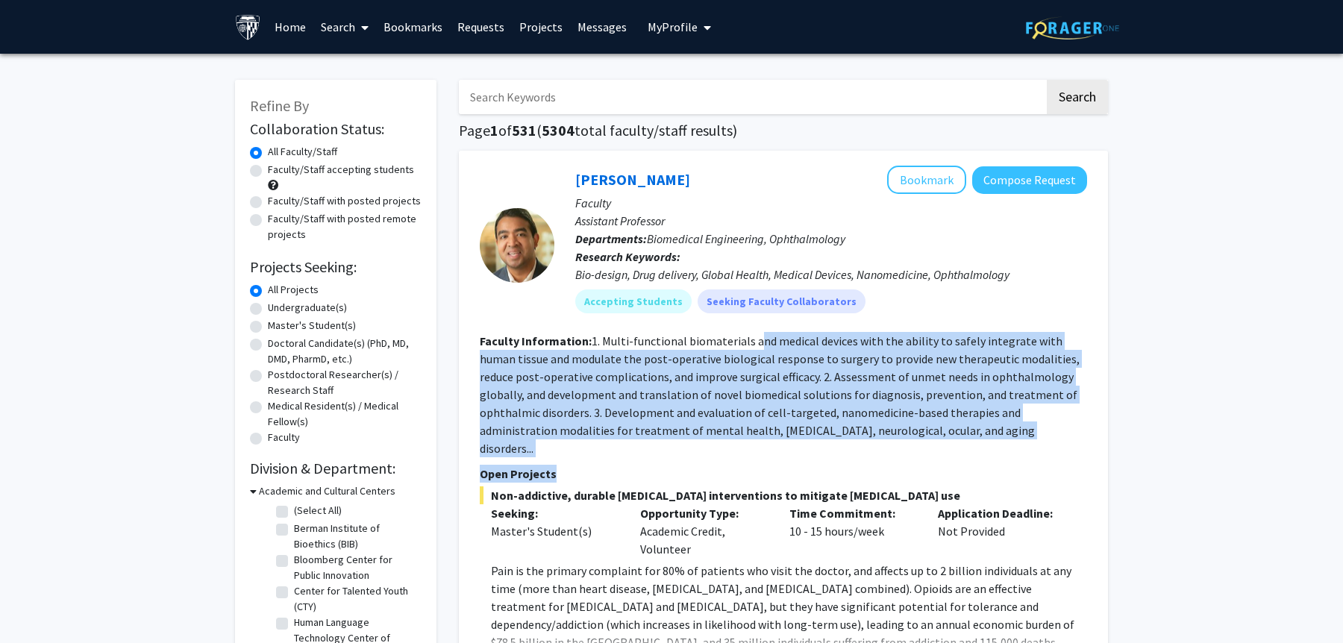
drag, startPoint x: 754, startPoint y: 332, endPoint x: 771, endPoint y: 452, distance: 121.2
click at [771, 452] on fg-search-faculty "[PERSON_NAME] Bookmark Compose Request Faculty Assistant Professor Departments:…" at bounding box center [783, 624] width 607 height 917
click at [771, 465] on p "Open Projects" at bounding box center [783, 474] width 607 height 18
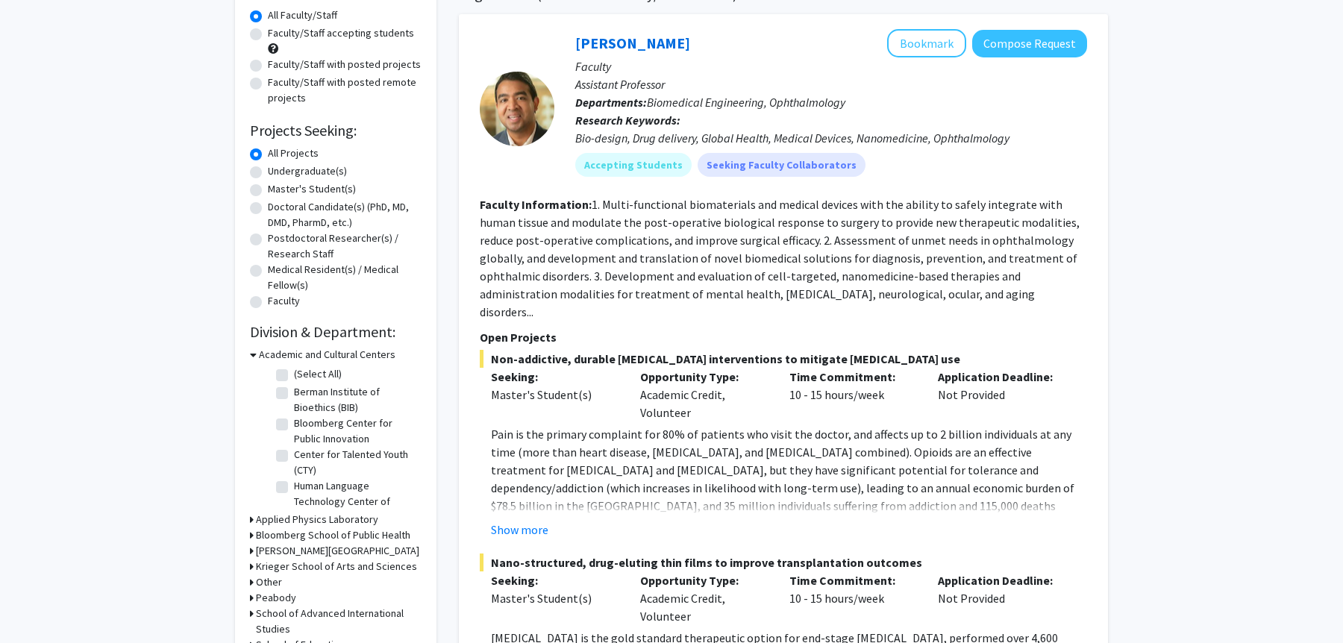
scroll to position [138, 0]
click at [507, 519] on button "Show more" at bounding box center [519, 528] width 57 height 18
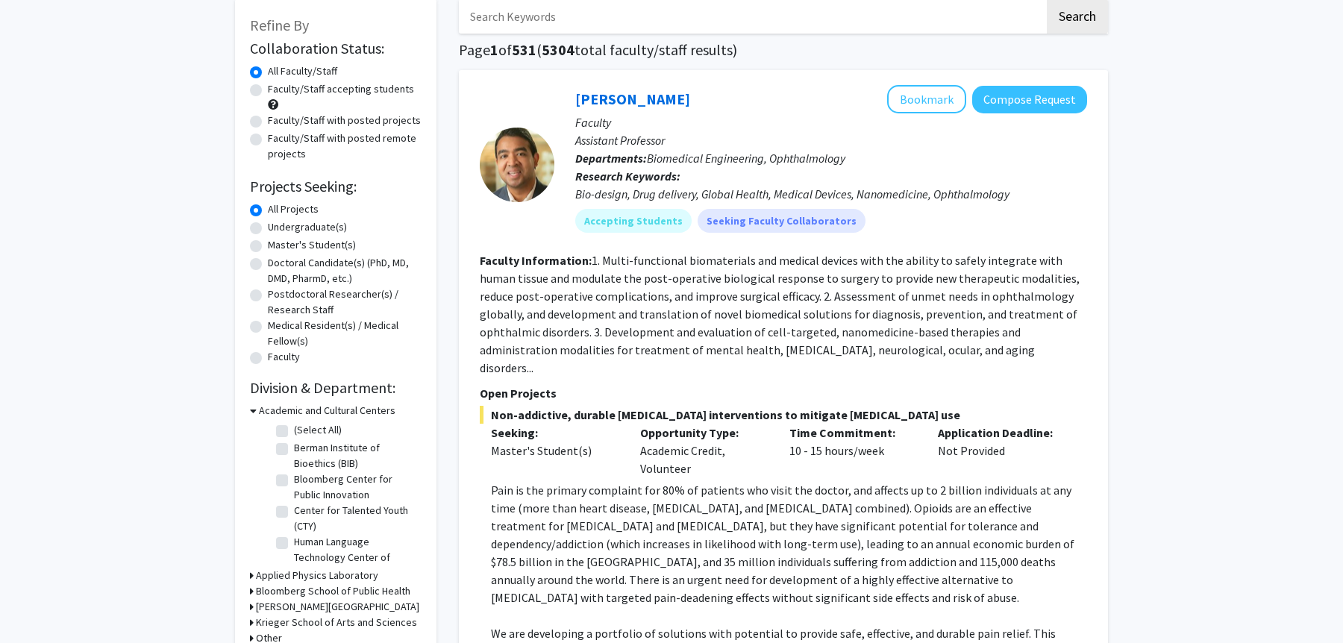
scroll to position [0, 0]
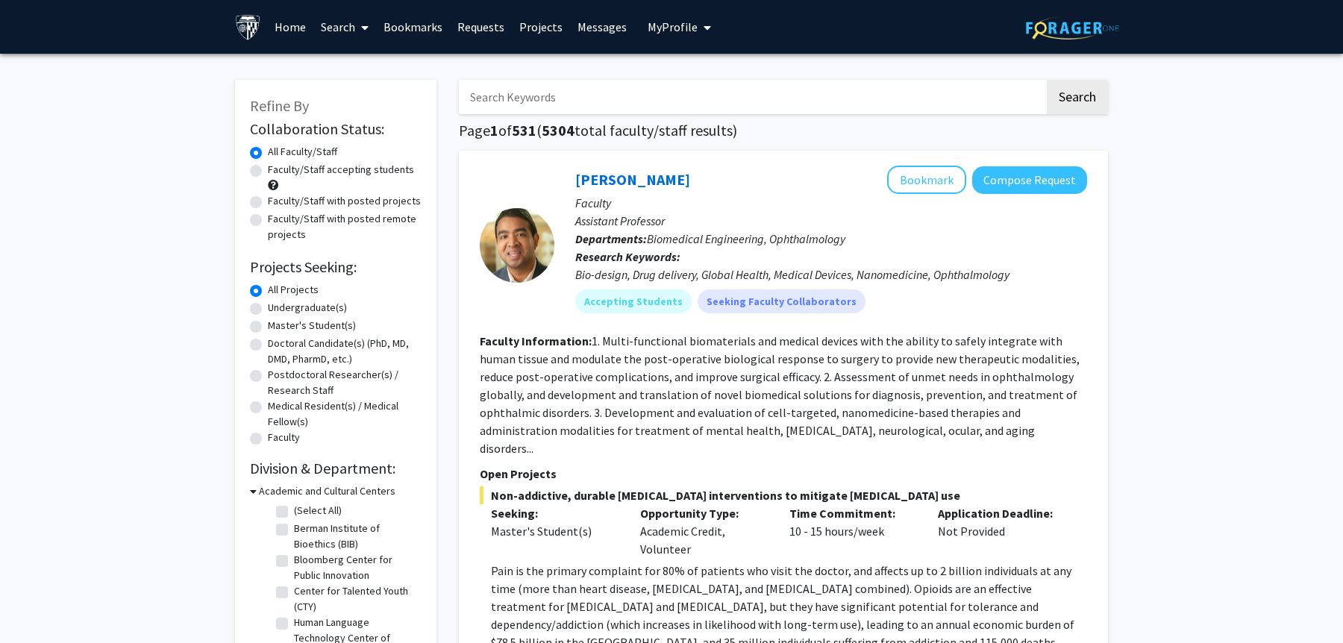
click at [539, 108] on input "Search Keywords" at bounding box center [752, 97] width 586 height 34
click at [1047, 80] on button "Search" at bounding box center [1077, 97] width 61 height 34
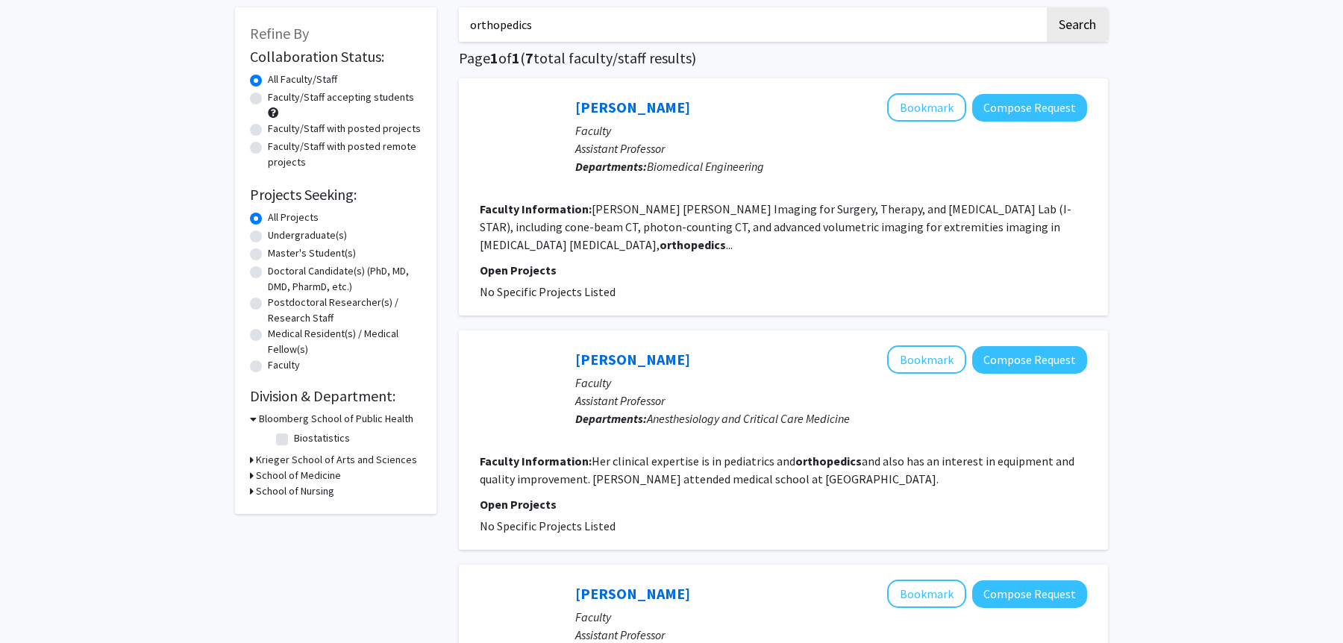
scroll to position [101, 0]
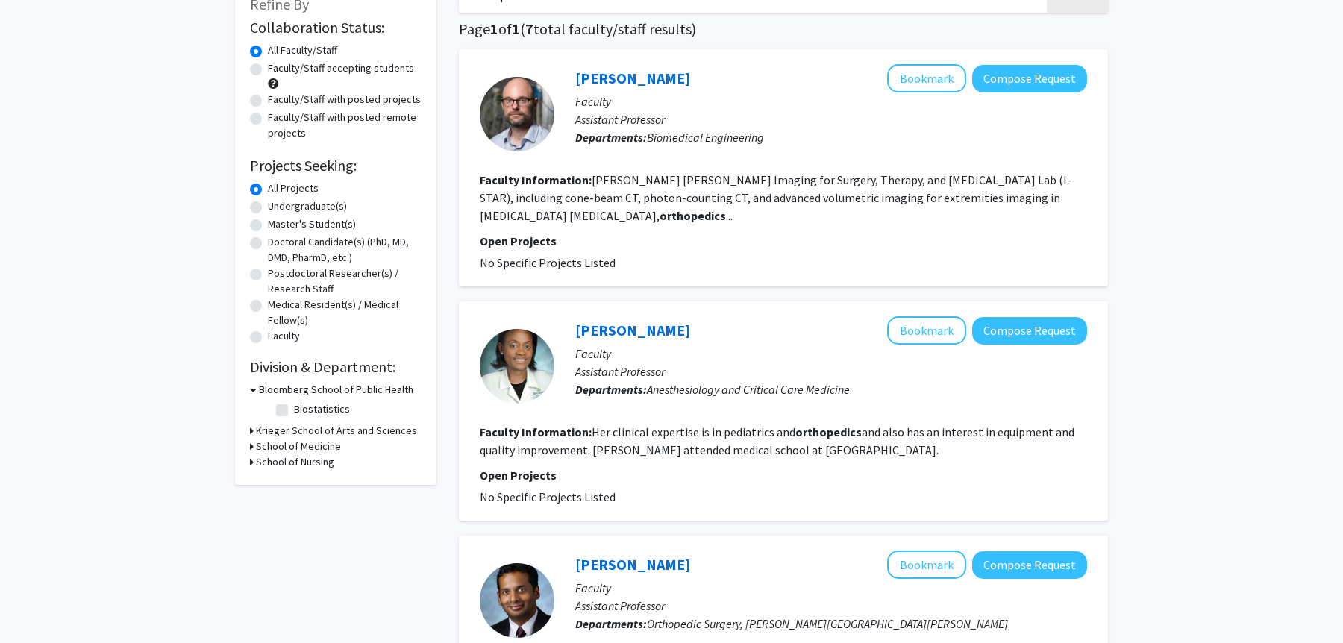
drag, startPoint x: 633, startPoint y: 493, endPoint x: 638, endPoint y: 421, distance: 71.8
click at [638, 421] on fg-search-faculty "[PERSON_NAME] Bookmark Compose Request Faculty Assistant Professor Departments:…" at bounding box center [783, 410] width 607 height 189
click at [639, 425] on fg-read-more "Her clinical expertise is in pediatrics and orthopedics and also has an interes…" at bounding box center [777, 440] width 595 height 33
drag, startPoint x: 629, startPoint y: 414, endPoint x: 633, endPoint y: 489, distance: 74.7
click at [633, 489] on fg-search-faculty "[PERSON_NAME] Bookmark Compose Request Faculty Assistant Professor Departments:…" at bounding box center [783, 410] width 607 height 189
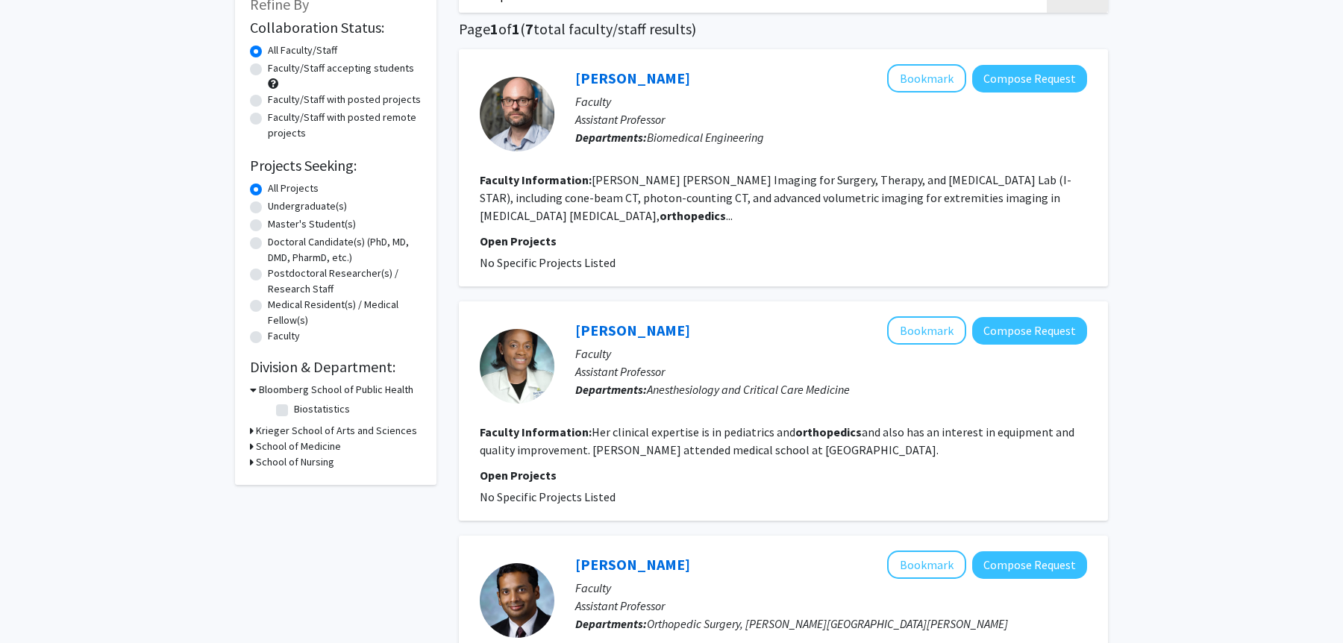
click at [629, 492] on fg-project-list "No Specific Projects Listed" at bounding box center [783, 497] width 607 height 18
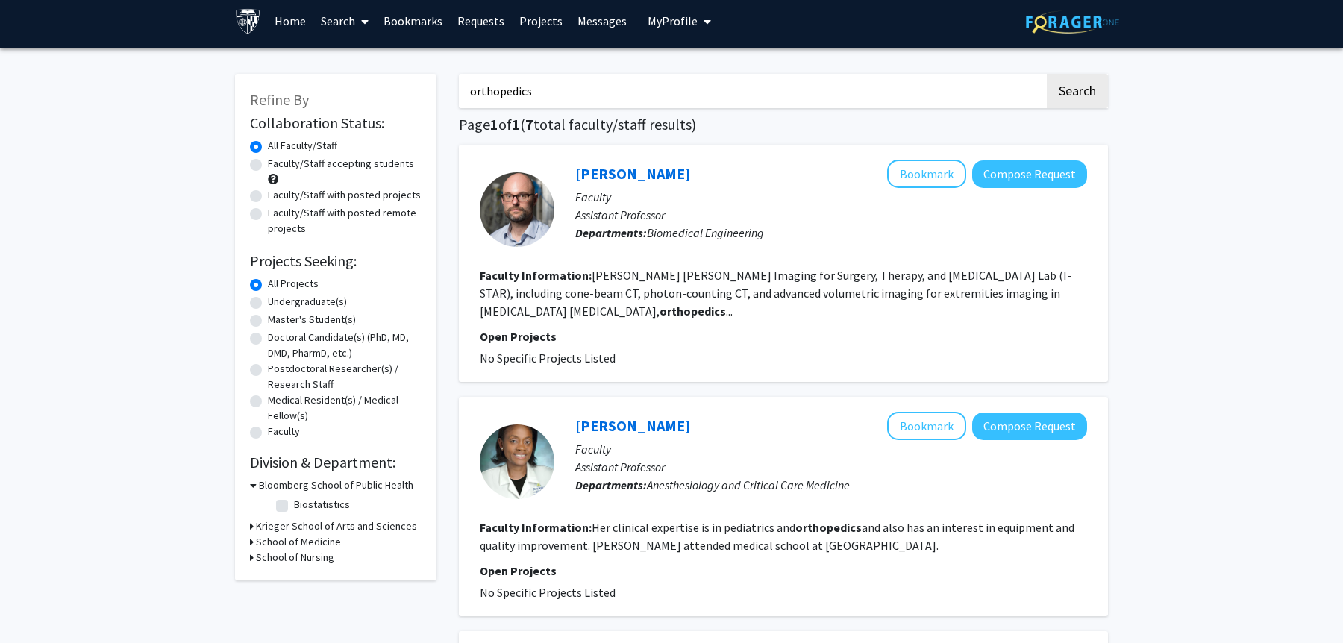
scroll to position [0, 0]
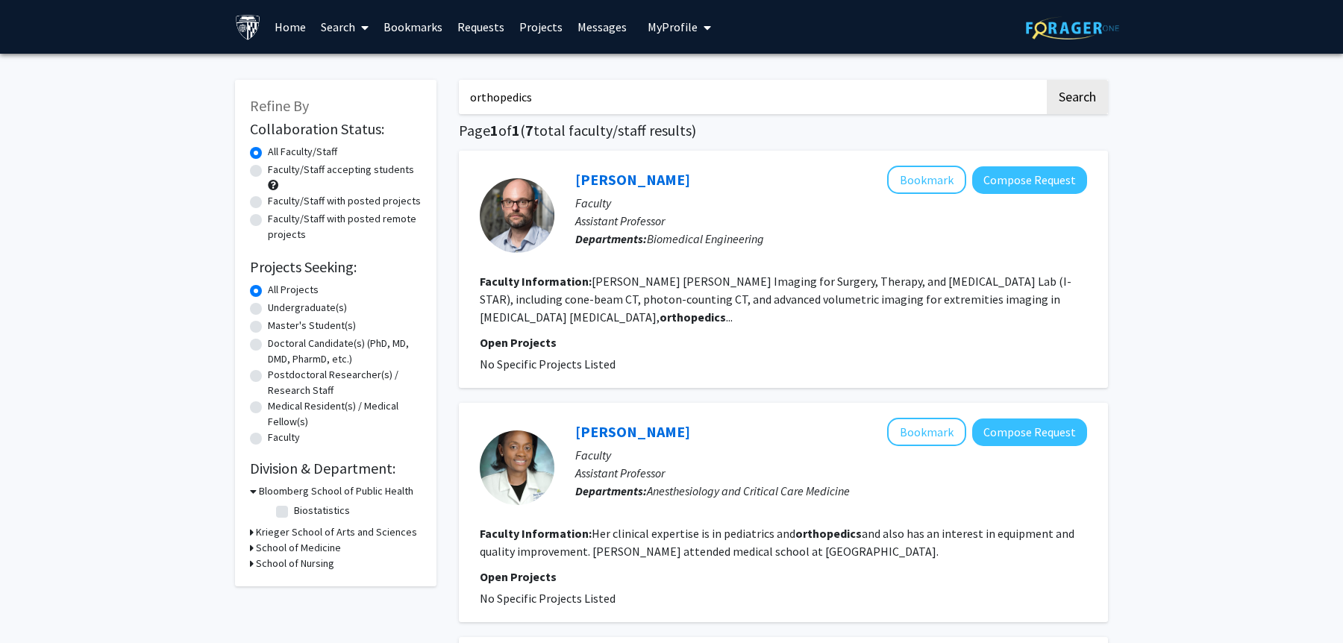
click at [596, 87] on input "orthopedics" at bounding box center [752, 97] width 586 height 34
type input "gynecology"
click at [1047, 80] on button "Search" at bounding box center [1077, 97] width 61 height 34
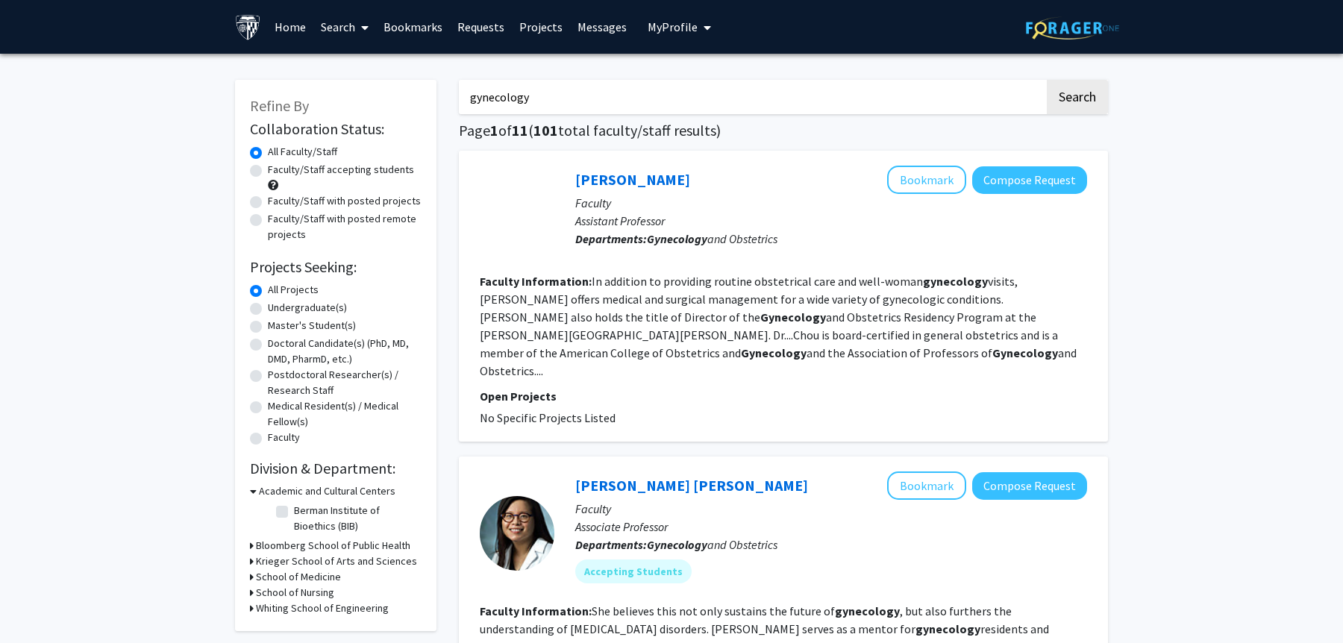
drag, startPoint x: 679, startPoint y: 395, endPoint x: 668, endPoint y: 275, distance: 120.6
click at [668, 275] on fg-search-faculty "[PERSON_NAME] Bookmark Compose Request Faculty Assistant Professor Departments:…" at bounding box center [783, 296] width 607 height 261
click at [707, 307] on section "Faculty Information: In addition to providing routine obstetrical care and well…" at bounding box center [783, 325] width 607 height 107
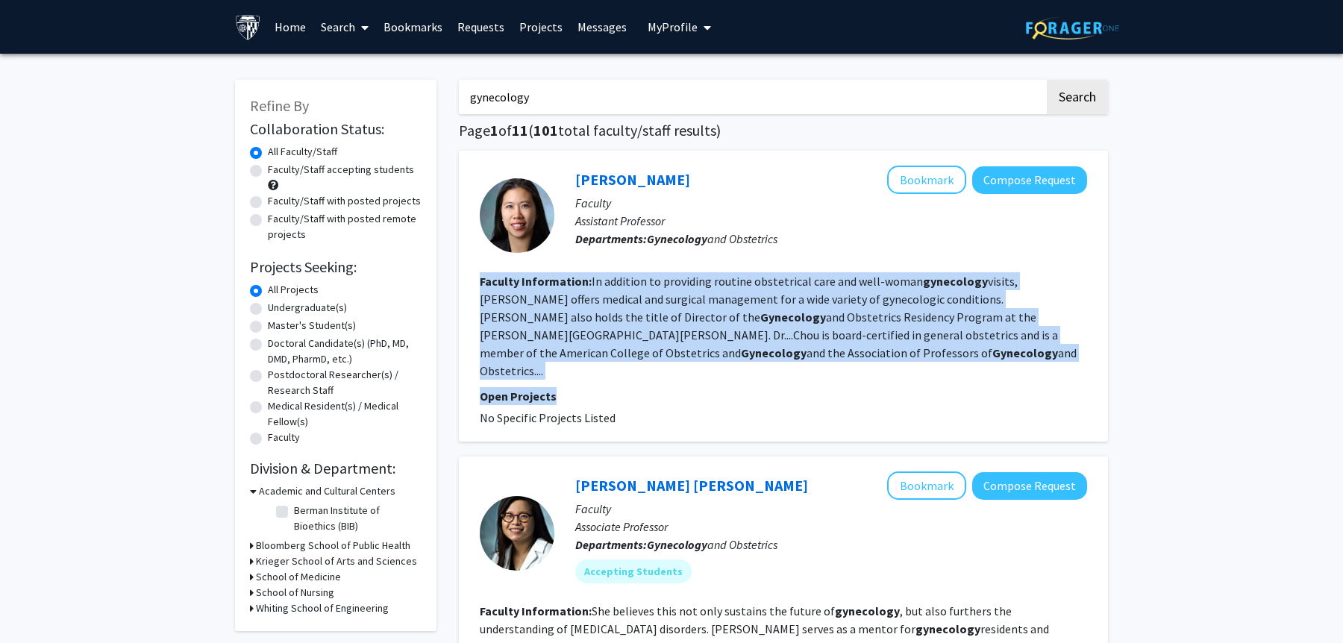
drag, startPoint x: 707, startPoint y: 378, endPoint x: 706, endPoint y: 260, distance: 117.9
click at [706, 260] on fg-search-faculty "[PERSON_NAME] Bookmark Compose Request Faculty Assistant Professor Departments:…" at bounding box center [783, 296] width 607 height 261
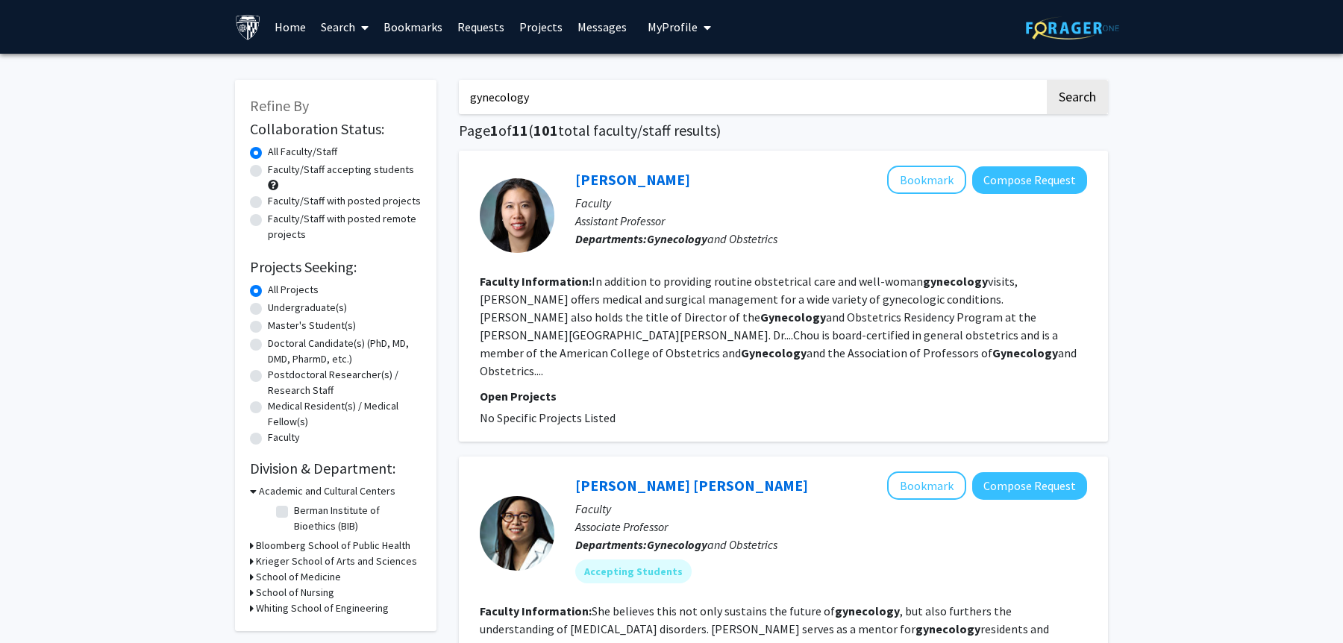
click at [709, 292] on fg-read-more "In addition to providing routine obstetrical care and well-woman gynecology vis…" at bounding box center [778, 326] width 597 height 104
drag, startPoint x: 692, startPoint y: 263, endPoint x: 712, endPoint y: 410, distance: 147.6
click at [712, 410] on div "[PERSON_NAME] Bookmark Compose Request Faculty Assistant Professor Departments:…" at bounding box center [783, 296] width 649 height 291
click at [703, 368] on fg-search-faculty "[PERSON_NAME] Bookmark Compose Request Faculty Assistant Professor Departments:…" at bounding box center [783, 296] width 607 height 261
drag, startPoint x: 734, startPoint y: 417, endPoint x: 739, endPoint y: 261, distance: 156.0
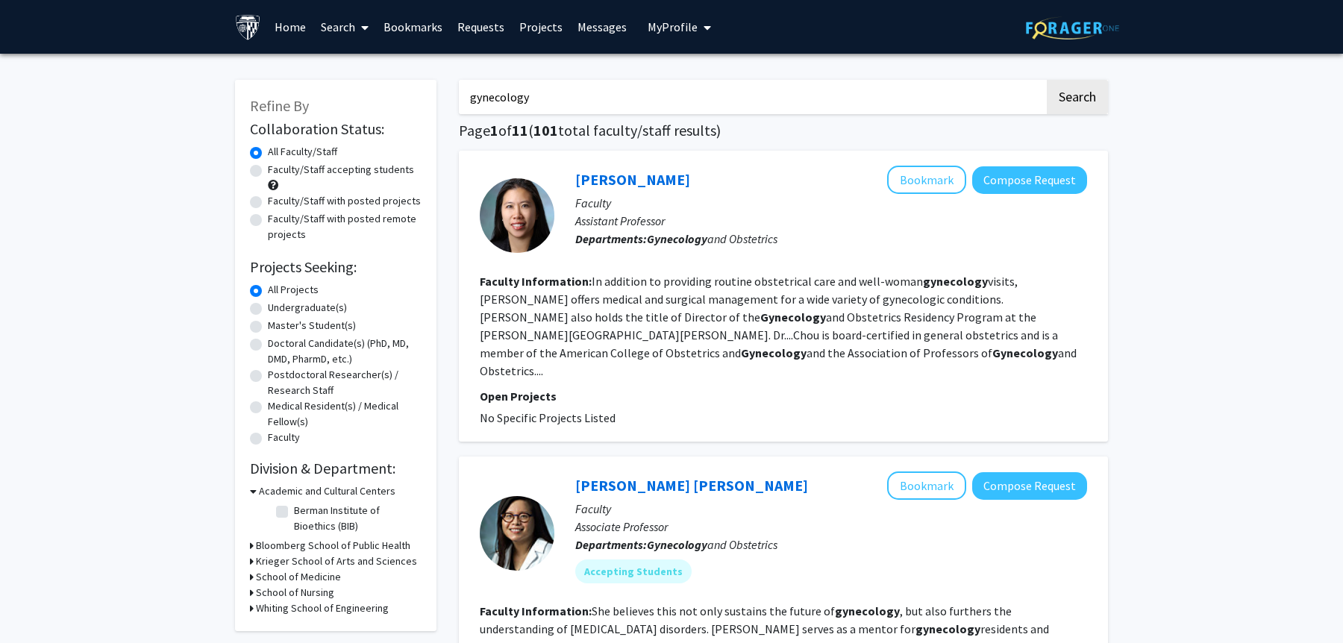
click at [739, 261] on div "[PERSON_NAME] Bookmark Compose Request Faculty Assistant Professor Departments:…" at bounding box center [783, 296] width 649 height 291
click at [740, 293] on fg-read-more "In addition to providing routine obstetrical care and well-woman gynecology vis…" at bounding box center [778, 326] width 597 height 104
drag, startPoint x: 735, startPoint y: 267, endPoint x: 738, endPoint y: 412, distance: 144.8
click at [738, 412] on div "[PERSON_NAME] Bookmark Compose Request Faculty Assistant Professor Departments:…" at bounding box center [783, 296] width 649 height 291
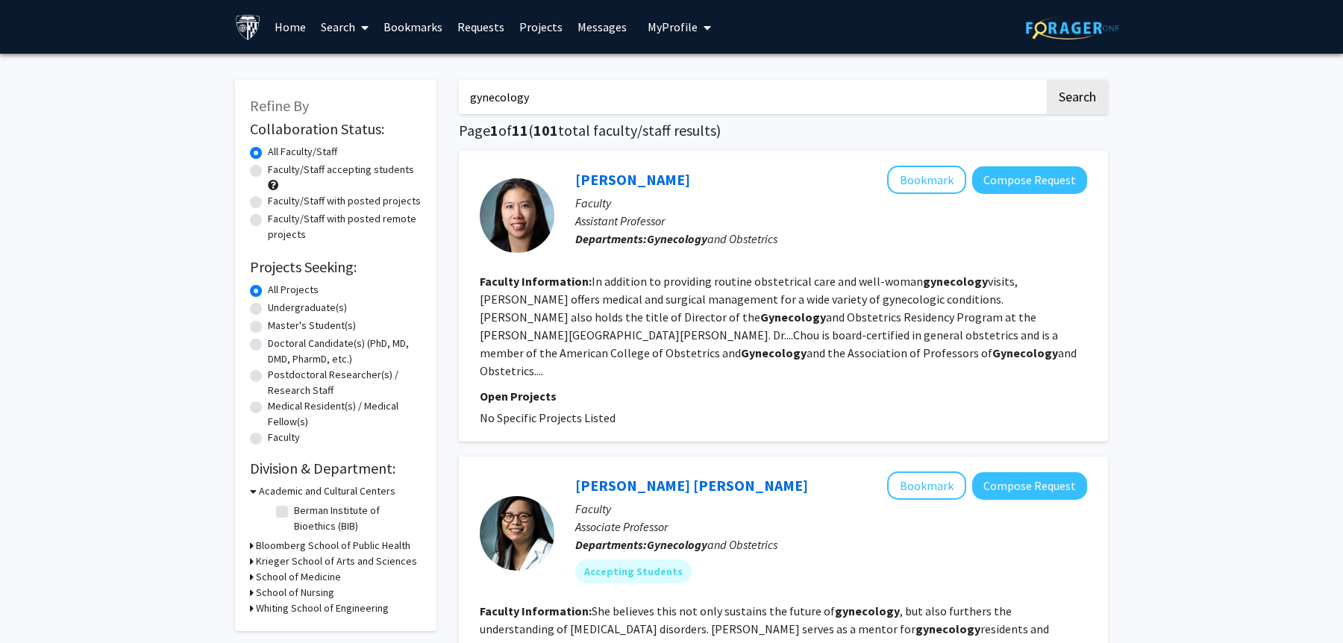
click at [268, 171] on label "Faculty/Staff accepting students" at bounding box center [341, 170] width 146 height 16
click at [268, 171] on input "Faculty/Staff accepting students" at bounding box center [273, 167] width 10 height 10
radio input "true"
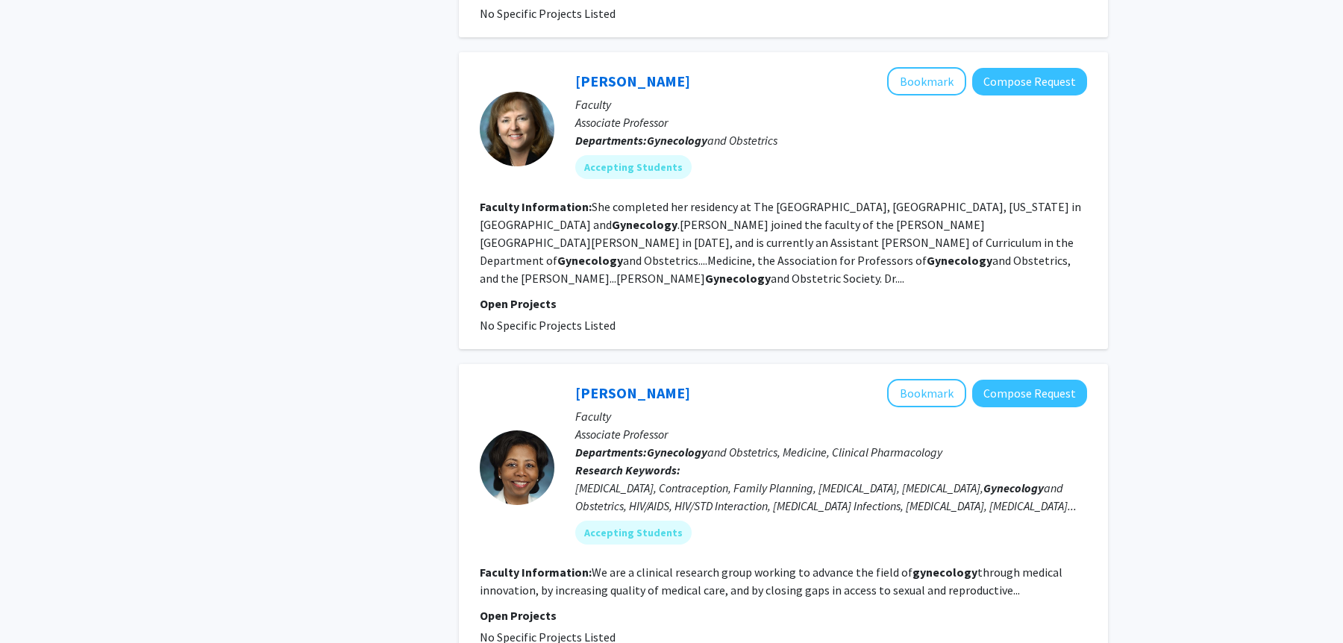
scroll to position [742, 0]
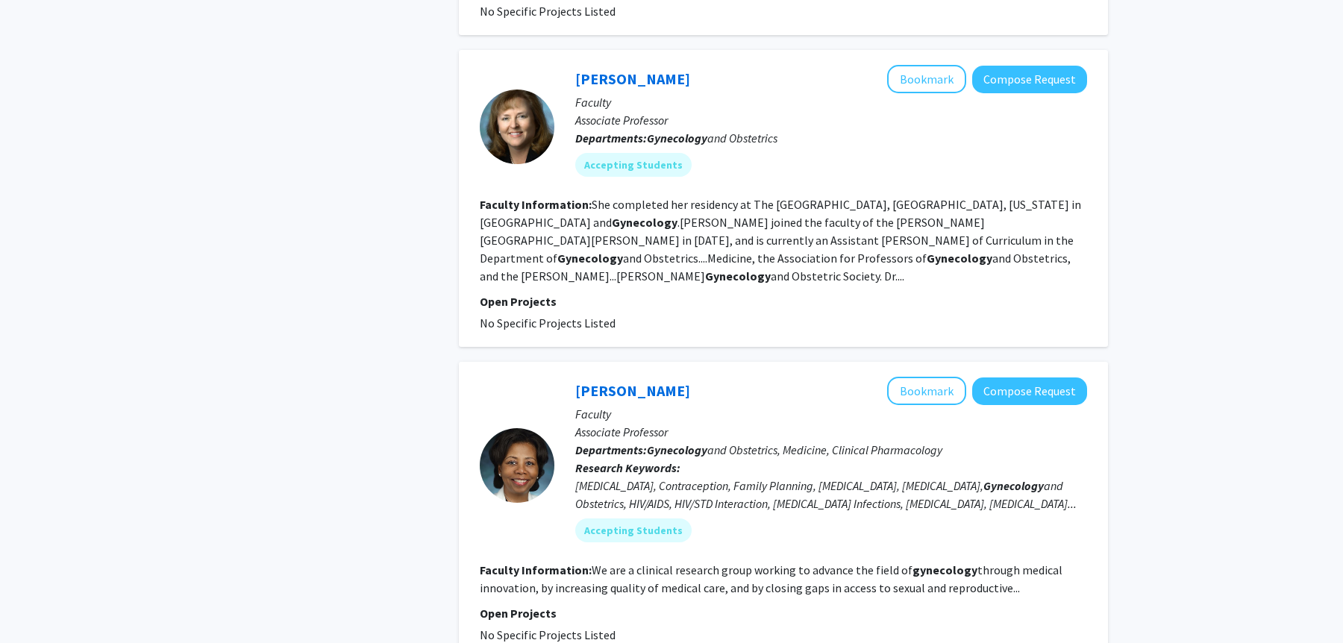
drag, startPoint x: 671, startPoint y: 278, endPoint x: 671, endPoint y: 151, distance: 126.8
click at [671, 151] on div "[PERSON_NAME] Bookmark Compose Request Faculty Associate Professor Departments:…" at bounding box center [783, 198] width 649 height 297
click at [682, 195] on section "Faculty Information: She completed her residency at The [GEOGRAPHIC_DATA], [GEO…" at bounding box center [783, 240] width 607 height 90
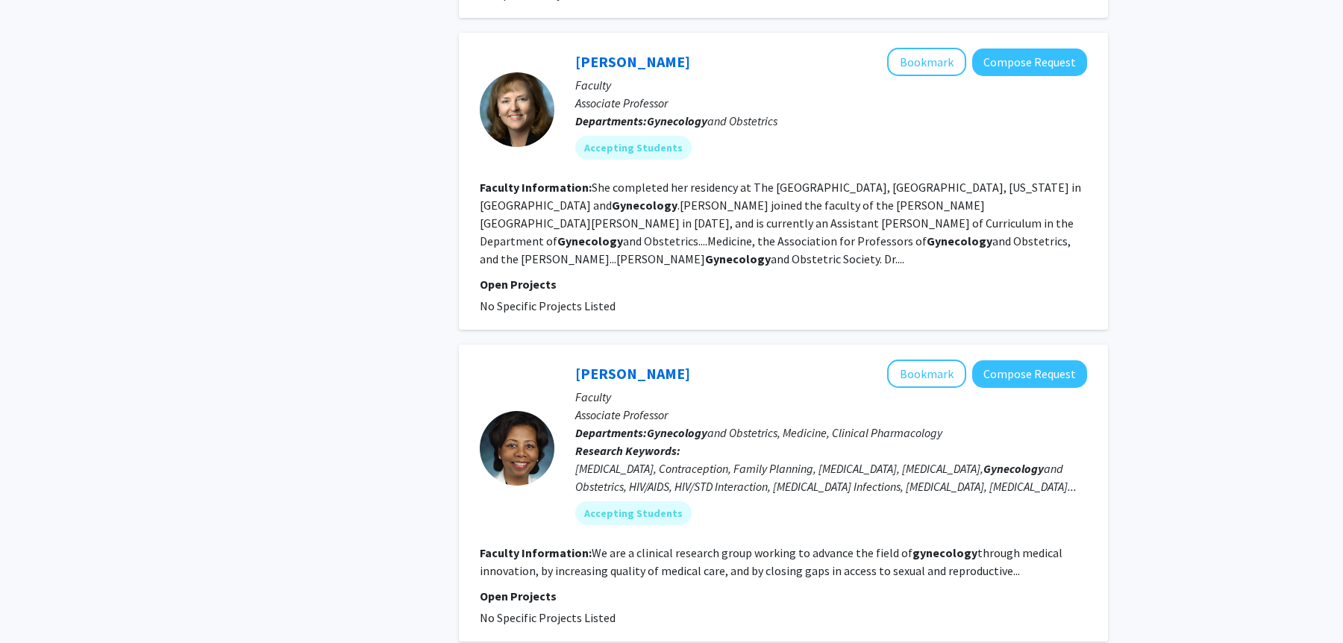
scroll to position [765, 0]
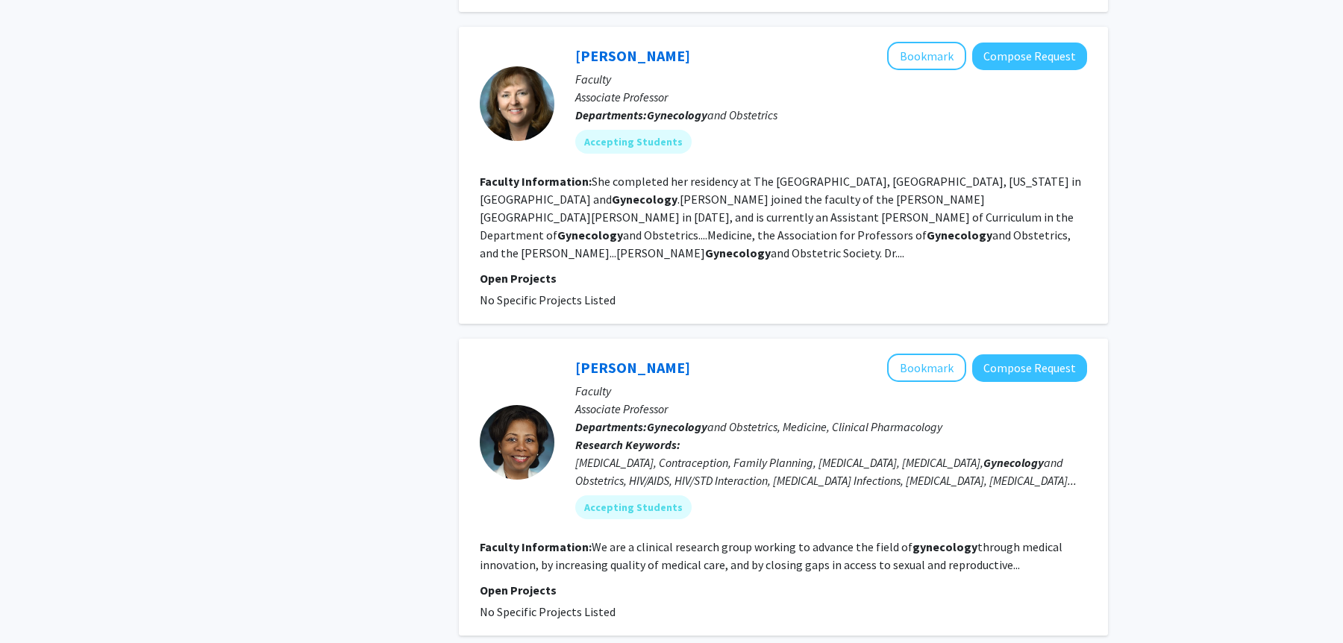
drag, startPoint x: 673, startPoint y: 298, endPoint x: 631, endPoint y: 584, distance: 288.8
click at [631, 584] on div "[PERSON_NAME] Bookmark Compose Request Faculty Associate Professor Departments:…" at bounding box center [783, 487] width 649 height 297
drag, startPoint x: 631, startPoint y: 584, endPoint x: 638, endPoint y: 287, distance: 297.0
click at [638, 339] on div "[PERSON_NAME] Bookmark Compose Request Faculty Associate Professor Departments:…" at bounding box center [783, 487] width 649 height 297
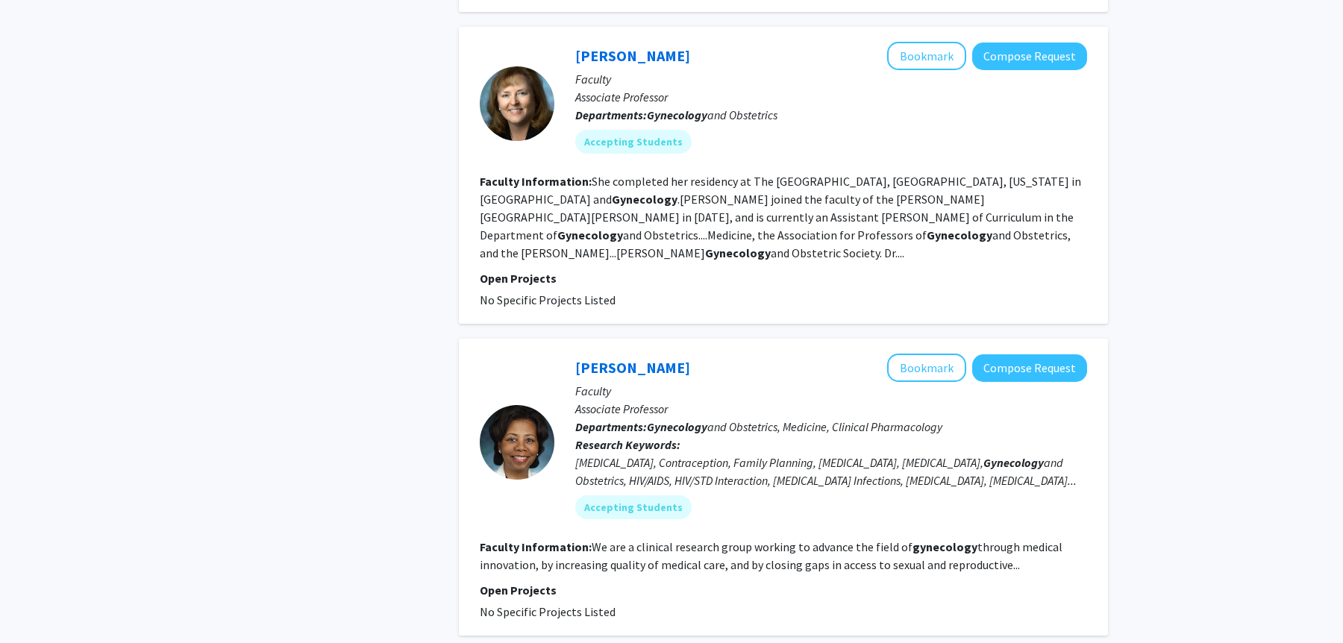
click at [638, 339] on div "[PERSON_NAME] Bookmark Compose Request Faculty Associate Professor Departments:…" at bounding box center [783, 487] width 649 height 297
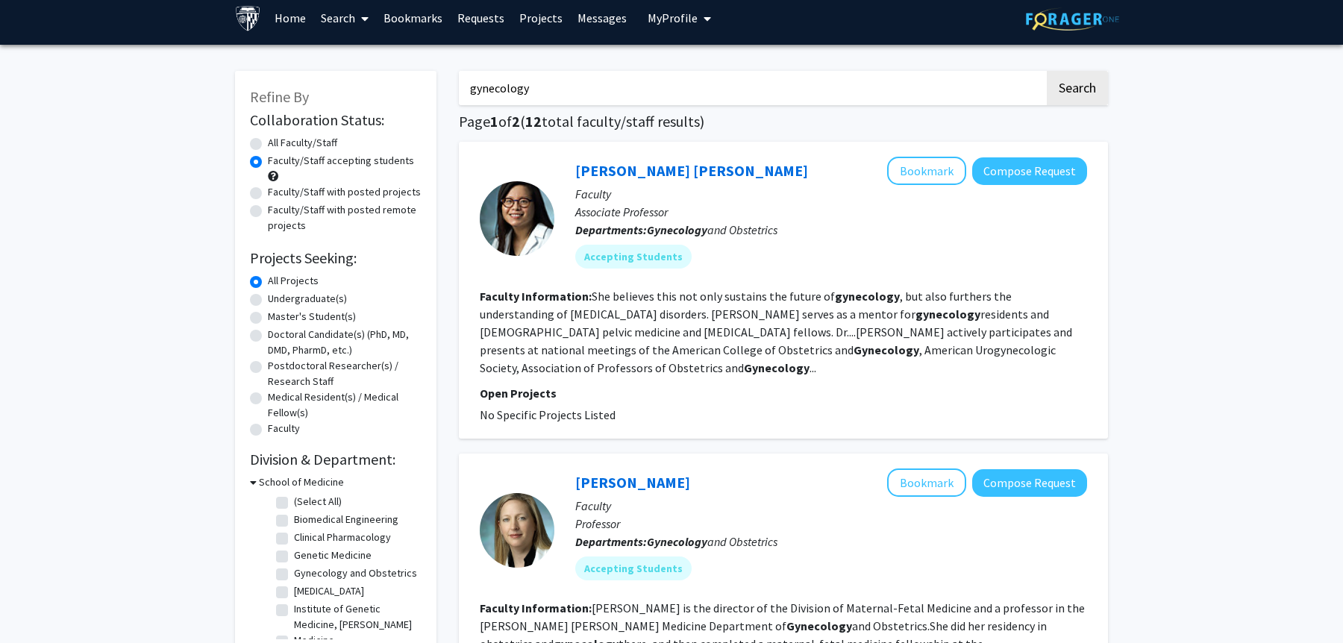
scroll to position [0, 0]
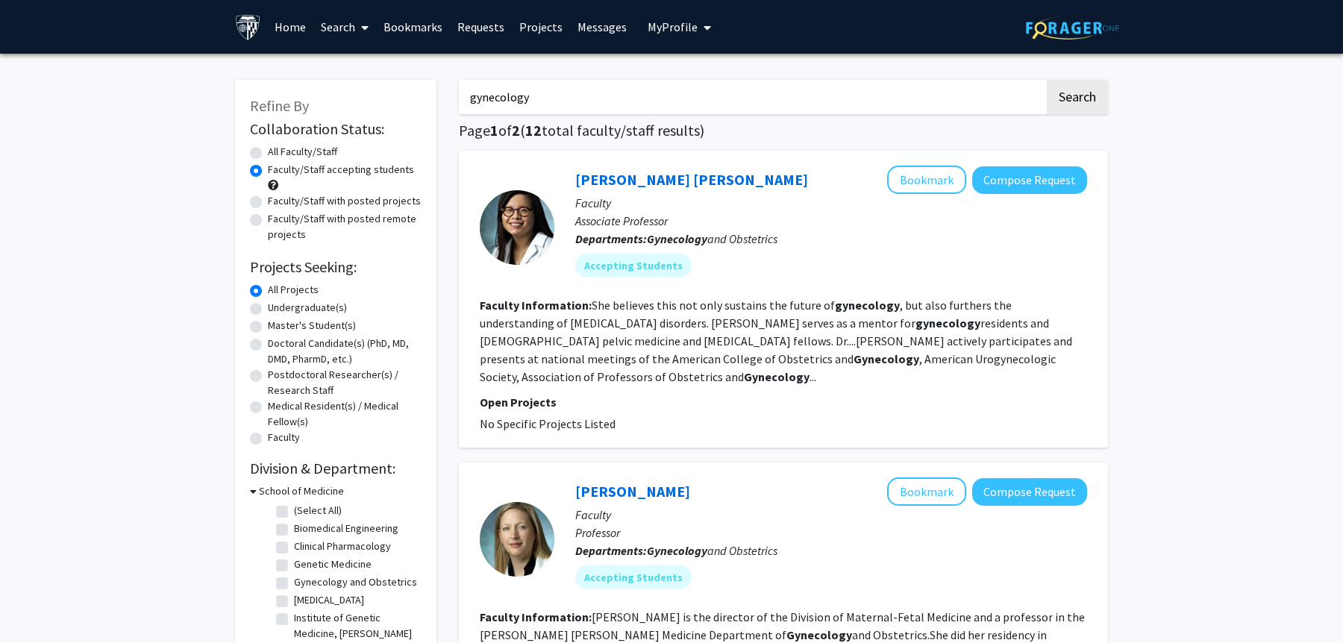
click at [268, 311] on label "Undergraduate(s)" at bounding box center [307, 308] width 79 height 16
click at [268, 310] on input "Undergraduate(s)" at bounding box center [273, 305] width 10 height 10
radio input "true"
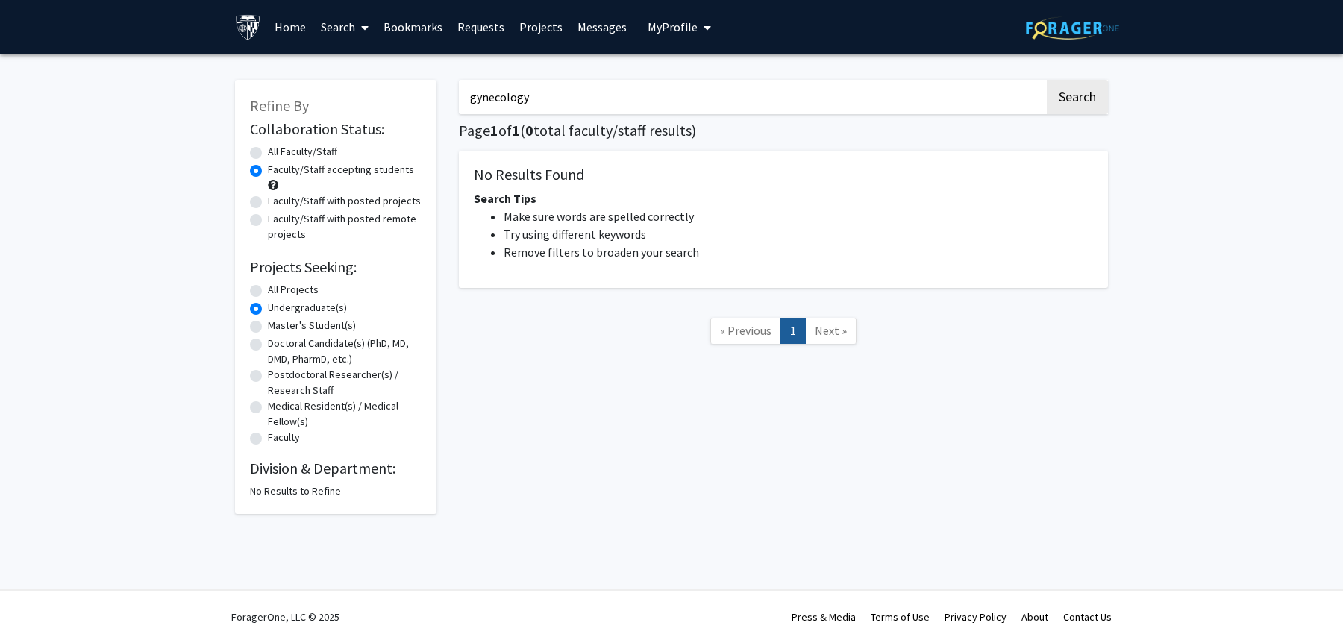
click at [251, 283] on div "All Projects" at bounding box center [336, 291] width 172 height 18
click at [268, 285] on label "All Projects" at bounding box center [293, 290] width 51 height 16
click at [268, 285] on input "All Projects" at bounding box center [273, 287] width 10 height 10
radio input "true"
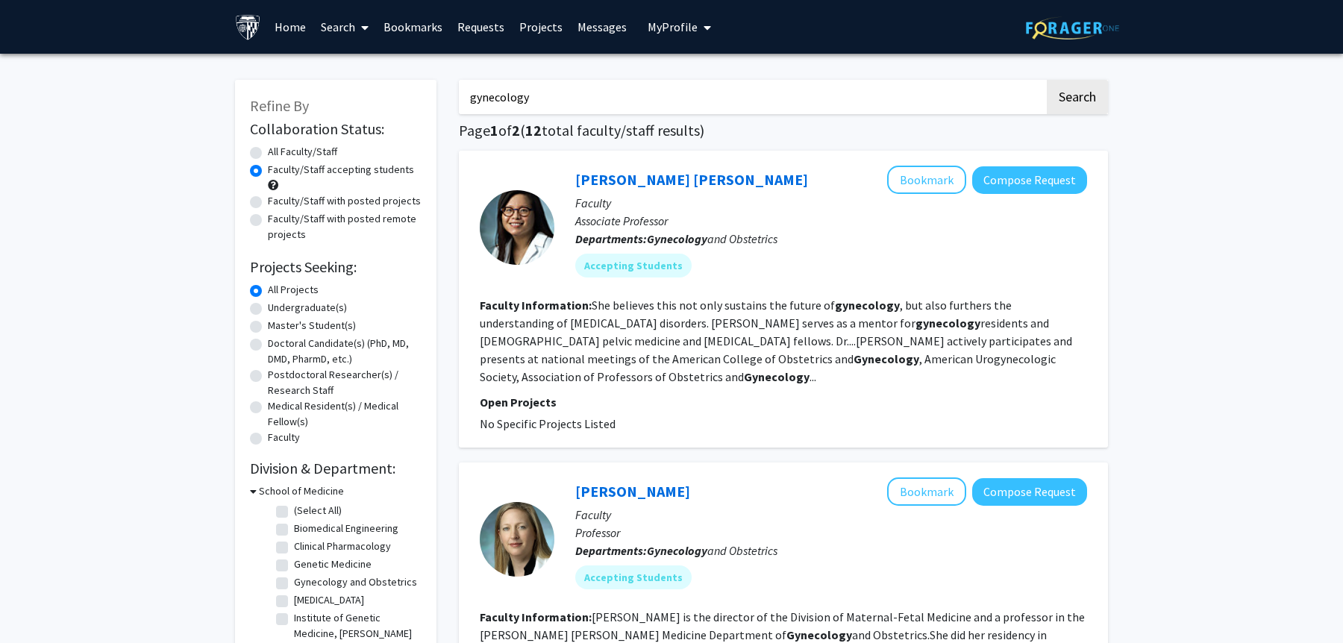
click at [268, 307] on label "Undergraduate(s)" at bounding box center [307, 308] width 79 height 16
click at [268, 307] on input "Undergraduate(s)" at bounding box center [273, 305] width 10 height 10
radio input "true"
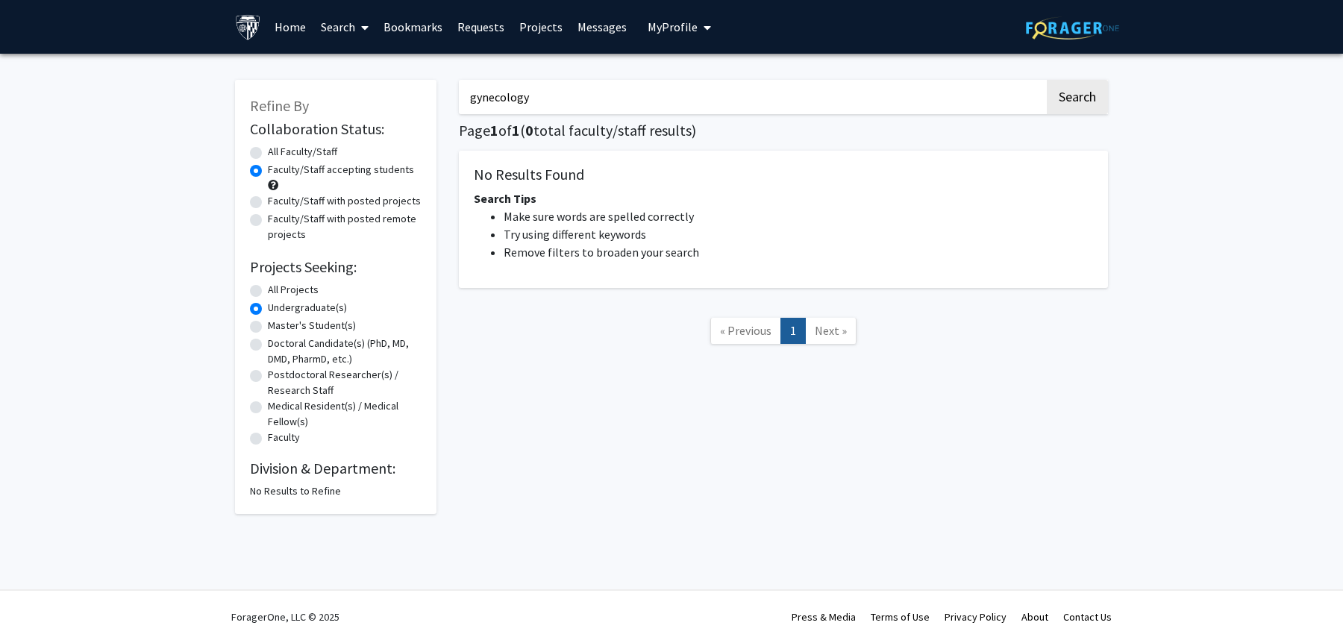
click at [268, 290] on label "All Projects" at bounding box center [293, 290] width 51 height 16
click at [268, 290] on input "All Projects" at bounding box center [273, 287] width 10 height 10
radio input "true"
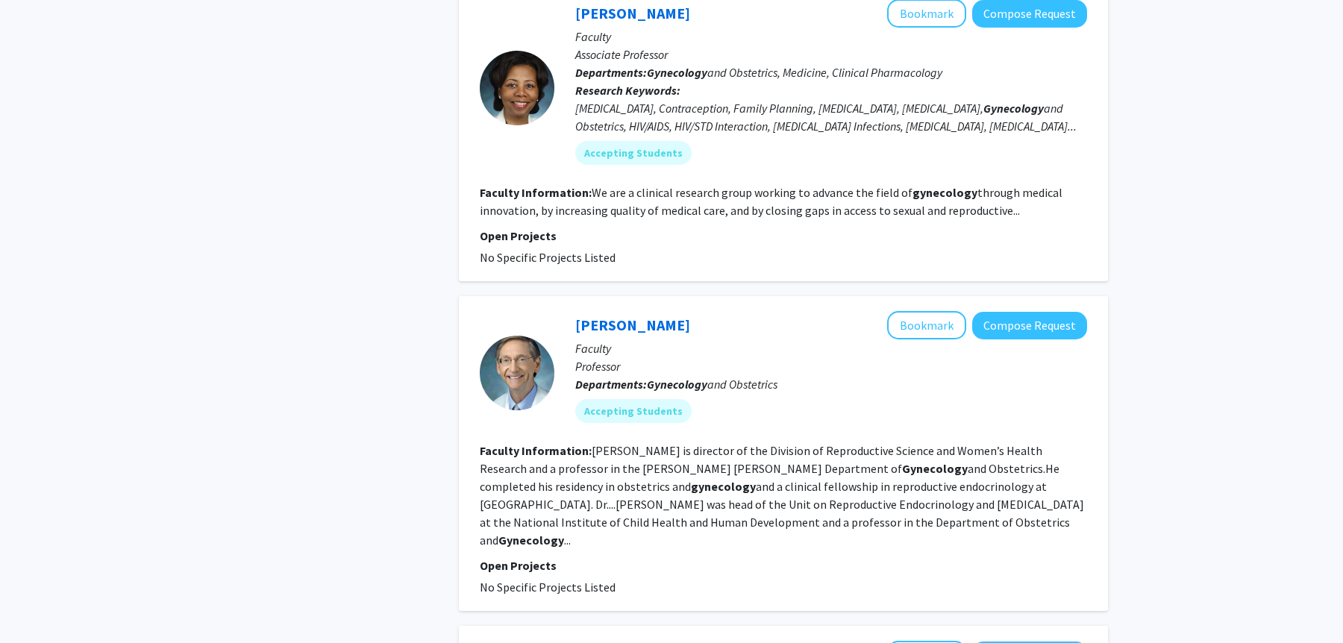
scroll to position [1124, 0]
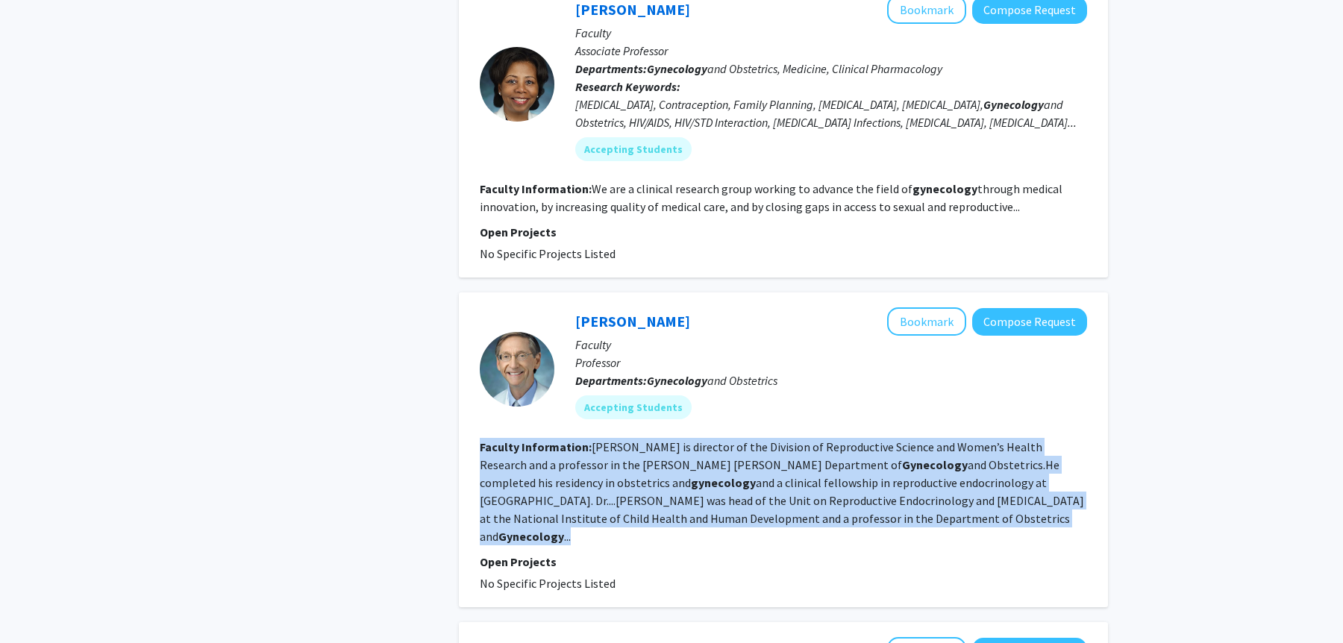
drag, startPoint x: 578, startPoint y: 393, endPoint x: 595, endPoint y: 491, distance: 99.1
click at [595, 491] on fg-search-faculty "[PERSON_NAME] Bookmark Compose Request Faculty Professor Departments: Gynecolog…" at bounding box center [783, 449] width 607 height 285
click at [603, 493] on fg-search-faculty "[PERSON_NAME] Bookmark Compose Request Faculty Professor Departments: Gynecolog…" at bounding box center [783, 449] width 607 height 285
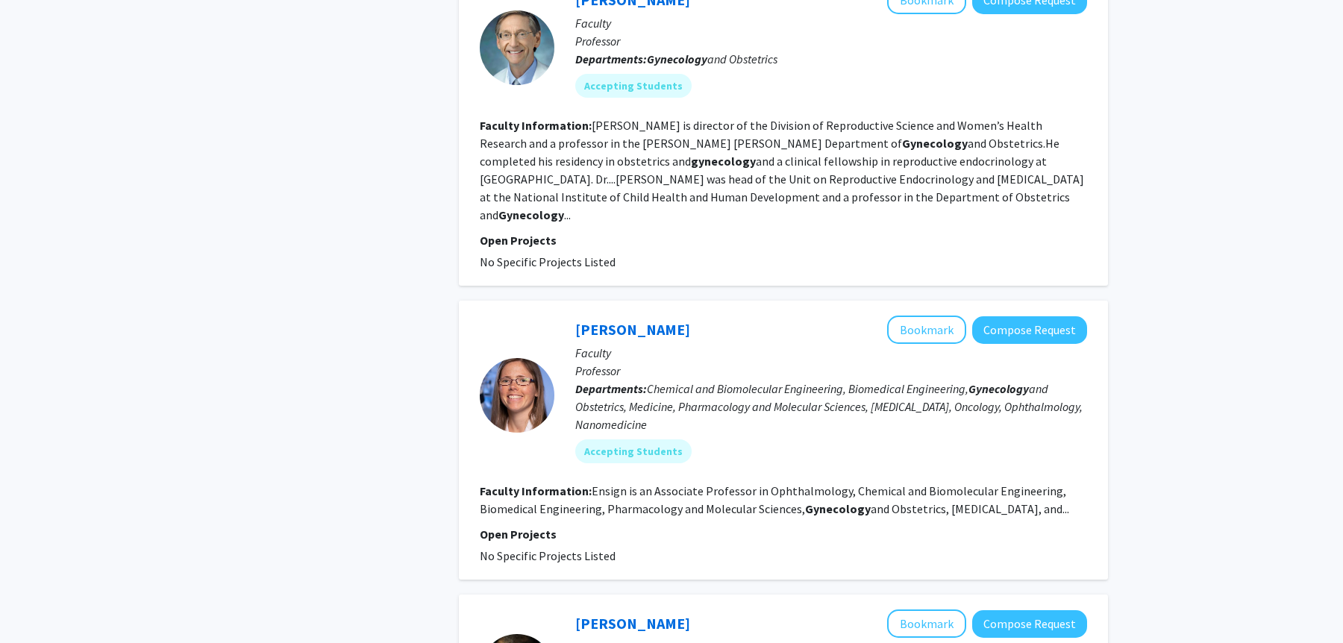
scroll to position [1452, 0]
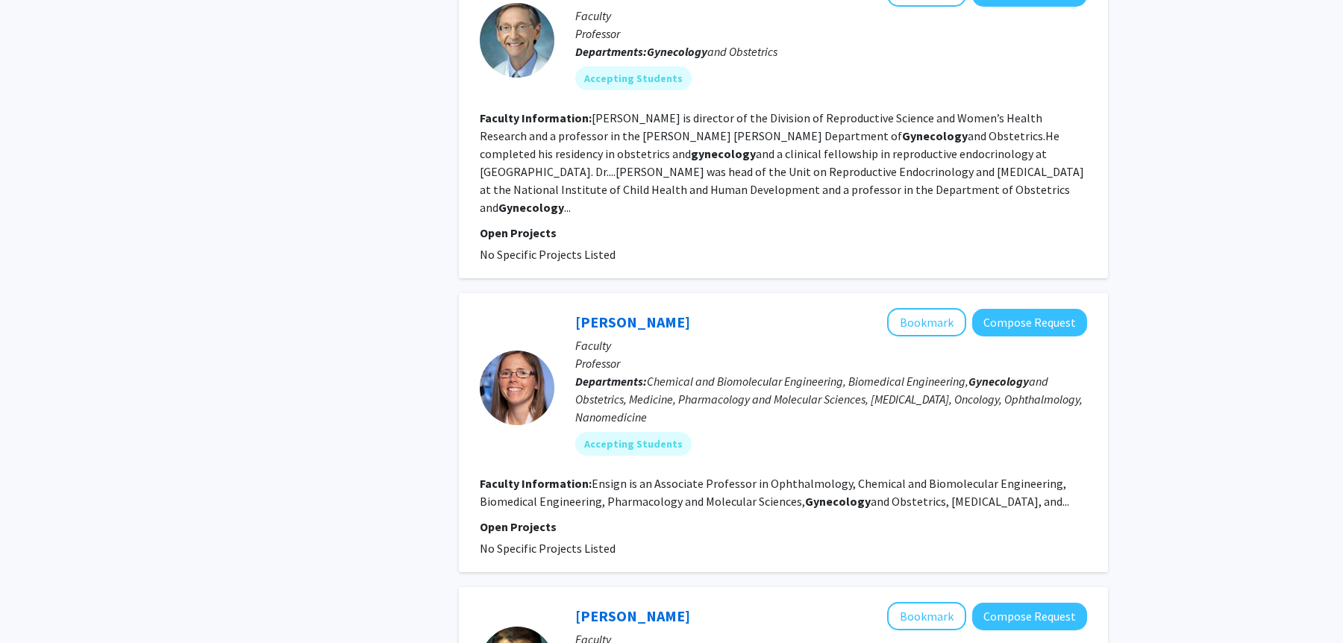
drag, startPoint x: 622, startPoint y: 507, endPoint x: 636, endPoint y: 406, distance: 102.4
click at [636, 406] on div "[PERSON_NAME] Bookmark Compose Request Faculty Professor Departments: Chemical …" at bounding box center [783, 432] width 649 height 279
click at [650, 518] on p "Open Projects" at bounding box center [783, 527] width 607 height 18
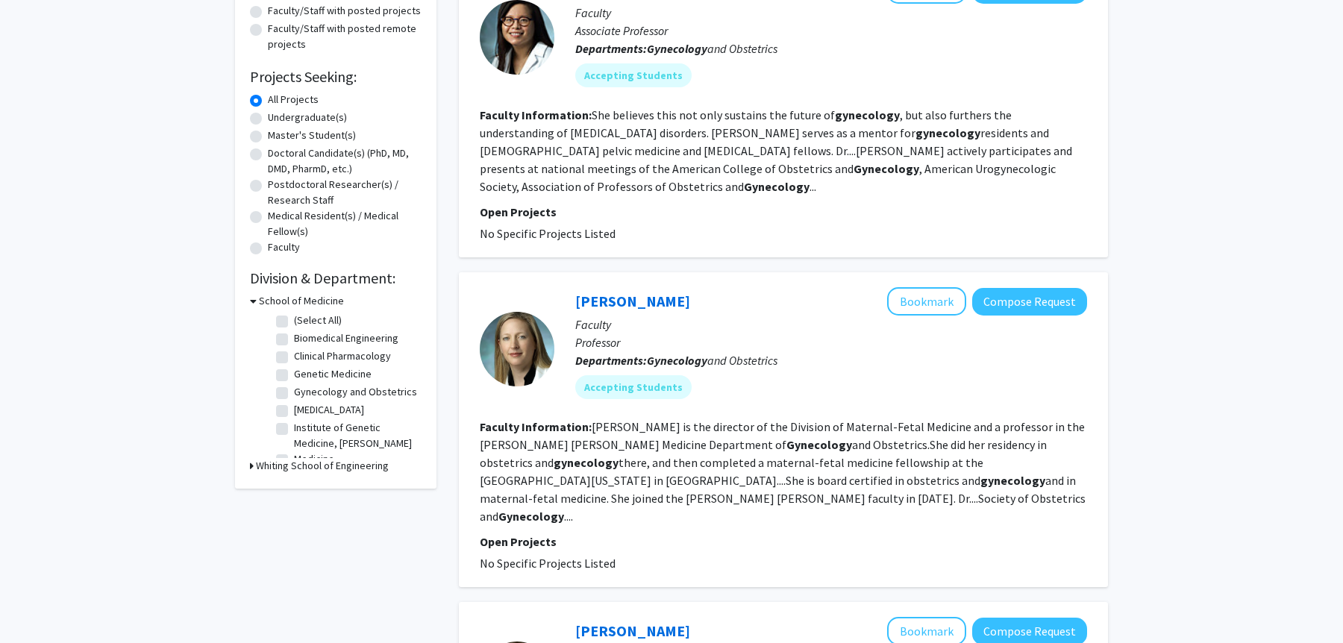
scroll to position [369, 0]
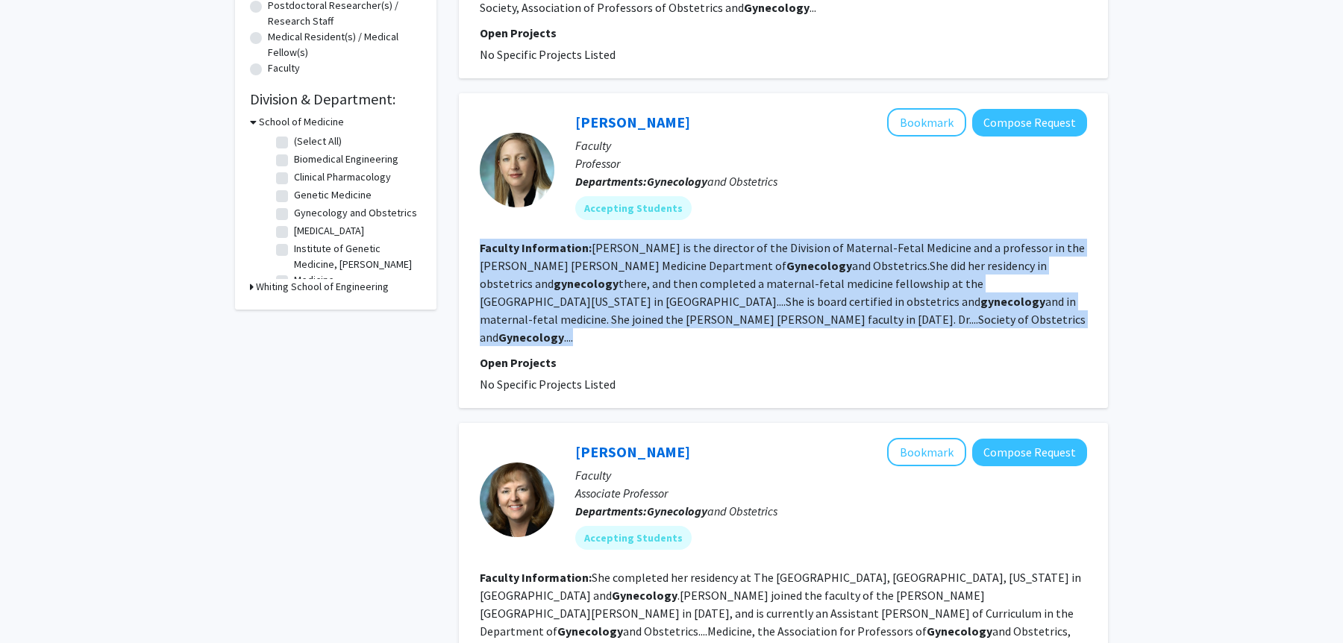
drag, startPoint x: 877, startPoint y: 212, endPoint x: 854, endPoint y: 310, distance: 101.0
click at [854, 310] on fg-search-faculty "[PERSON_NAME] Bookmark Compose Request Faculty Professor Departments: Gynecolog…" at bounding box center [783, 250] width 607 height 285
drag, startPoint x: 854, startPoint y: 310, endPoint x: 860, endPoint y: 207, distance: 103.1
click at [860, 207] on fg-search-faculty "[PERSON_NAME] Bookmark Compose Request Faculty Professor Departments: Gynecolog…" at bounding box center [783, 250] width 607 height 285
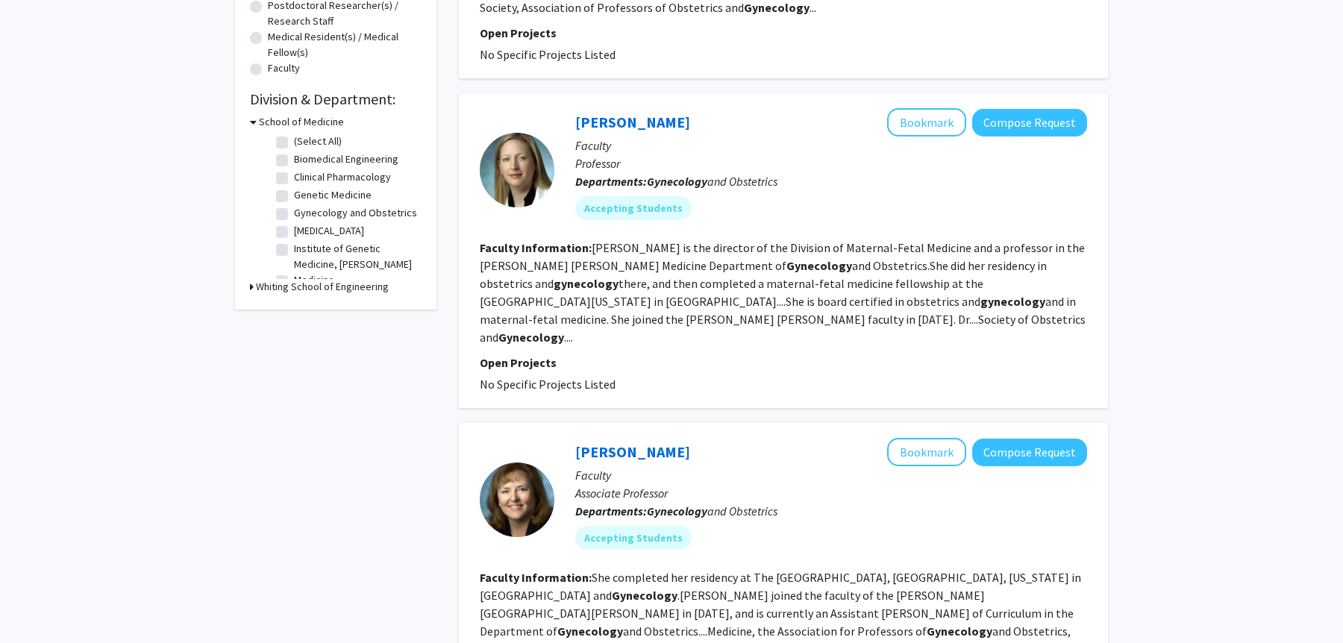
click at [836, 354] on p "Open Projects" at bounding box center [783, 363] width 607 height 18
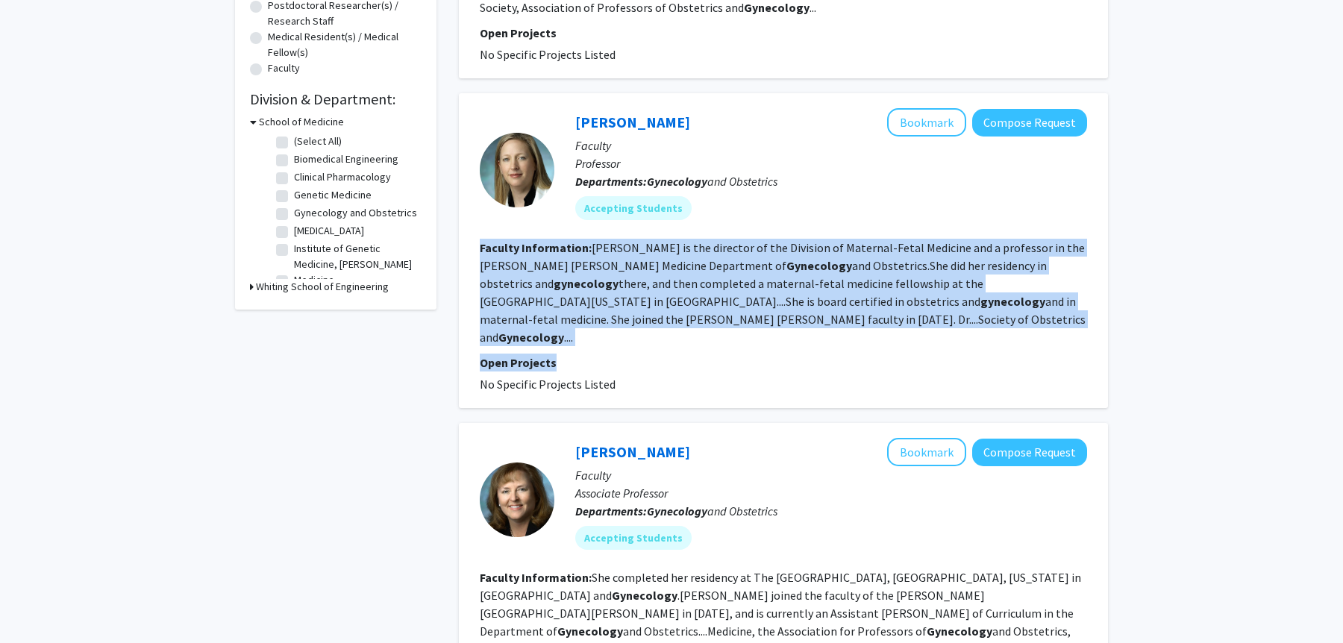
drag, startPoint x: 836, startPoint y: 323, endPoint x: 858, endPoint y: 196, distance: 128.7
click at [858, 196] on fg-search-faculty "[PERSON_NAME] Bookmark Compose Request Faculty Professor Departments: Gynecolog…" at bounding box center [783, 250] width 607 height 285
click at [832, 299] on section "Faculty Information: [PERSON_NAME] is the director of the Division of Maternal-…" at bounding box center [783, 292] width 607 height 107
drag, startPoint x: 832, startPoint y: 299, endPoint x: 839, endPoint y: 208, distance: 91.3
click at [839, 208] on fg-search-faculty "[PERSON_NAME] Bookmark Compose Request Faculty Professor Departments: Gynecolog…" at bounding box center [783, 250] width 607 height 285
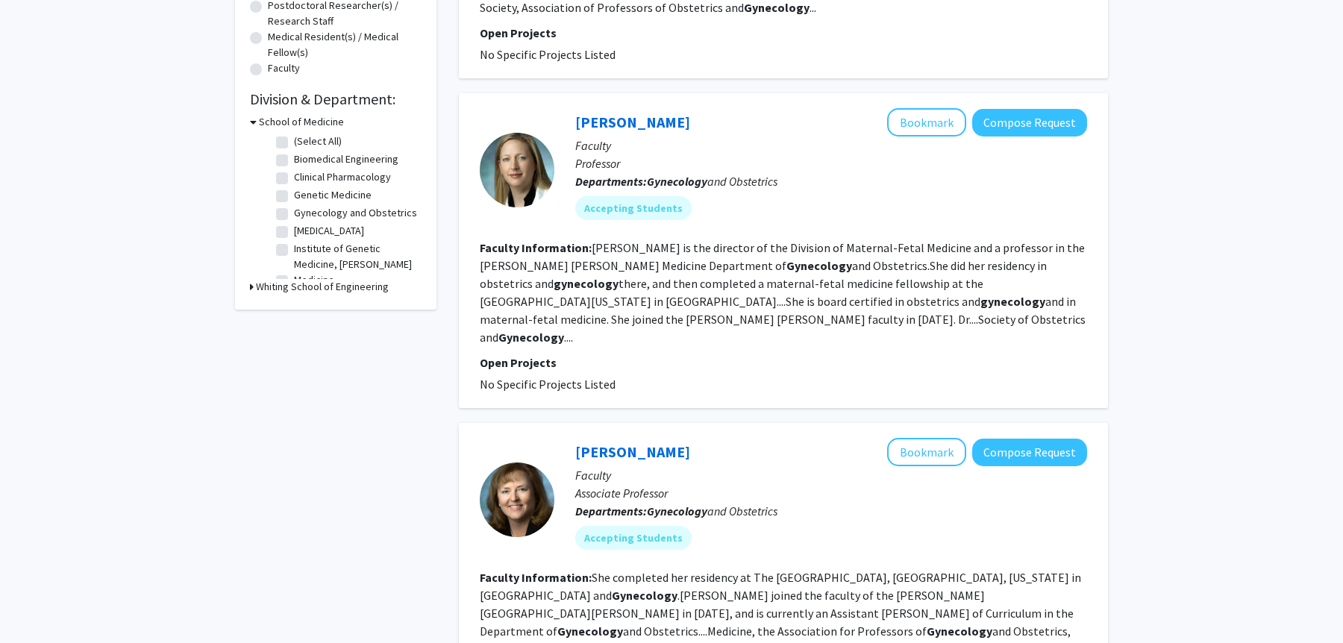
click at [831, 271] on fg-read-more "[PERSON_NAME] is the director of the Division of Maternal-Fetal Medicine and a …" at bounding box center [783, 292] width 606 height 104
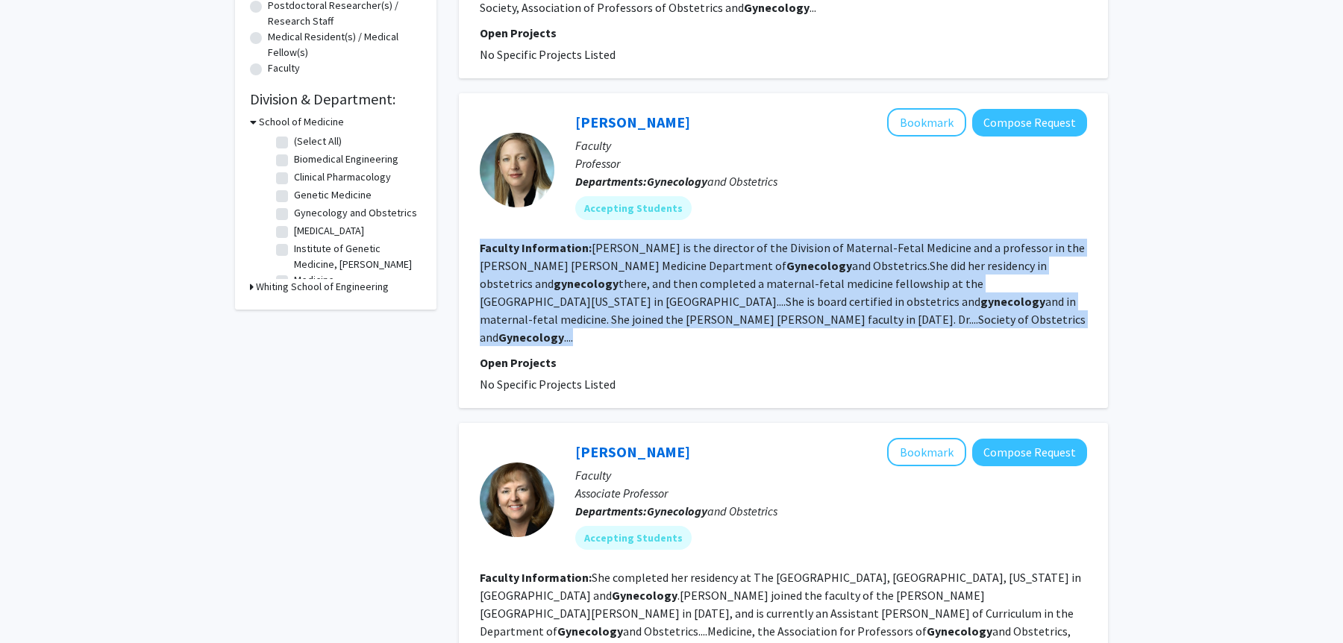
drag, startPoint x: 832, startPoint y: 298, endPoint x: 834, endPoint y: 214, distance: 84.3
click at [834, 214] on fg-search-faculty "[PERSON_NAME] Bookmark Compose Request Faculty Professor Departments: Gynecolog…" at bounding box center [783, 250] width 607 height 285
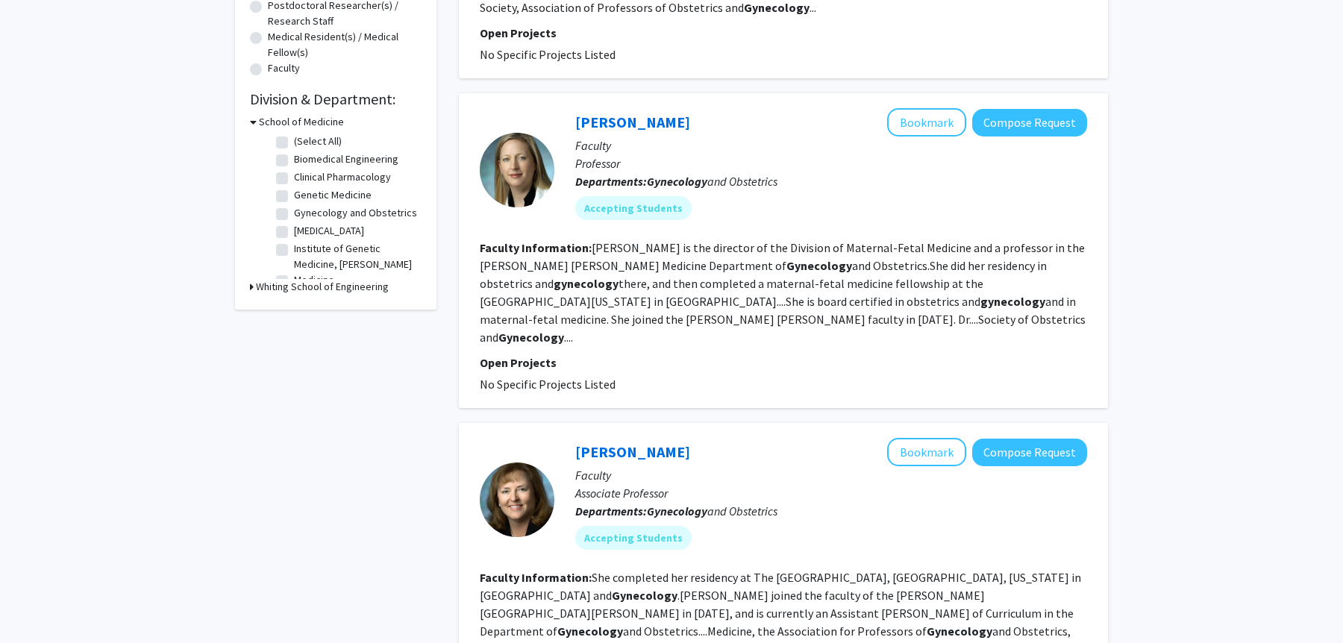
click at [842, 269] on fg-read-more "[PERSON_NAME] is the director of the Division of Maternal-Fetal Medicine and a …" at bounding box center [783, 292] width 606 height 104
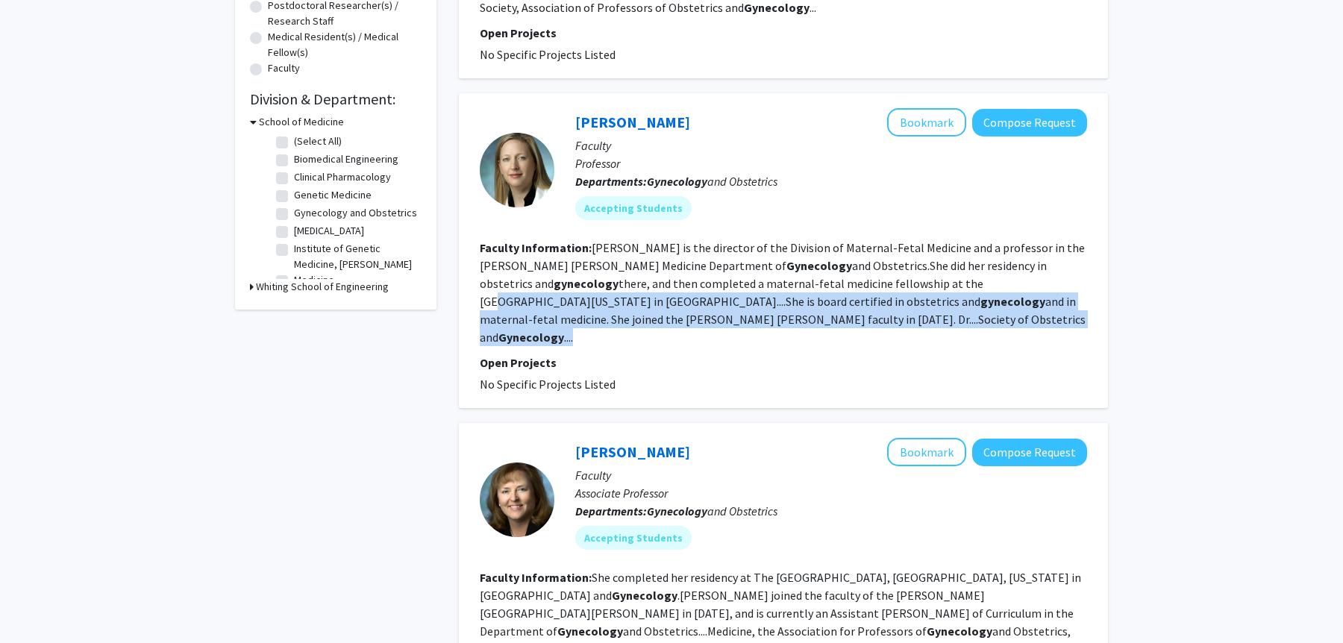
drag, startPoint x: 842, startPoint y: 306, endPoint x: 842, endPoint y: 267, distance: 38.8
click at [842, 267] on section "Faculty Information: [PERSON_NAME] is the director of the Division of Maternal-…" at bounding box center [783, 292] width 607 height 107
click at [842, 267] on fg-read-more "[PERSON_NAME] is the director of the Division of Maternal-Fetal Medicine and a …" at bounding box center [783, 292] width 606 height 104
drag, startPoint x: 824, startPoint y: 266, endPoint x: 832, endPoint y: 306, distance: 41.0
click at [832, 306] on section "Faculty Information: [PERSON_NAME] is the director of the Division of Maternal-…" at bounding box center [783, 292] width 607 height 107
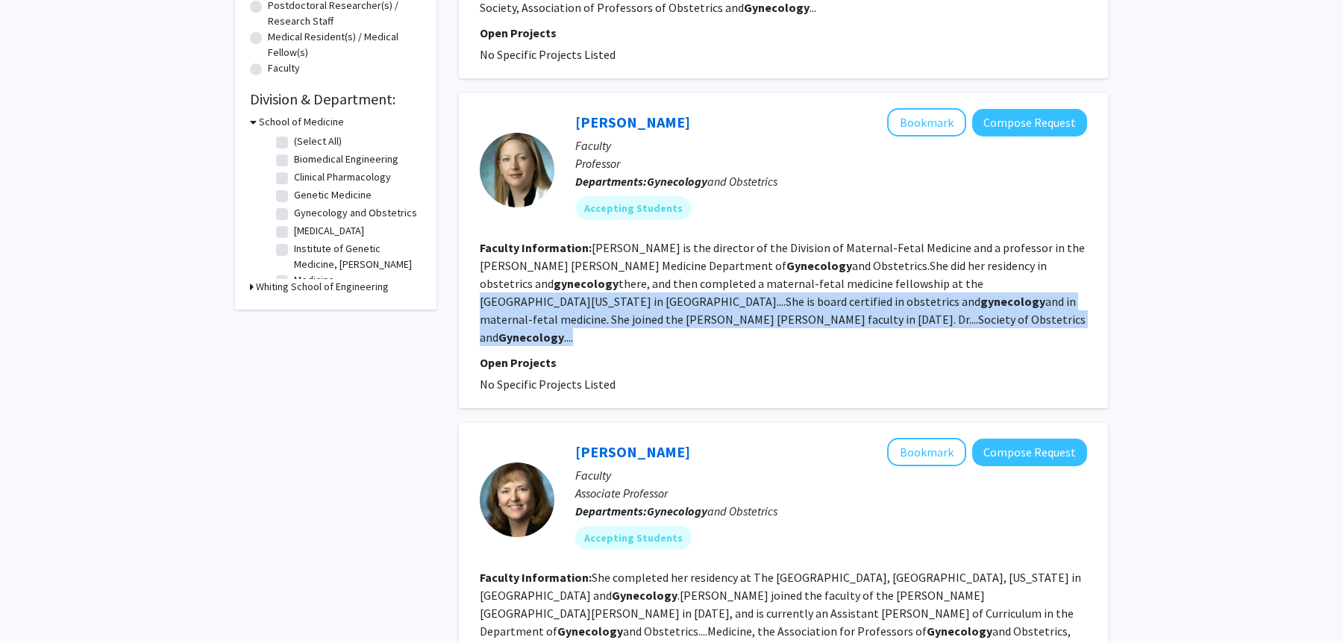
click at [832, 306] on section "Faculty Information: [PERSON_NAME] is the director of the Division of Maternal-…" at bounding box center [783, 292] width 607 height 107
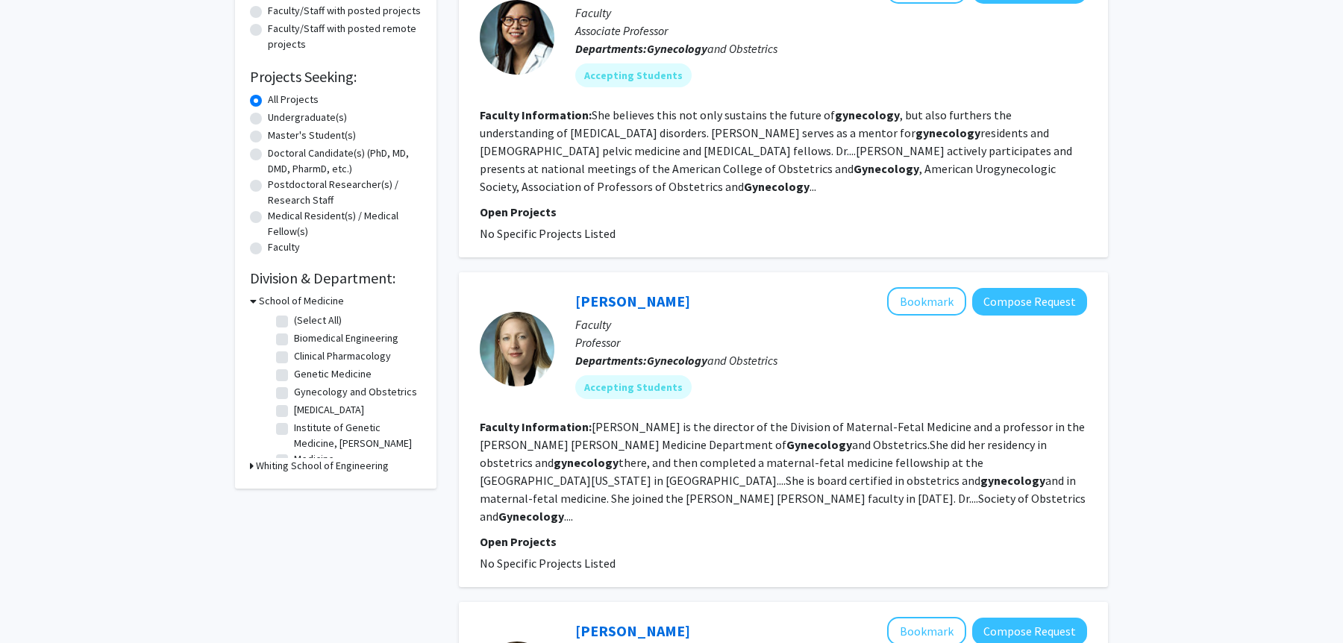
scroll to position [0, 0]
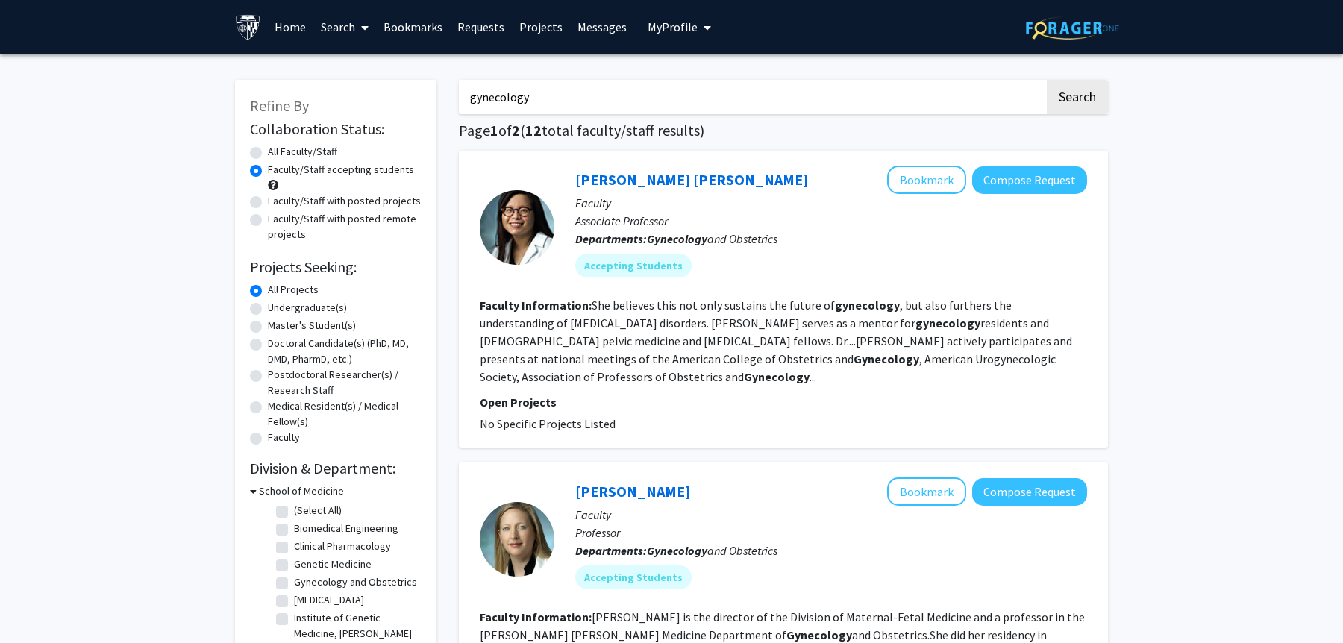
click at [401, 15] on link "Bookmarks" at bounding box center [413, 27] width 74 height 52
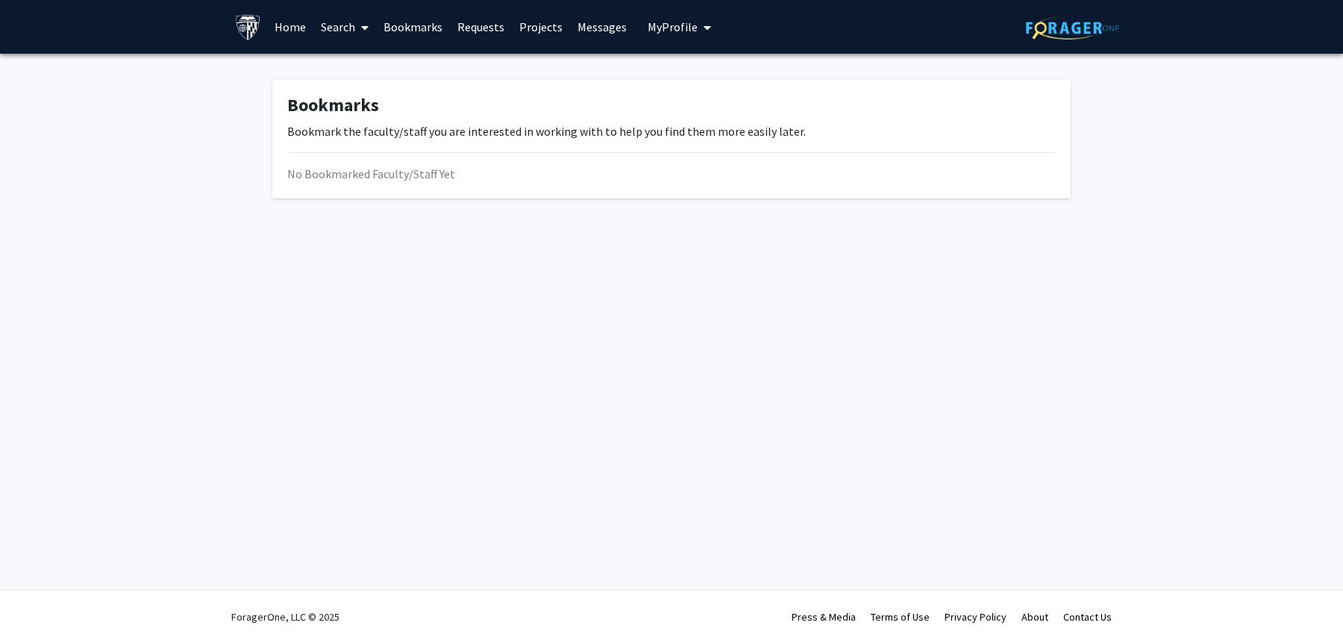
click at [542, 33] on link "Projects" at bounding box center [541, 27] width 58 height 52
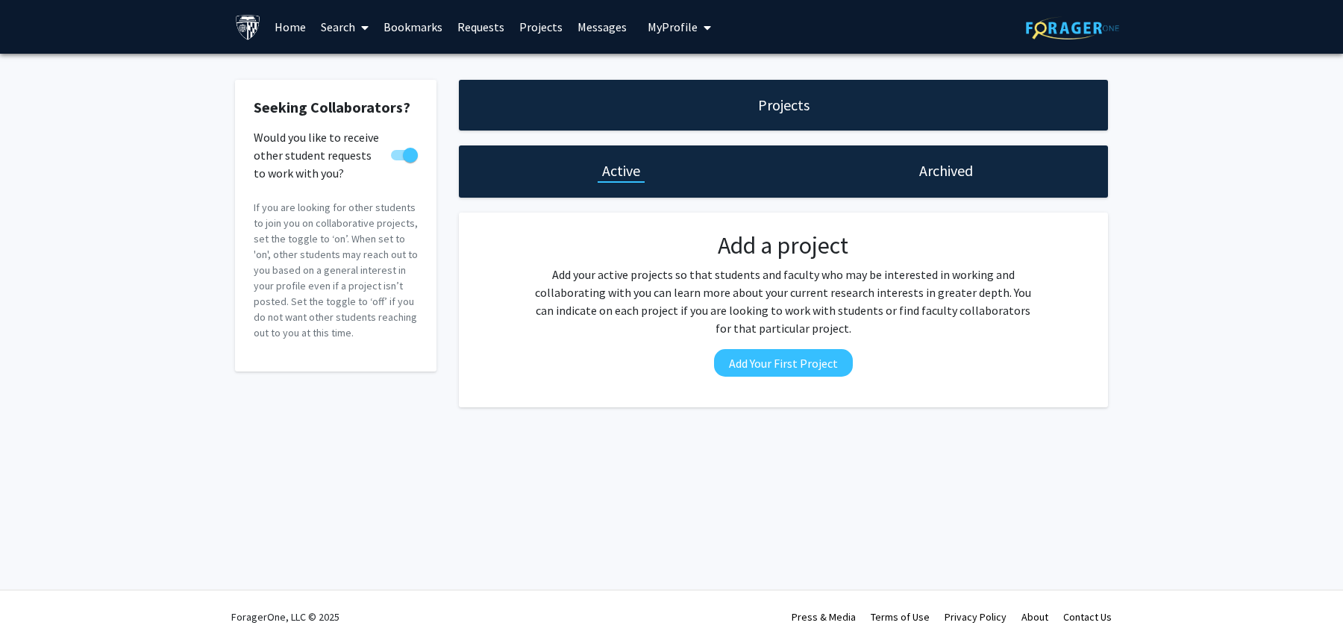
click at [238, 21] on img at bounding box center [248, 27] width 26 height 26
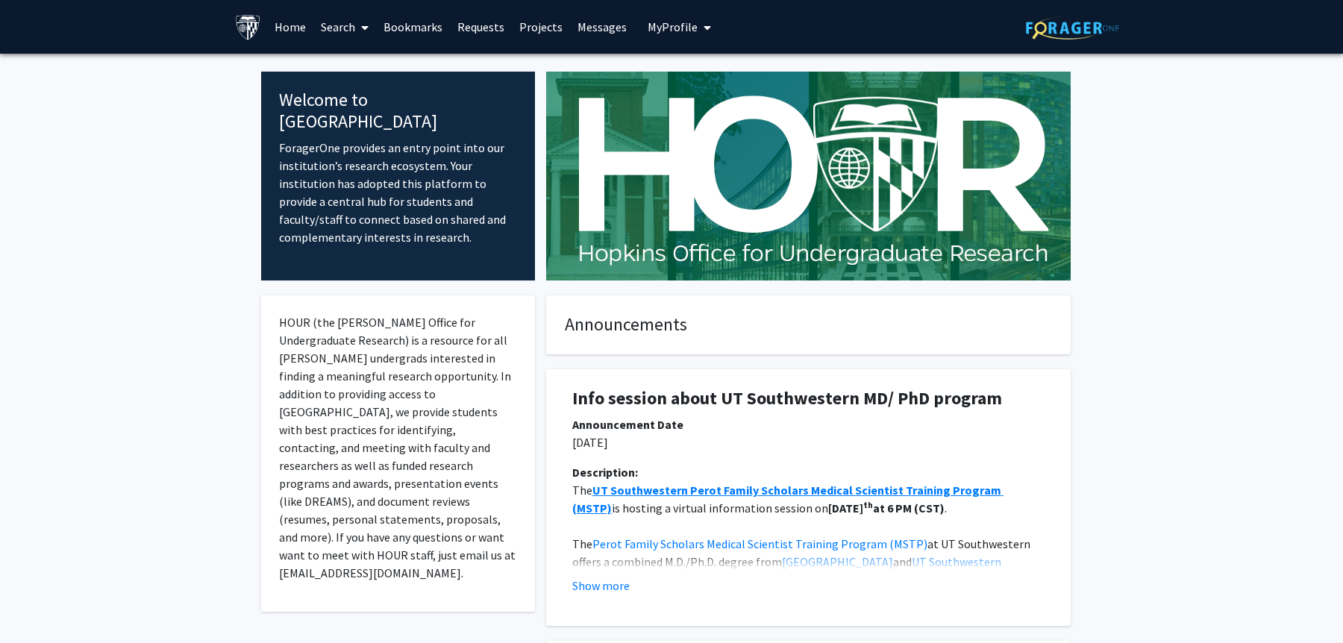
click at [424, 21] on link "Bookmarks" at bounding box center [413, 27] width 74 height 52
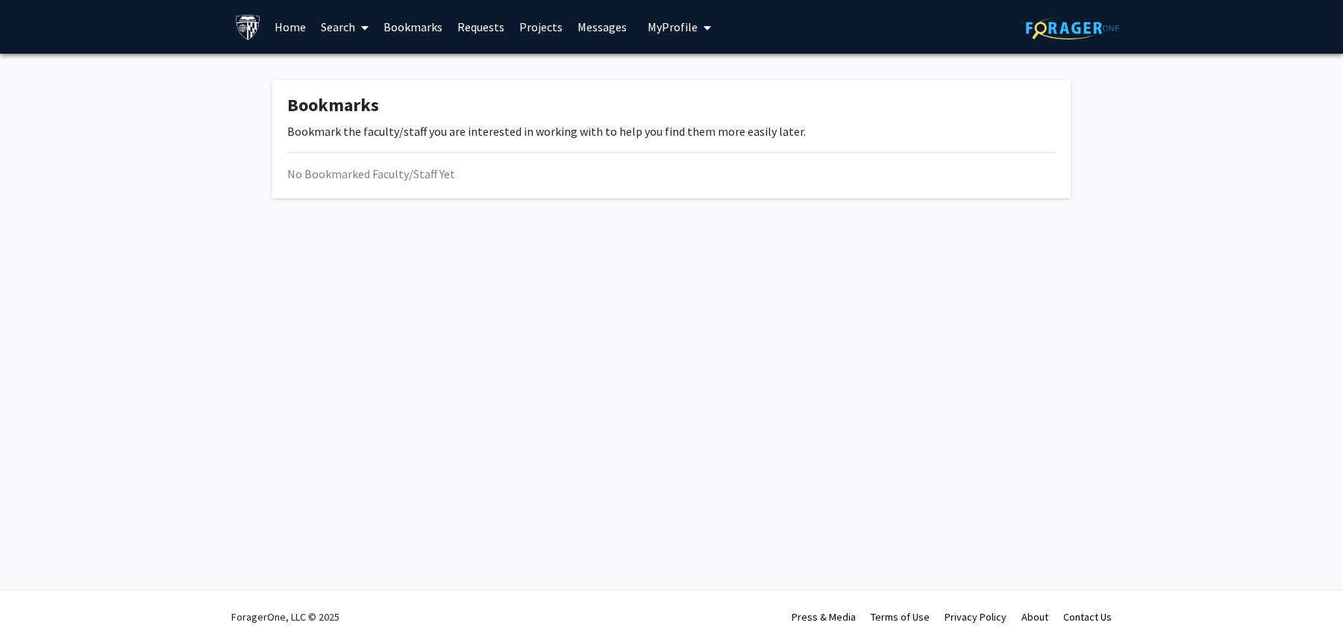
click at [339, 21] on link "Search" at bounding box center [344, 27] width 63 height 52
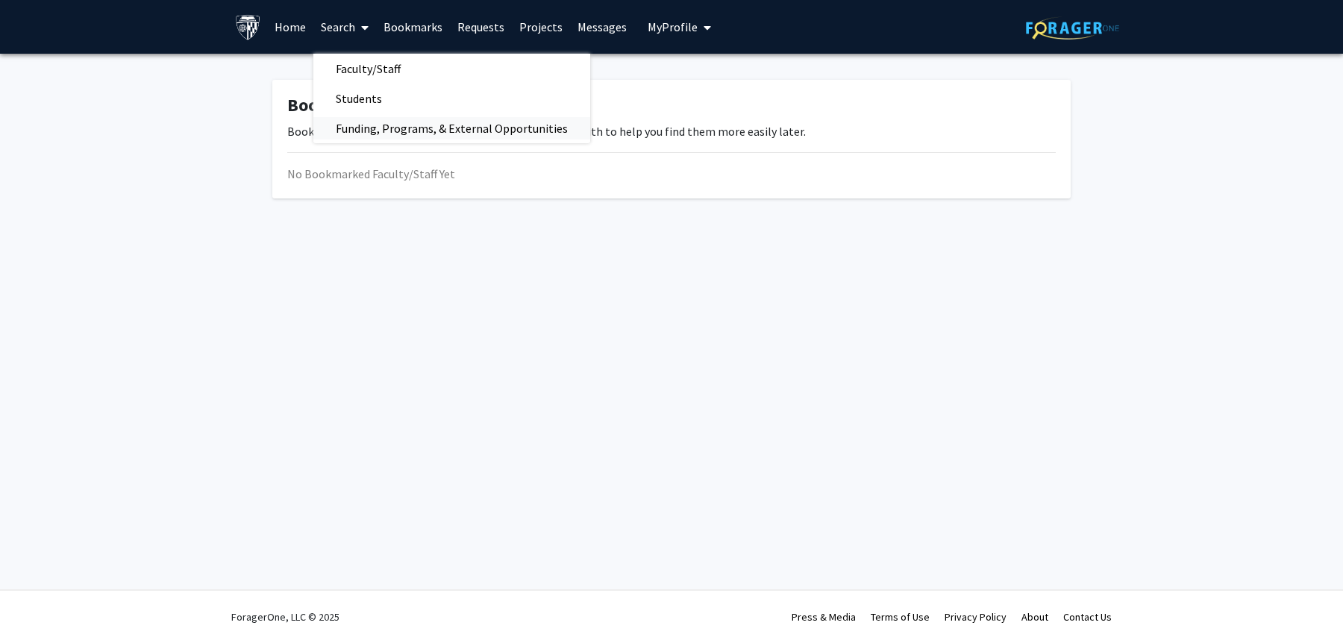
click at [375, 132] on span "Funding, Programs, & External Opportunities" at bounding box center [451, 128] width 277 height 30
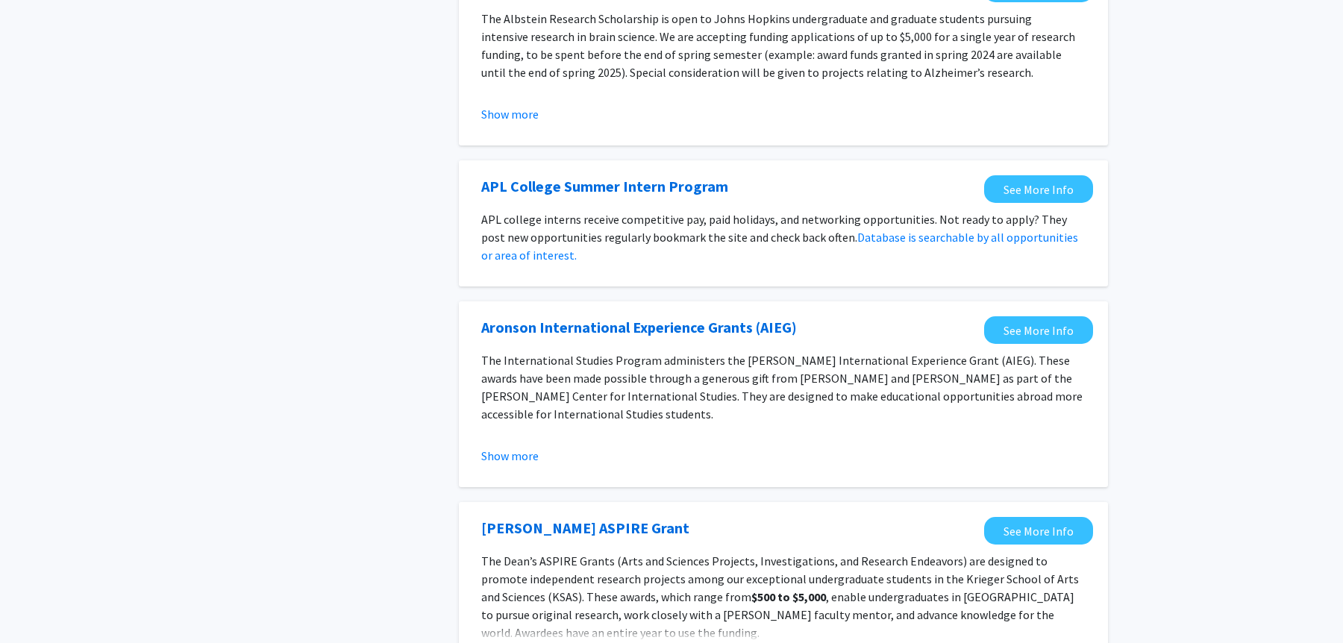
scroll to position [1087, 0]
